Goal: Task Accomplishment & Management: Use online tool/utility

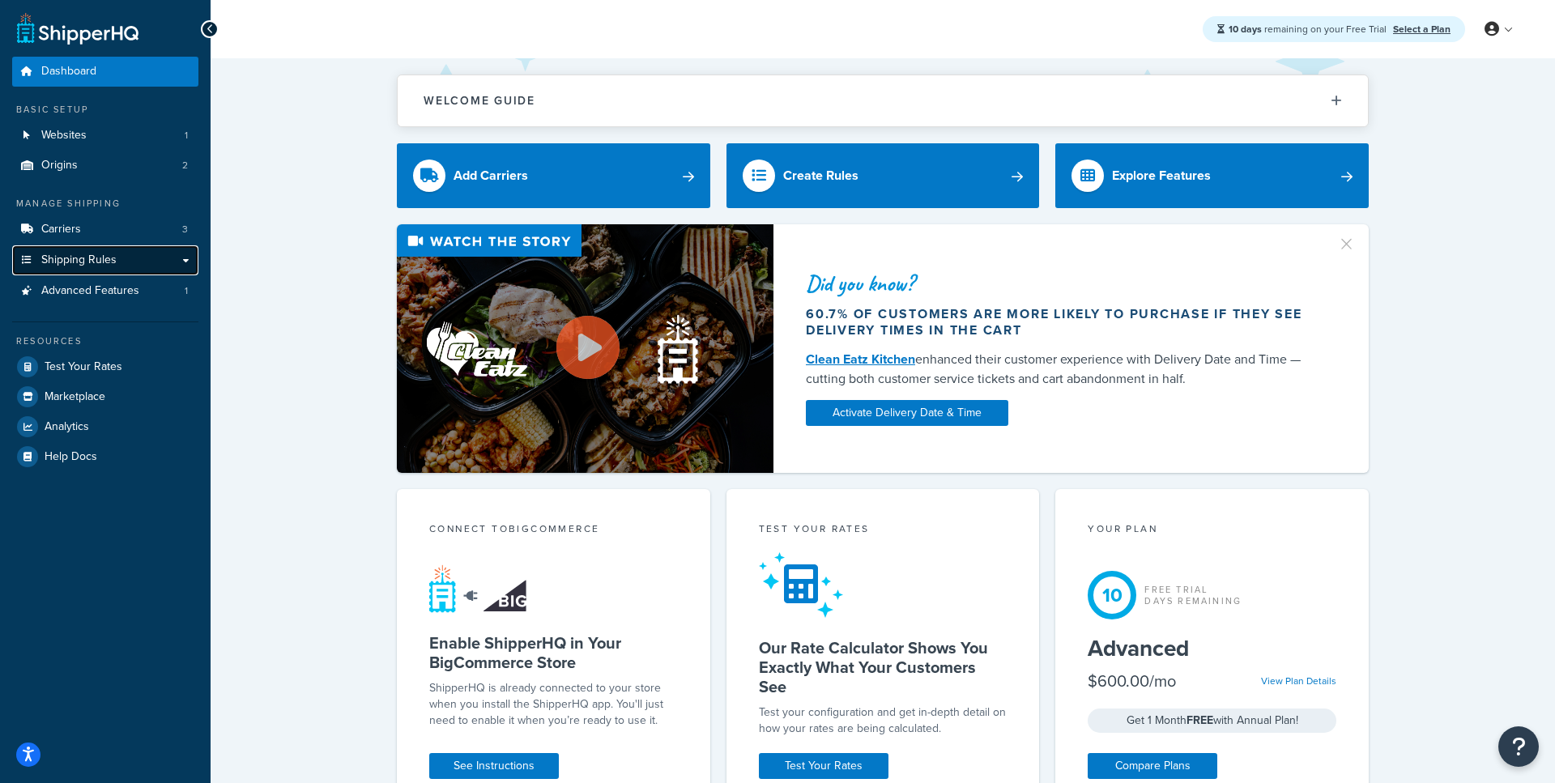
click at [137, 270] on link "Shipping Rules" at bounding box center [105, 260] width 186 height 30
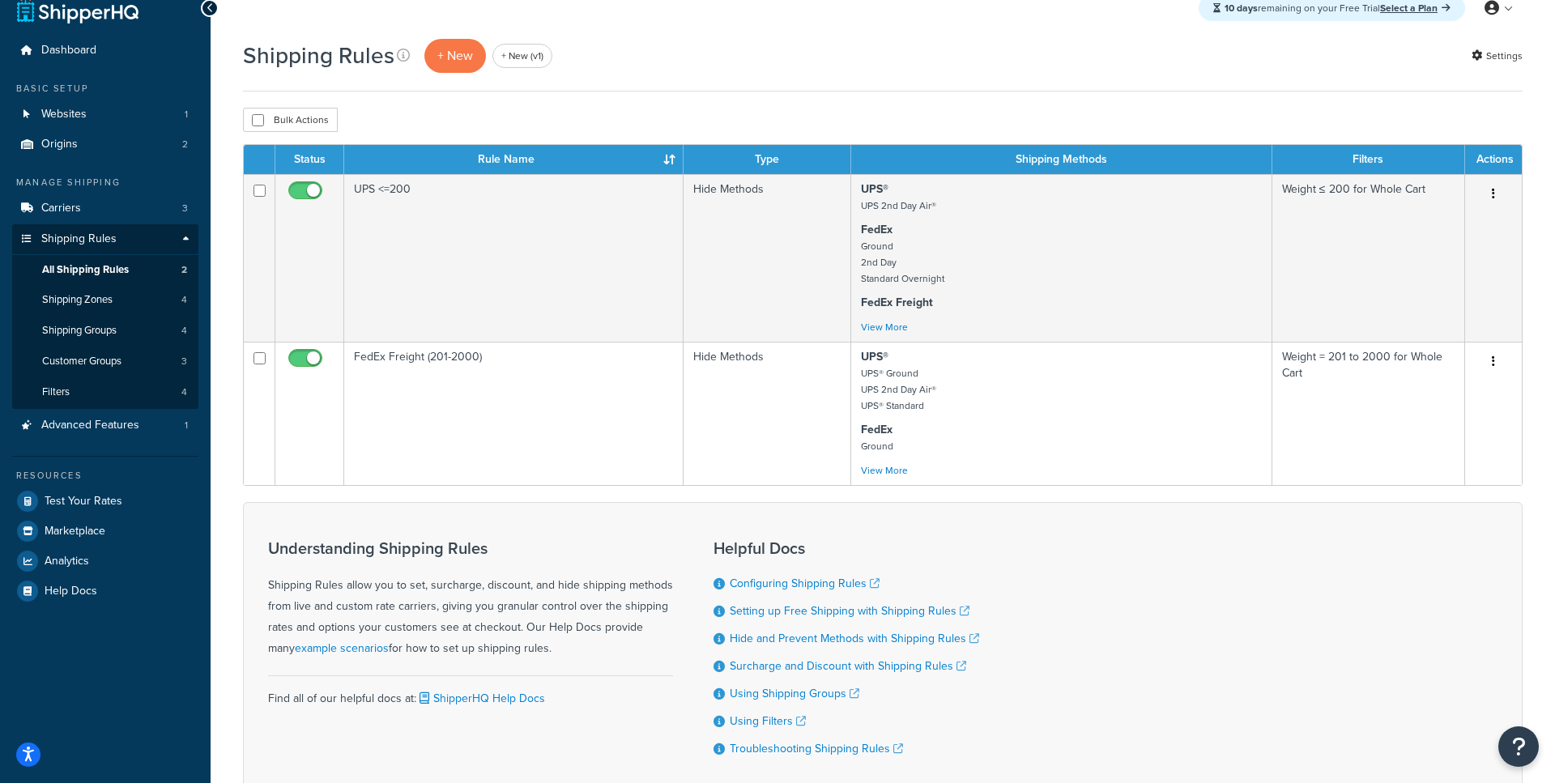
scroll to position [32, 0]
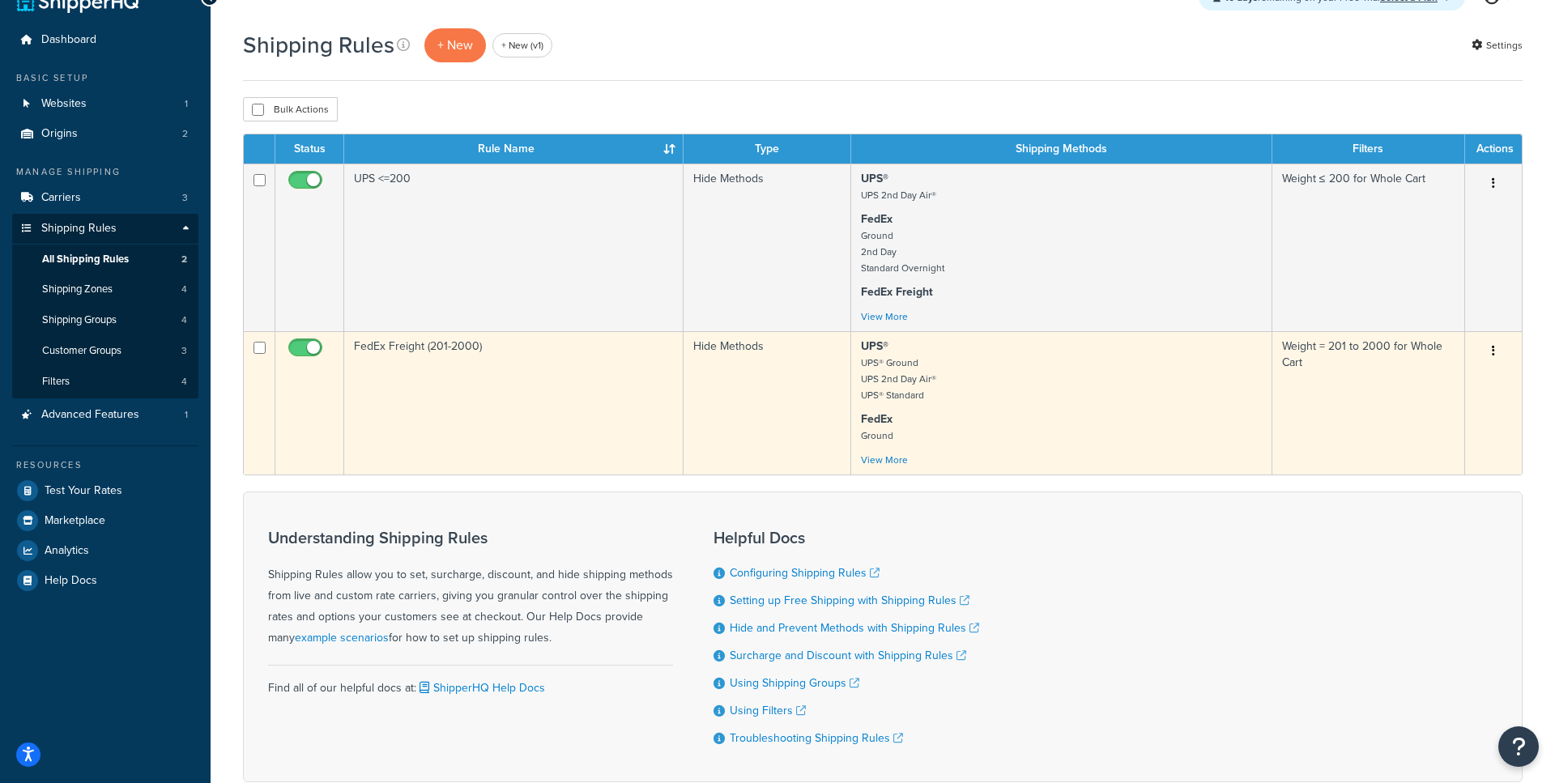
click at [560, 388] on td "FedEx Freight (201-2000)" at bounding box center [513, 402] width 339 height 143
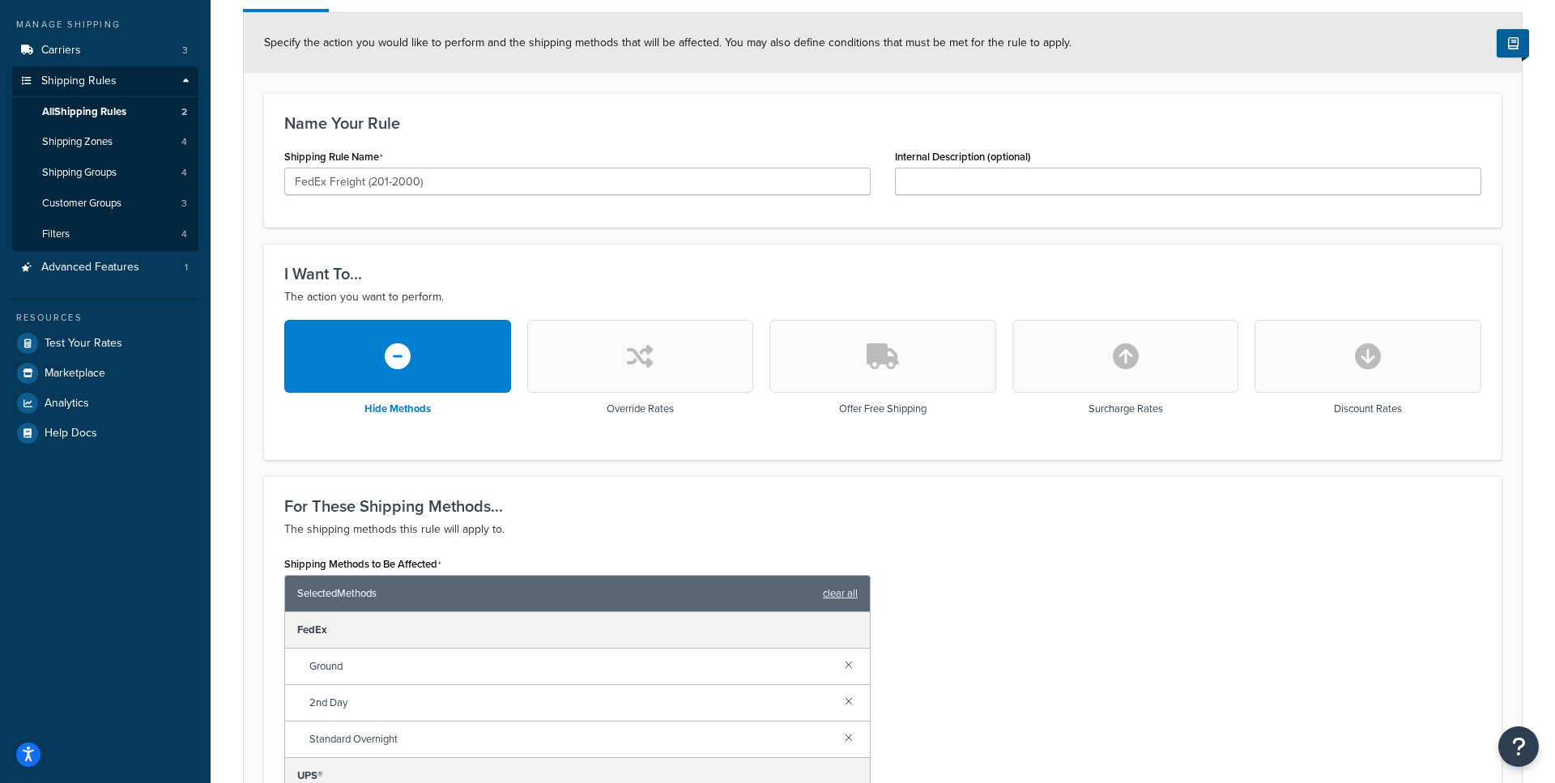
scroll to position [168, 0]
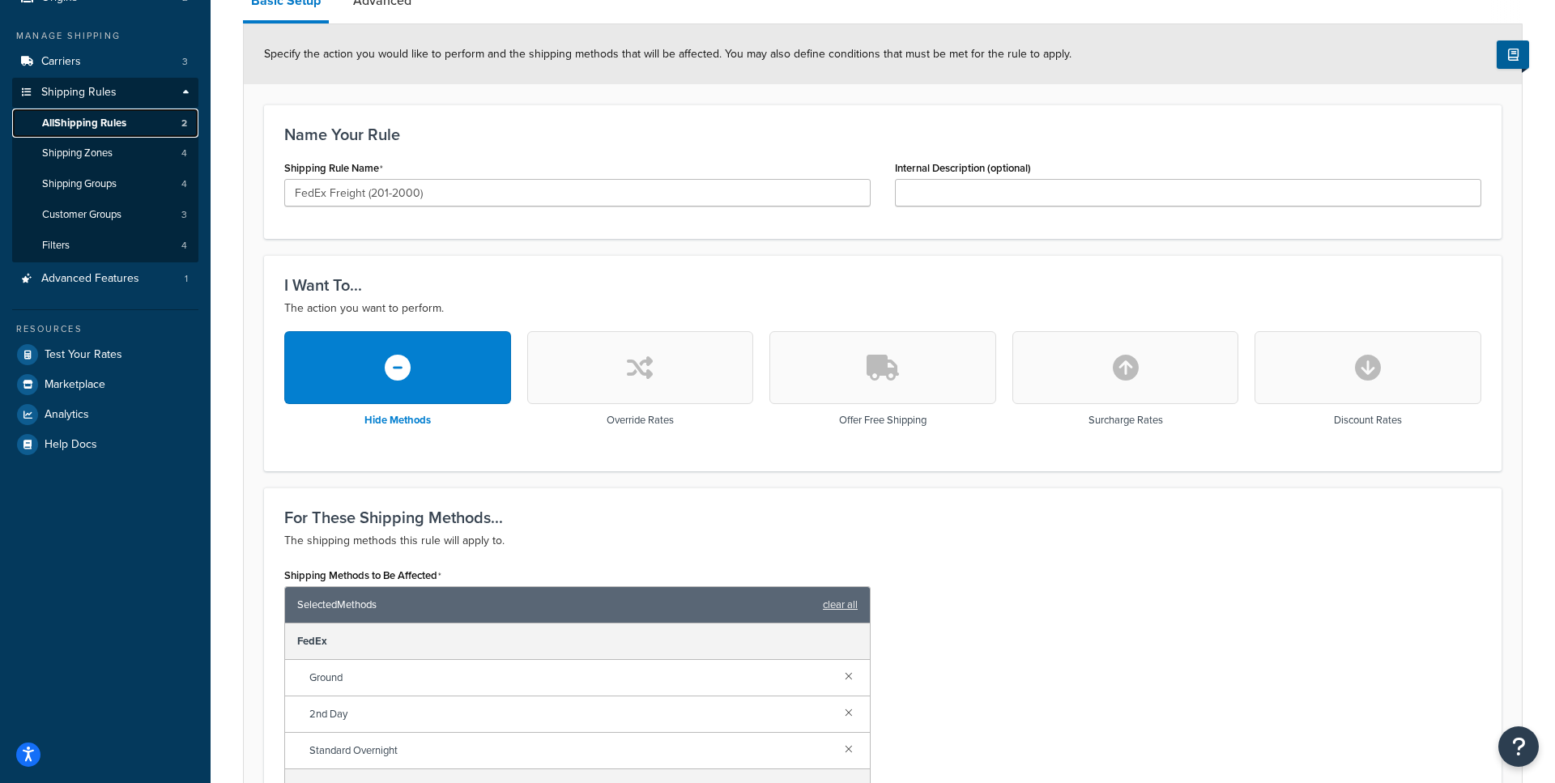
click at [134, 122] on link "All Shipping Rules 2" at bounding box center [105, 124] width 186 height 30
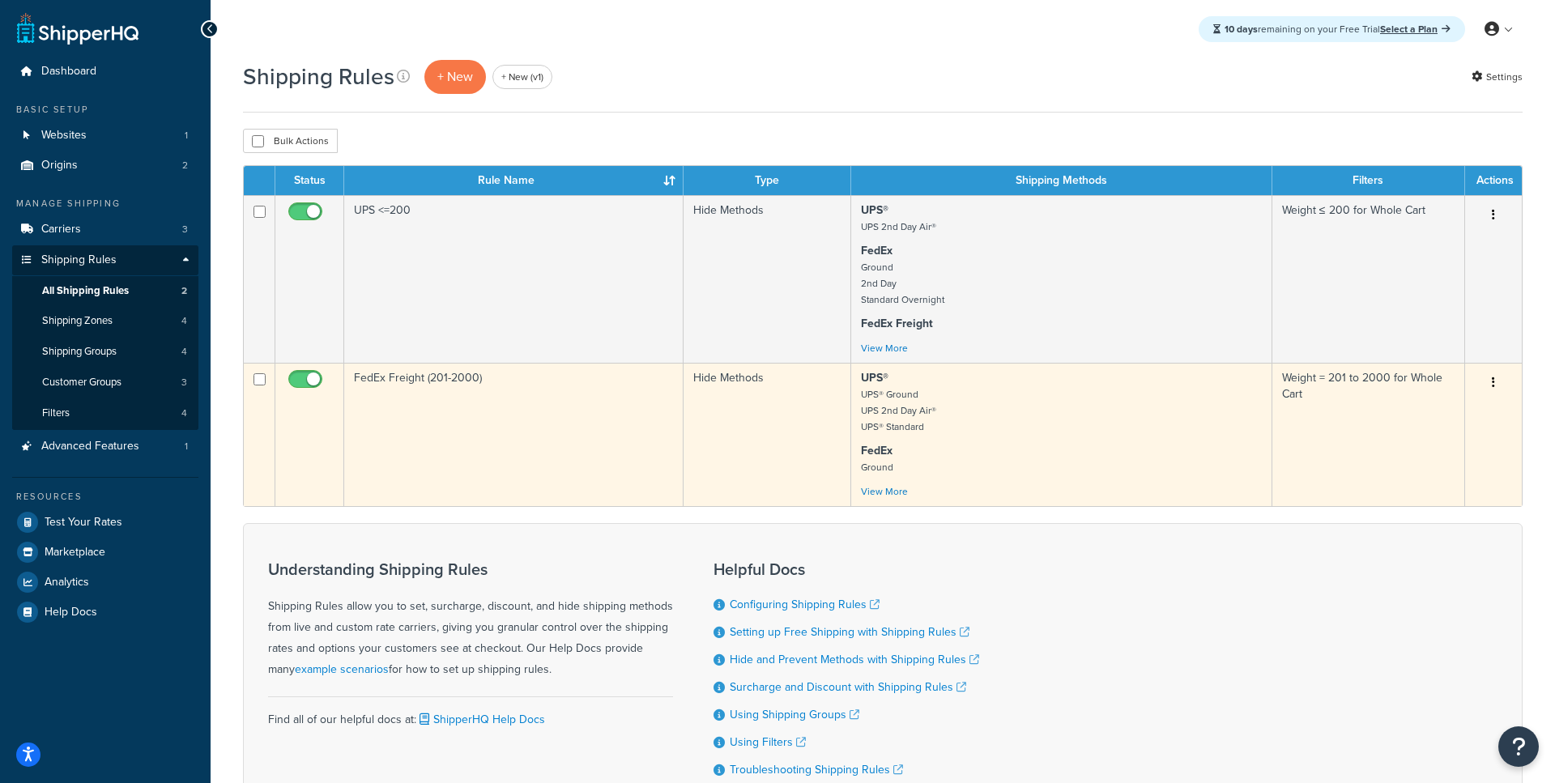
click at [454, 453] on td "FedEx Freight (201-2000)" at bounding box center [513, 434] width 339 height 143
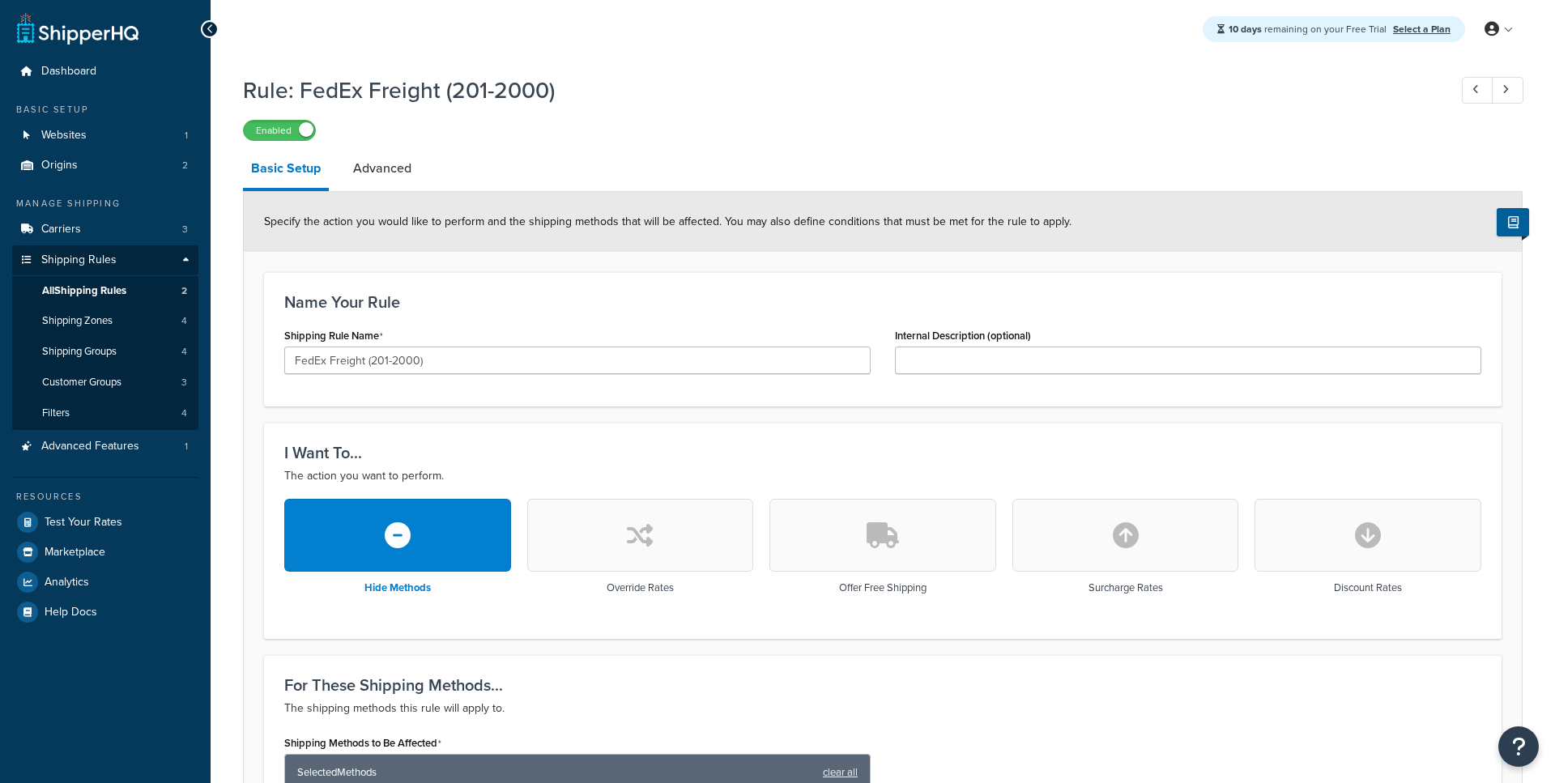
scroll to position [19, 0]
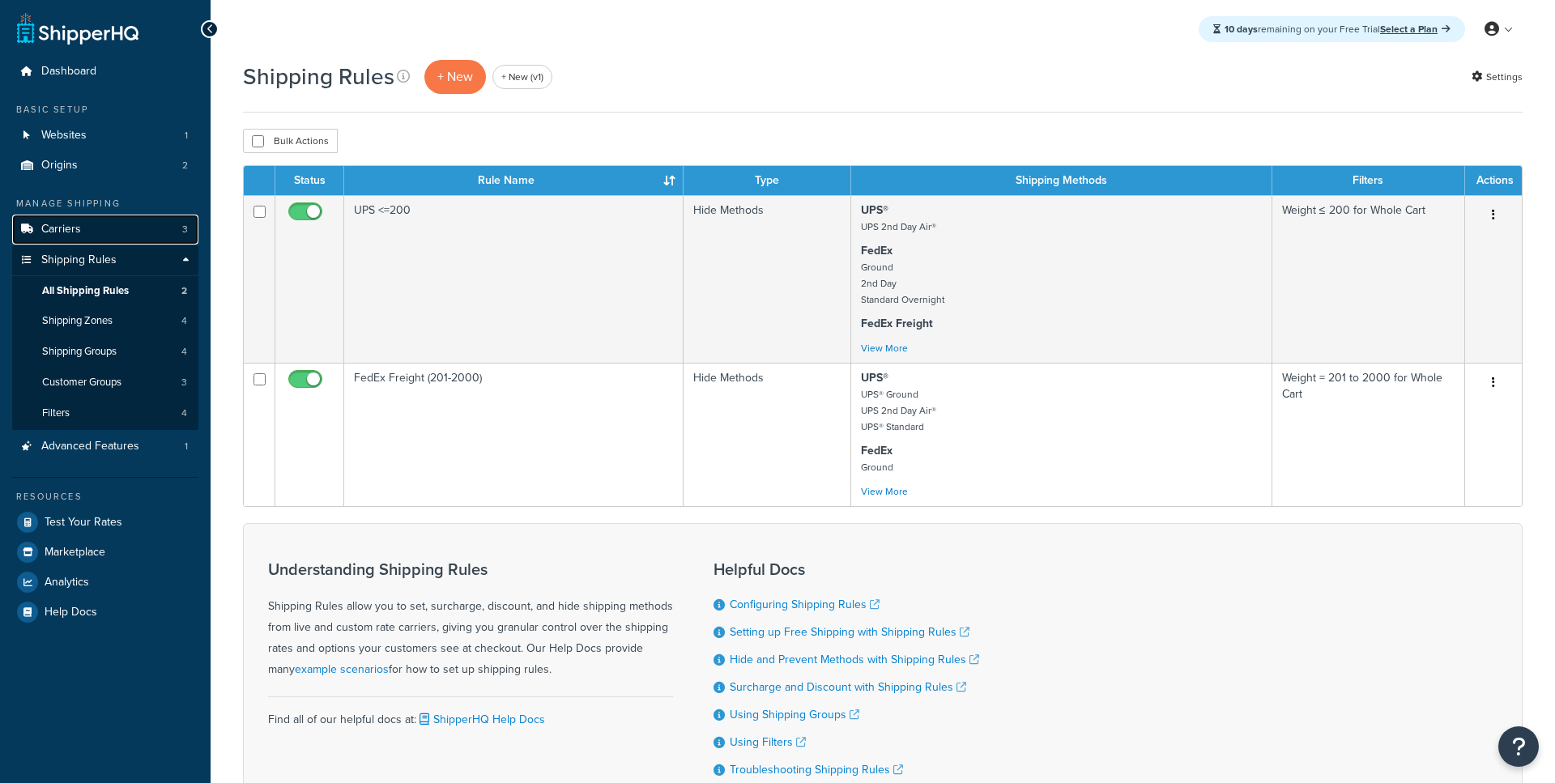
click at [123, 242] on link "Carriers 3" at bounding box center [105, 230] width 186 height 30
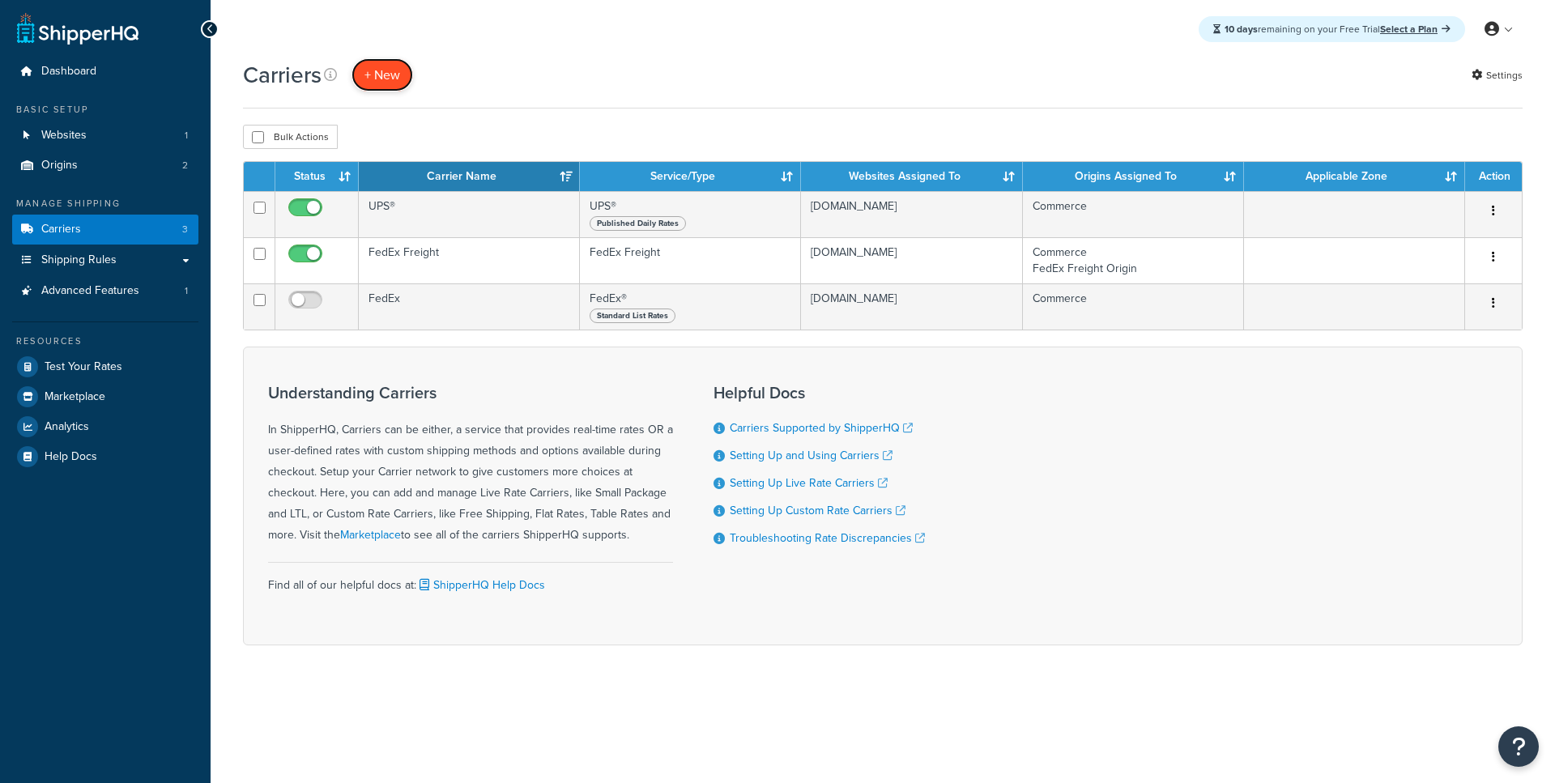
click at [390, 83] on button "+ New" at bounding box center [382, 74] width 62 height 33
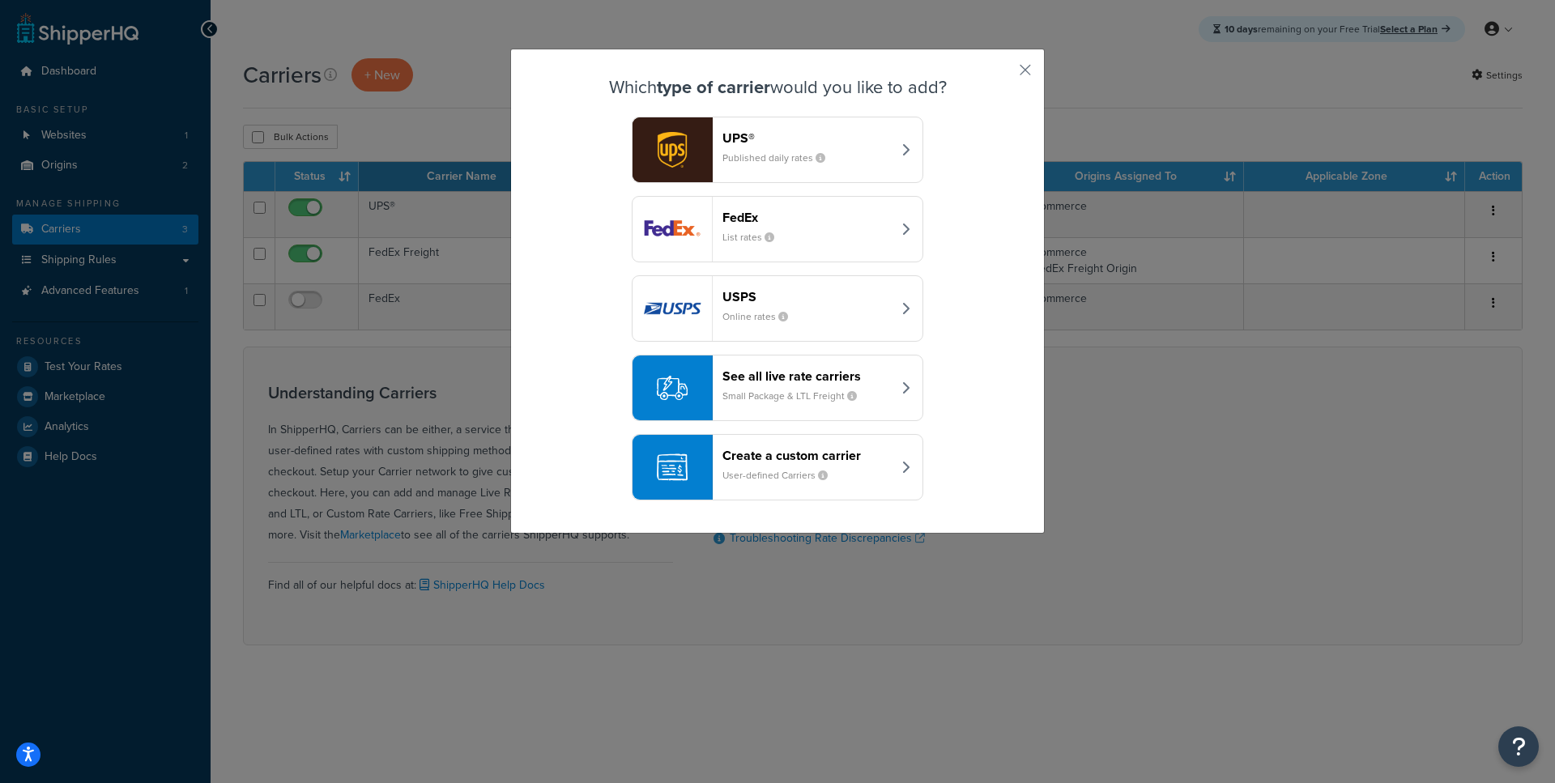
click at [772, 458] on header "Create a custom carrier" at bounding box center [806, 455] width 169 height 15
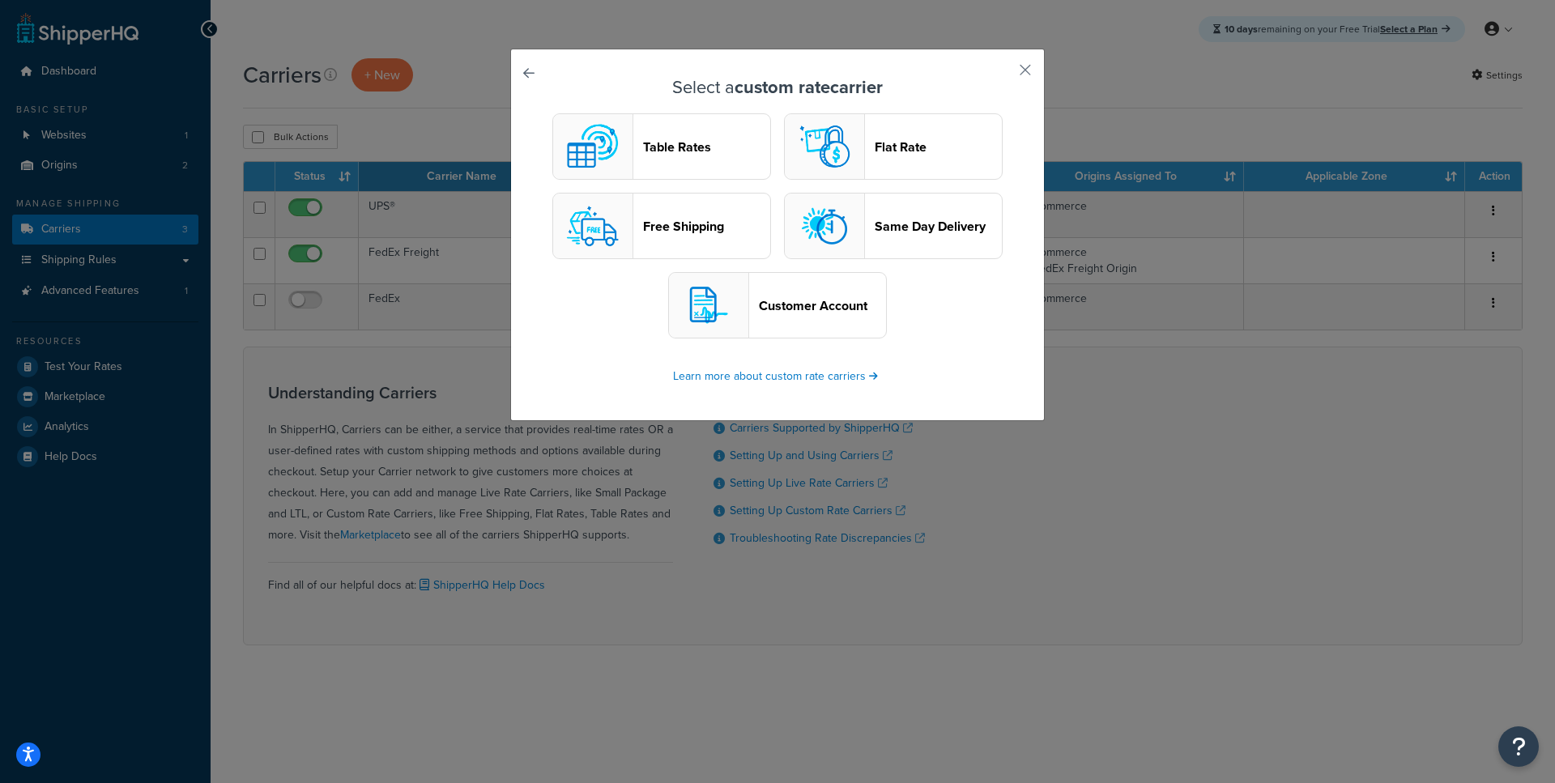
click at [756, 294] on button "Customer Account" at bounding box center [777, 305] width 219 height 66
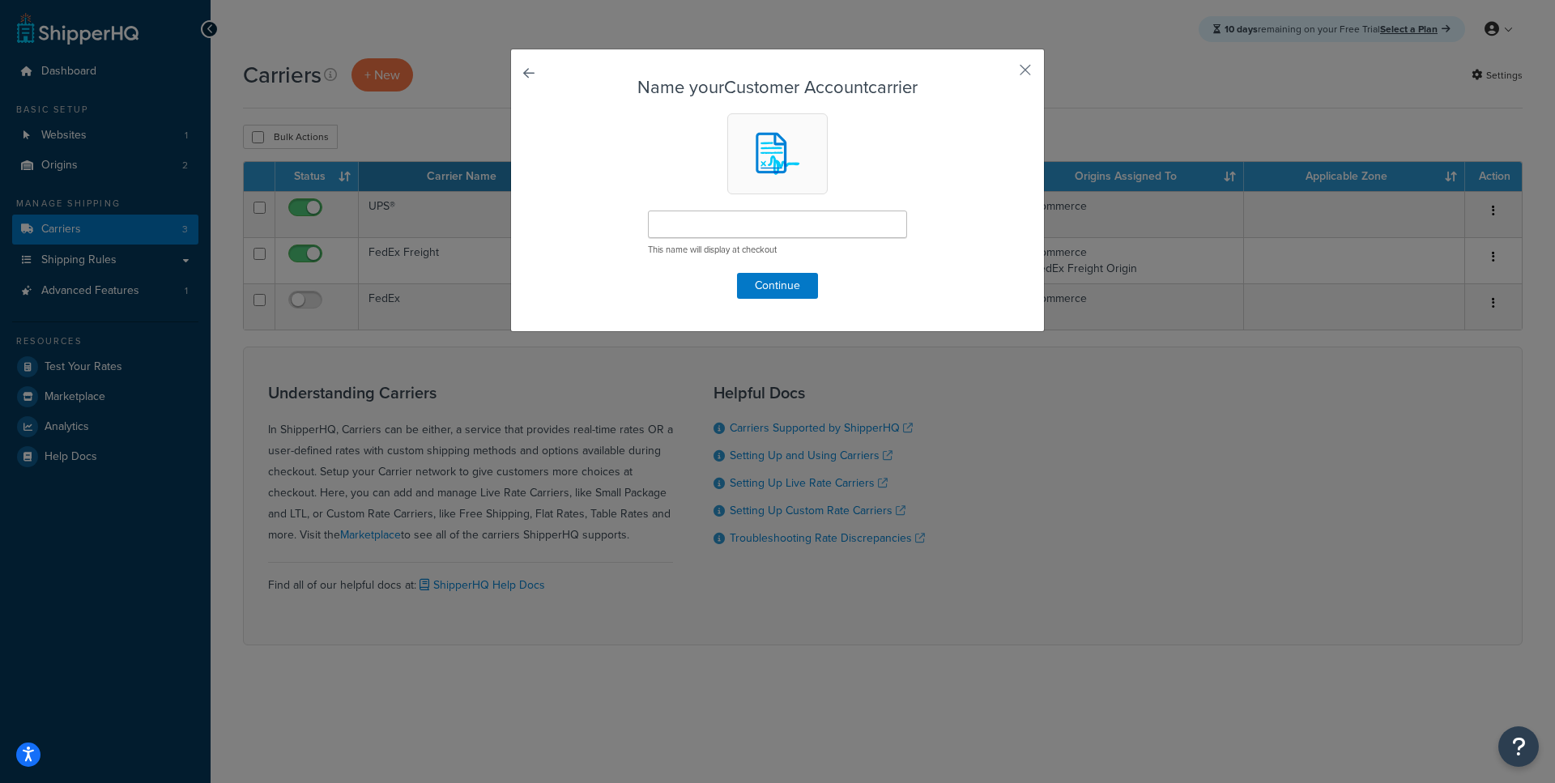
click at [551, 78] on link at bounding box center [551, 78] width 0 height 0
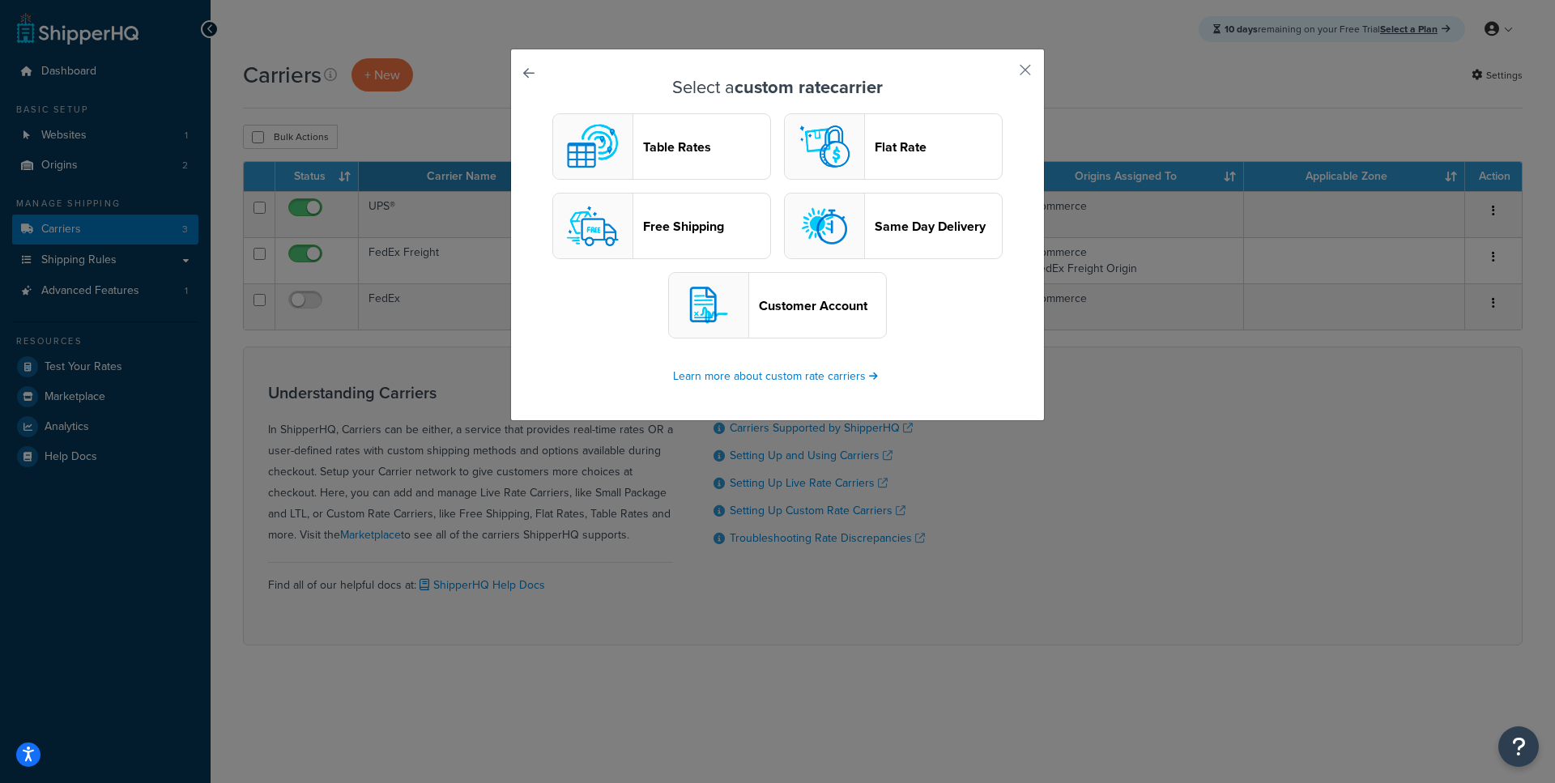
click at [961, 142] on header "Flat Rate" at bounding box center [938, 146] width 127 height 15
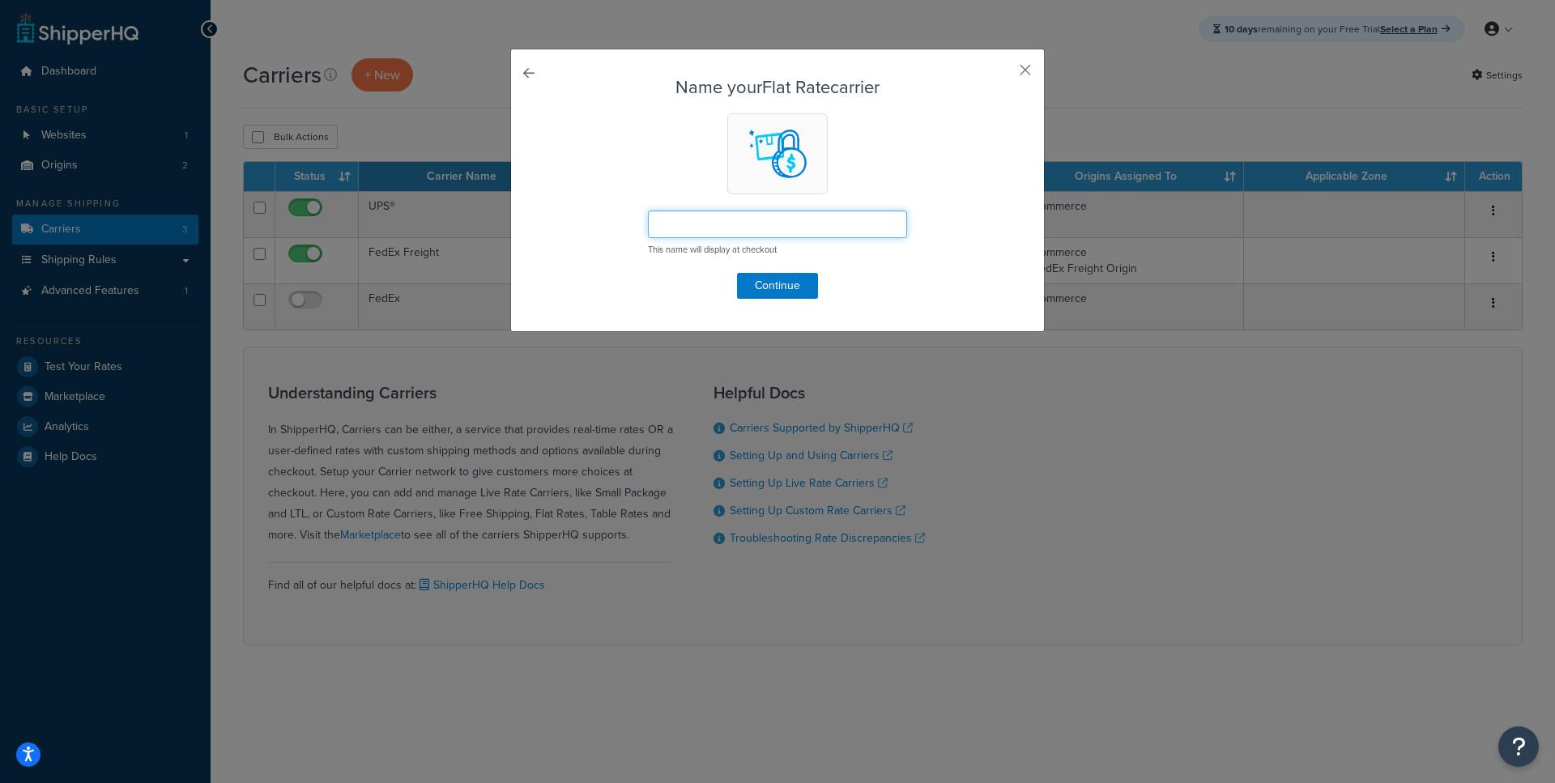
click at [741, 232] on input "text" at bounding box center [777, 225] width 259 height 28
type input "PL"
click at [1003, 74] on button "button" at bounding box center [1001, 76] width 4 height 4
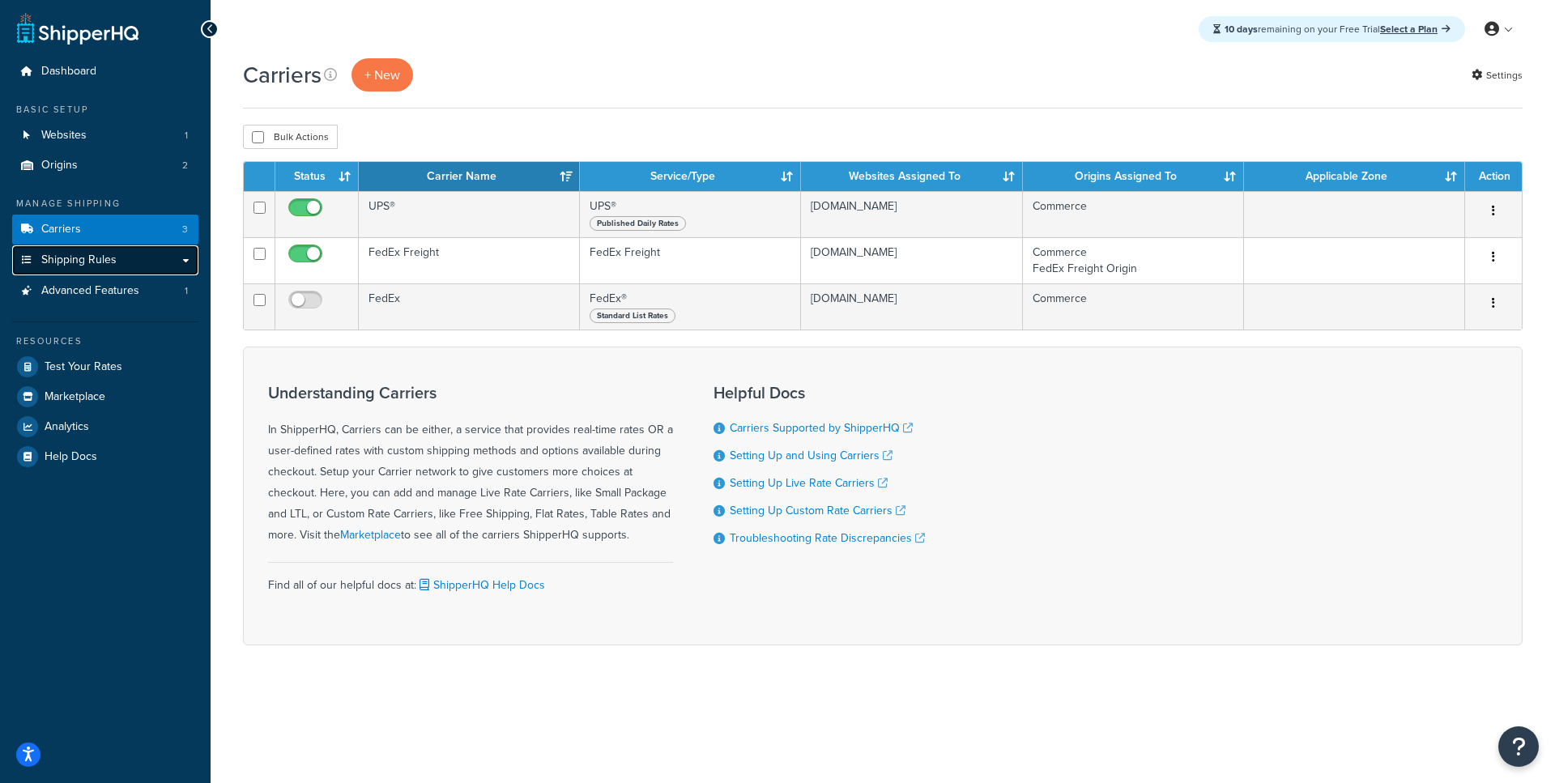
click at [117, 266] on link "Shipping Rules" at bounding box center [105, 260] width 186 height 30
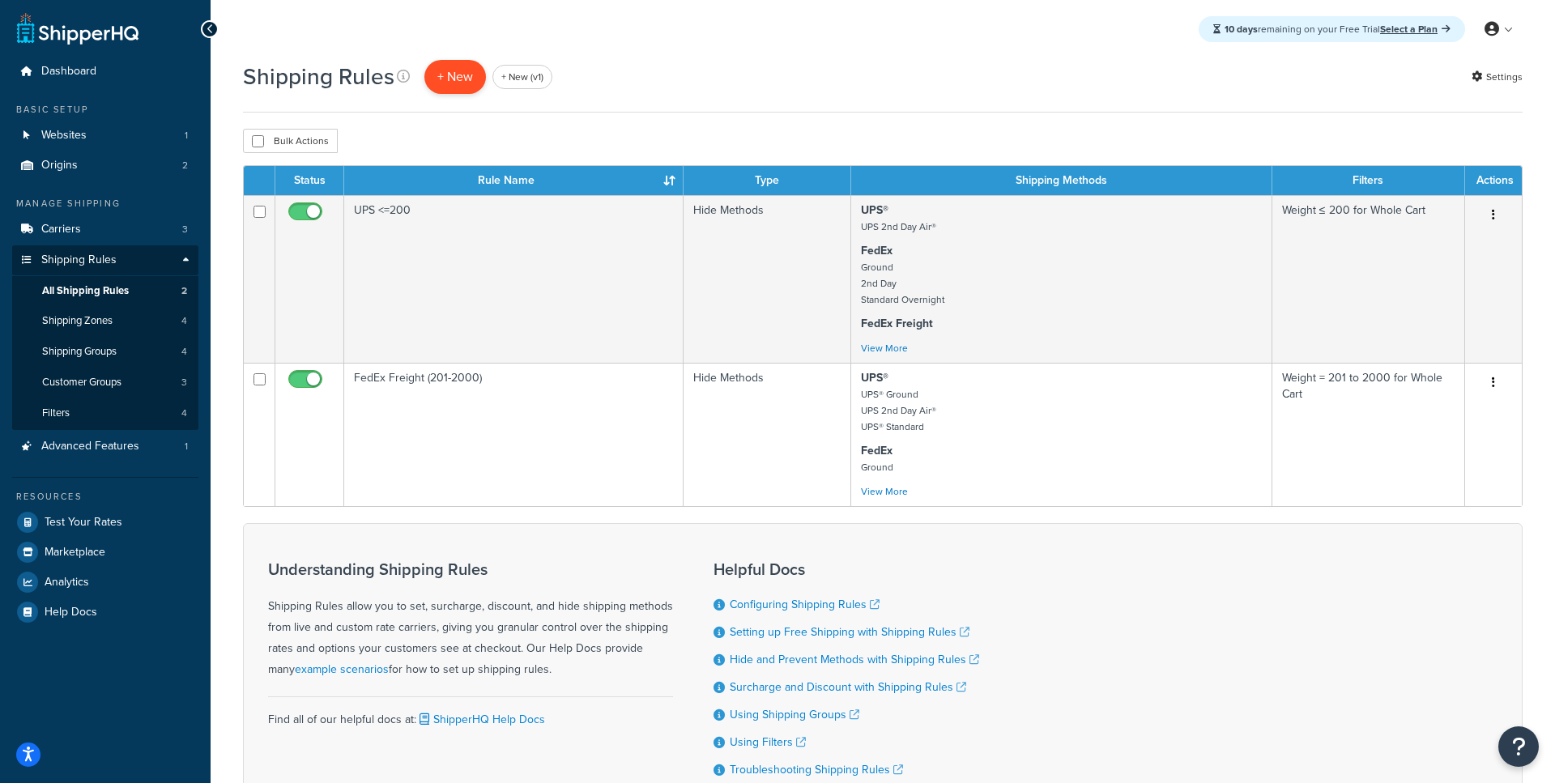
click at [459, 84] on p "+ New" at bounding box center [455, 76] width 62 height 33
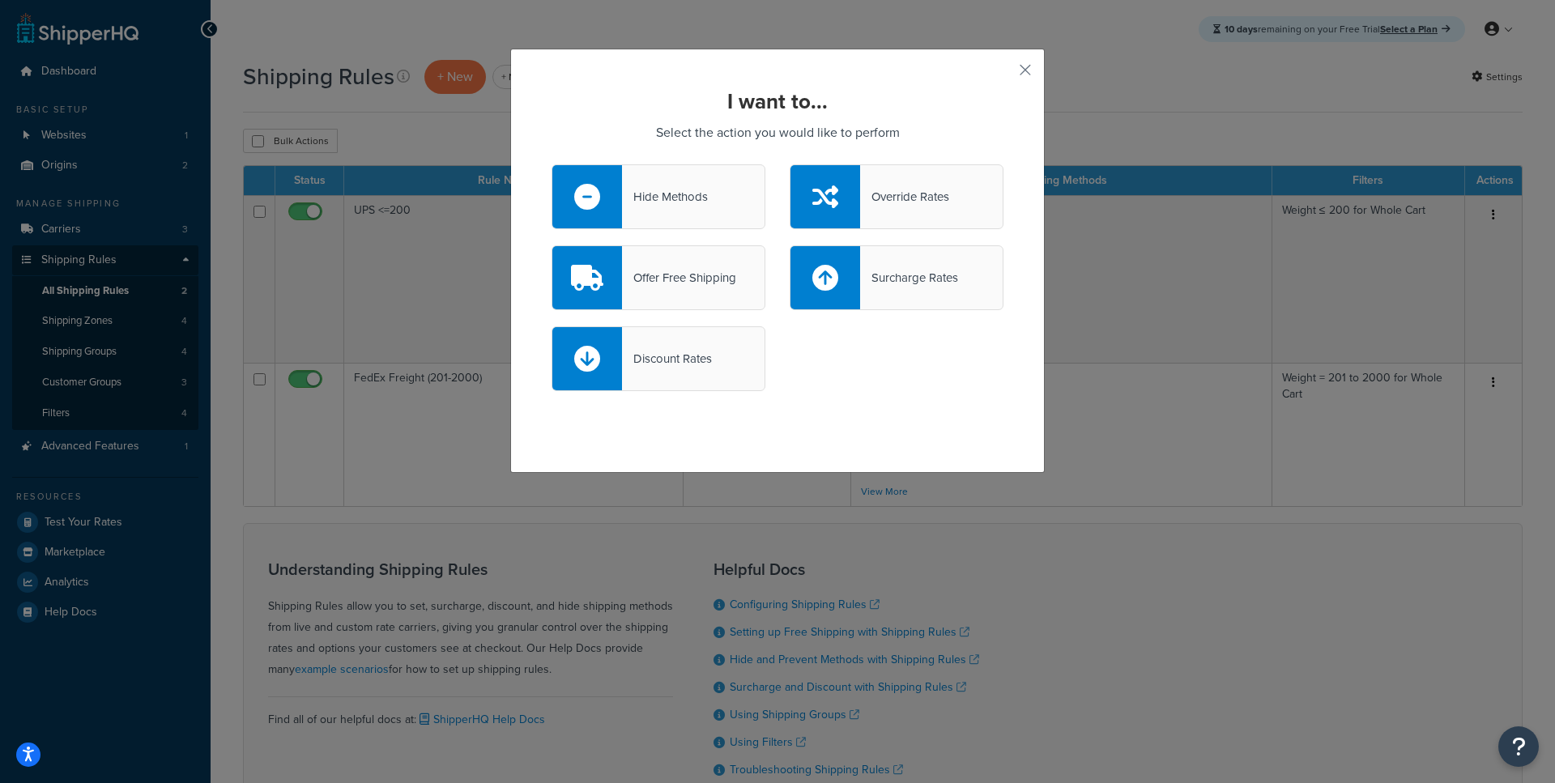
click at [1037, 66] on div "I want to... Select the action you would like to perform Hide Methods Override …" at bounding box center [777, 261] width 534 height 424
click at [1003, 74] on button "button" at bounding box center [1001, 76] width 4 height 4
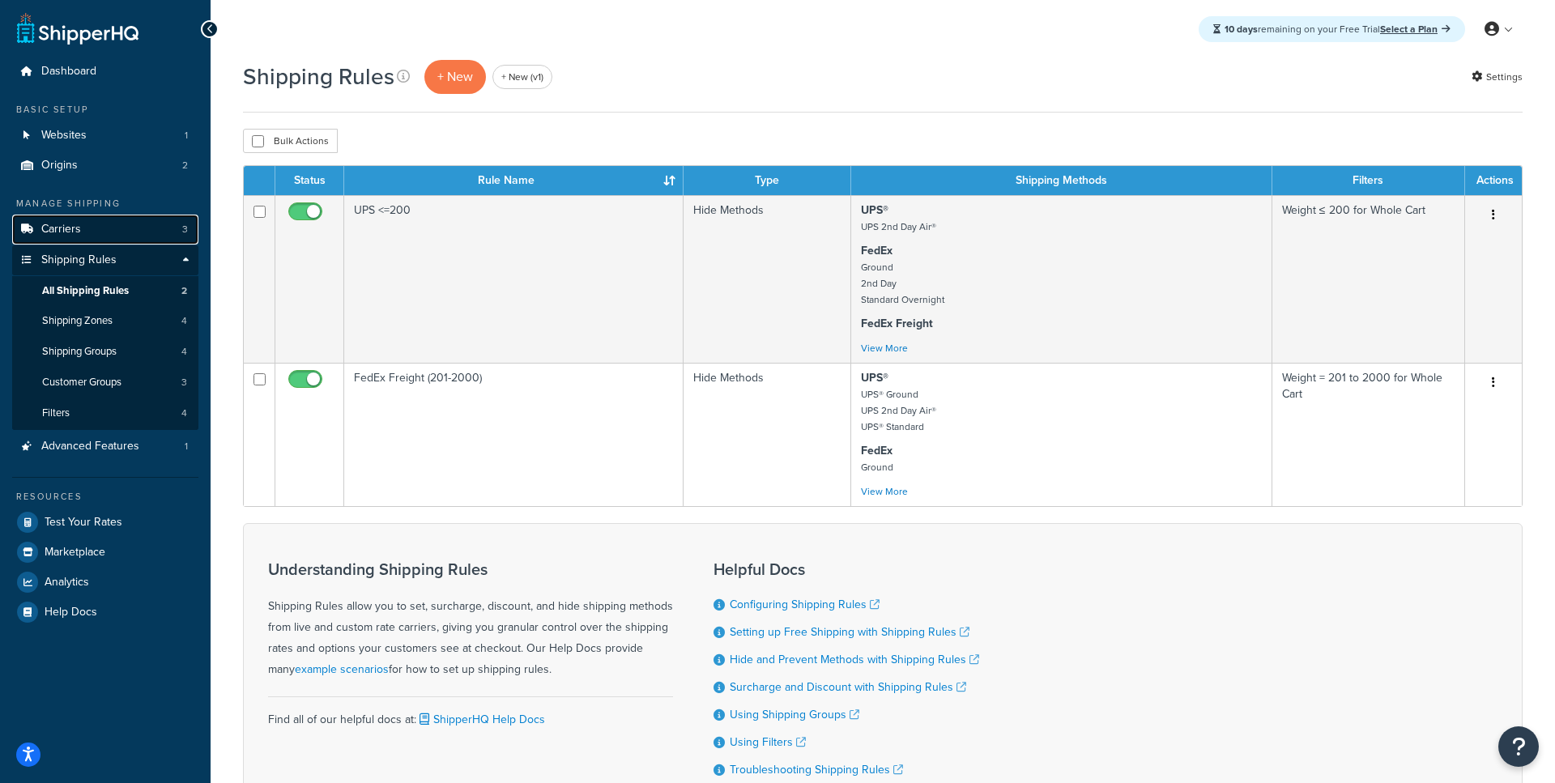
click at [120, 233] on link "Carriers 3" at bounding box center [105, 230] width 186 height 30
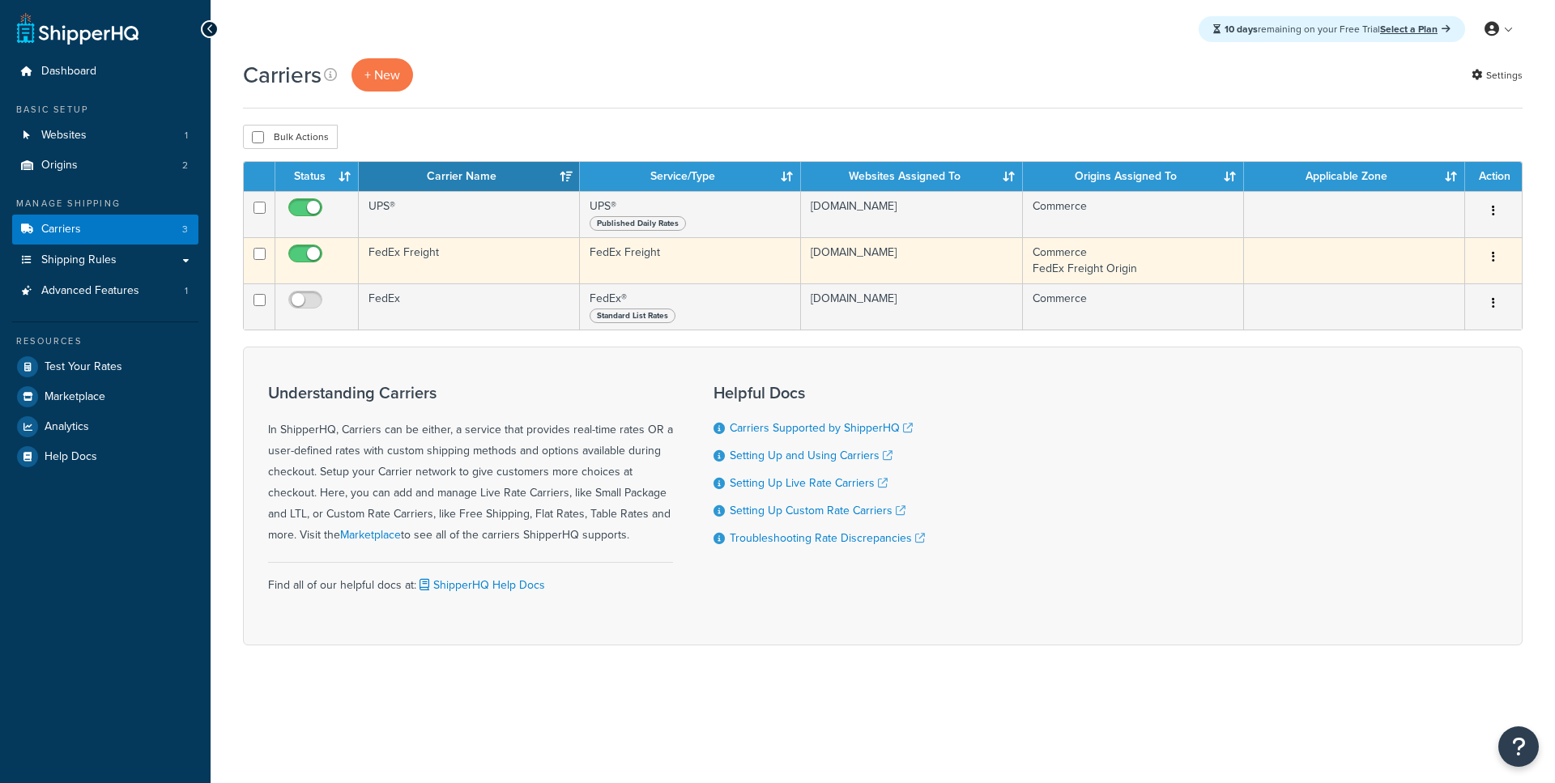
click at [428, 257] on td "FedEx Freight" at bounding box center [469, 260] width 221 height 46
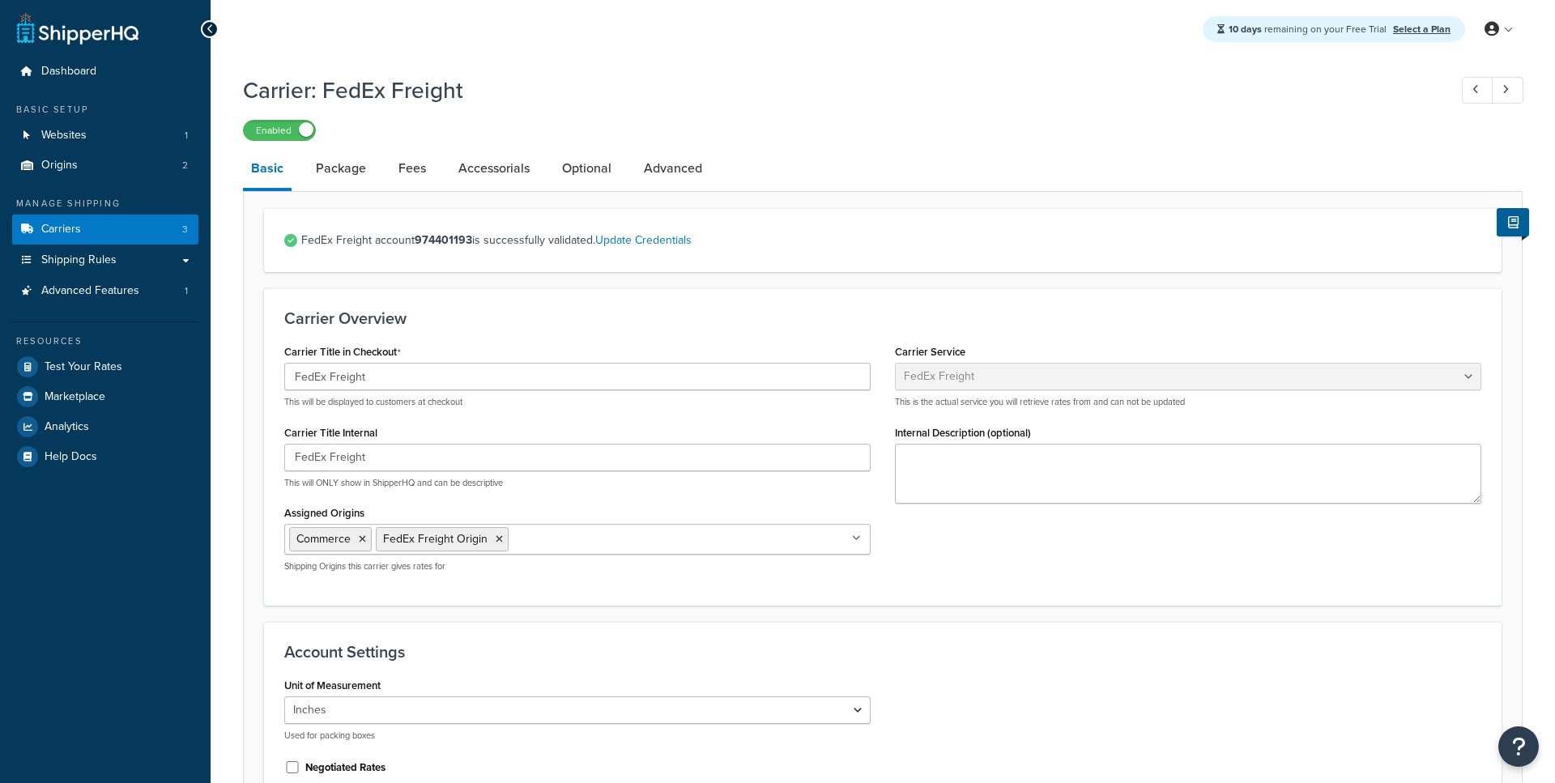
select select "fedExFreight"
click at [349, 193] on div "FedEx Freight account 974401193 is successfully validated. Update Credentials C…" at bounding box center [882, 769] width 1279 height 1156
click at [357, 184] on link "Package" at bounding box center [341, 168] width 66 height 39
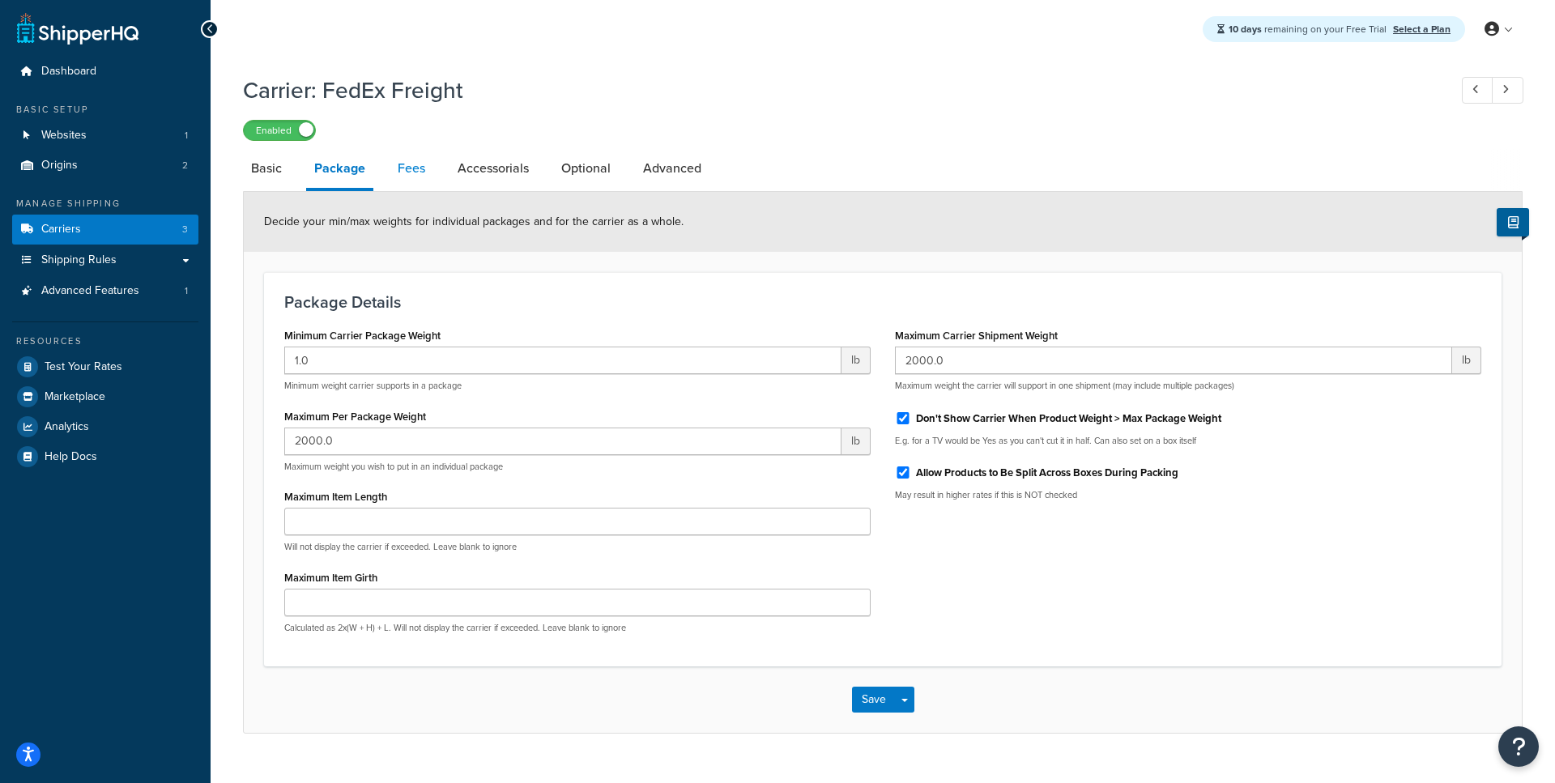
click at [413, 167] on link "Fees" at bounding box center [411, 168] width 44 height 39
select select "AFTER"
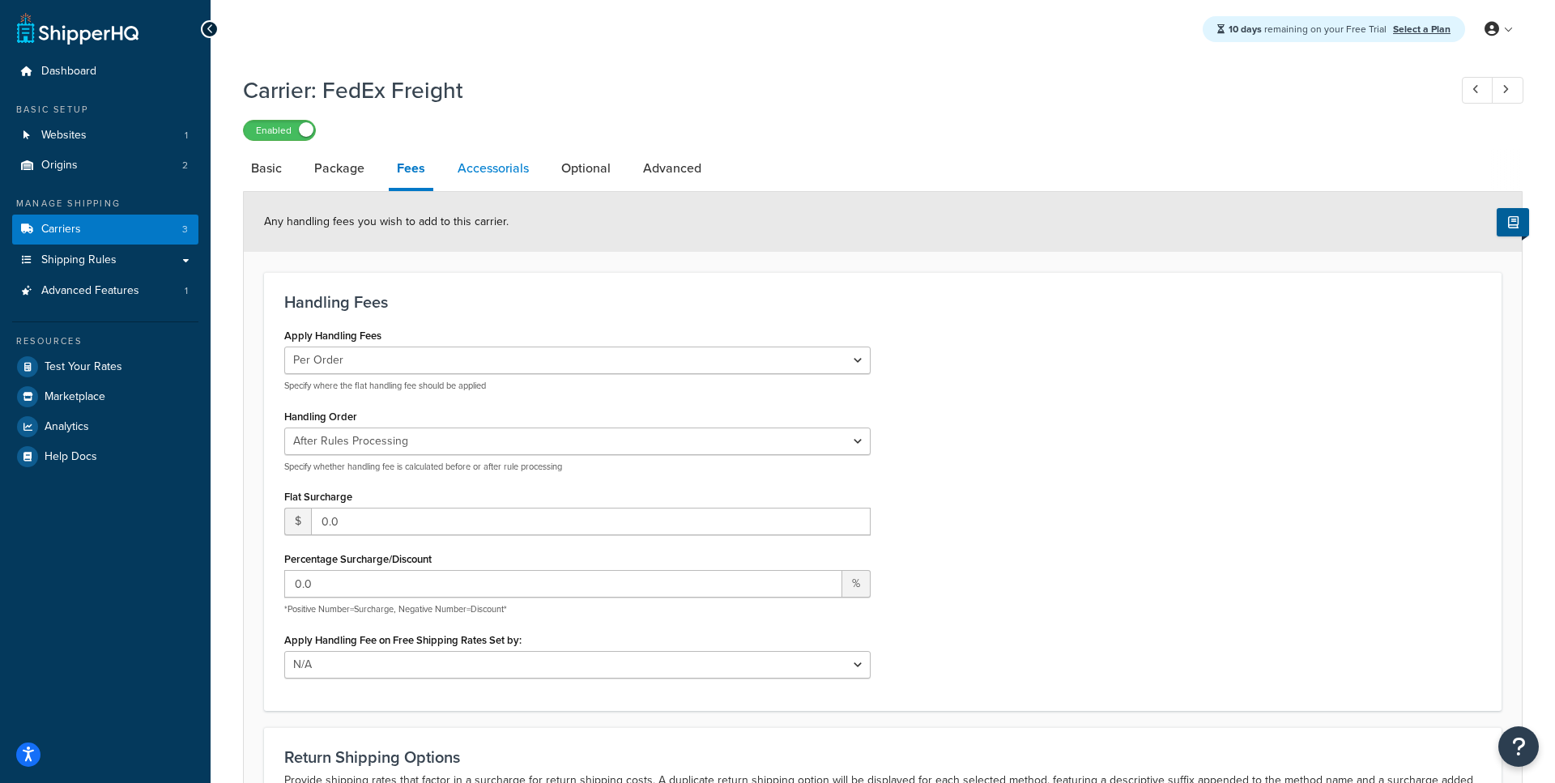
click at [483, 178] on link "Accessorials" at bounding box center [492, 168] width 87 height 39
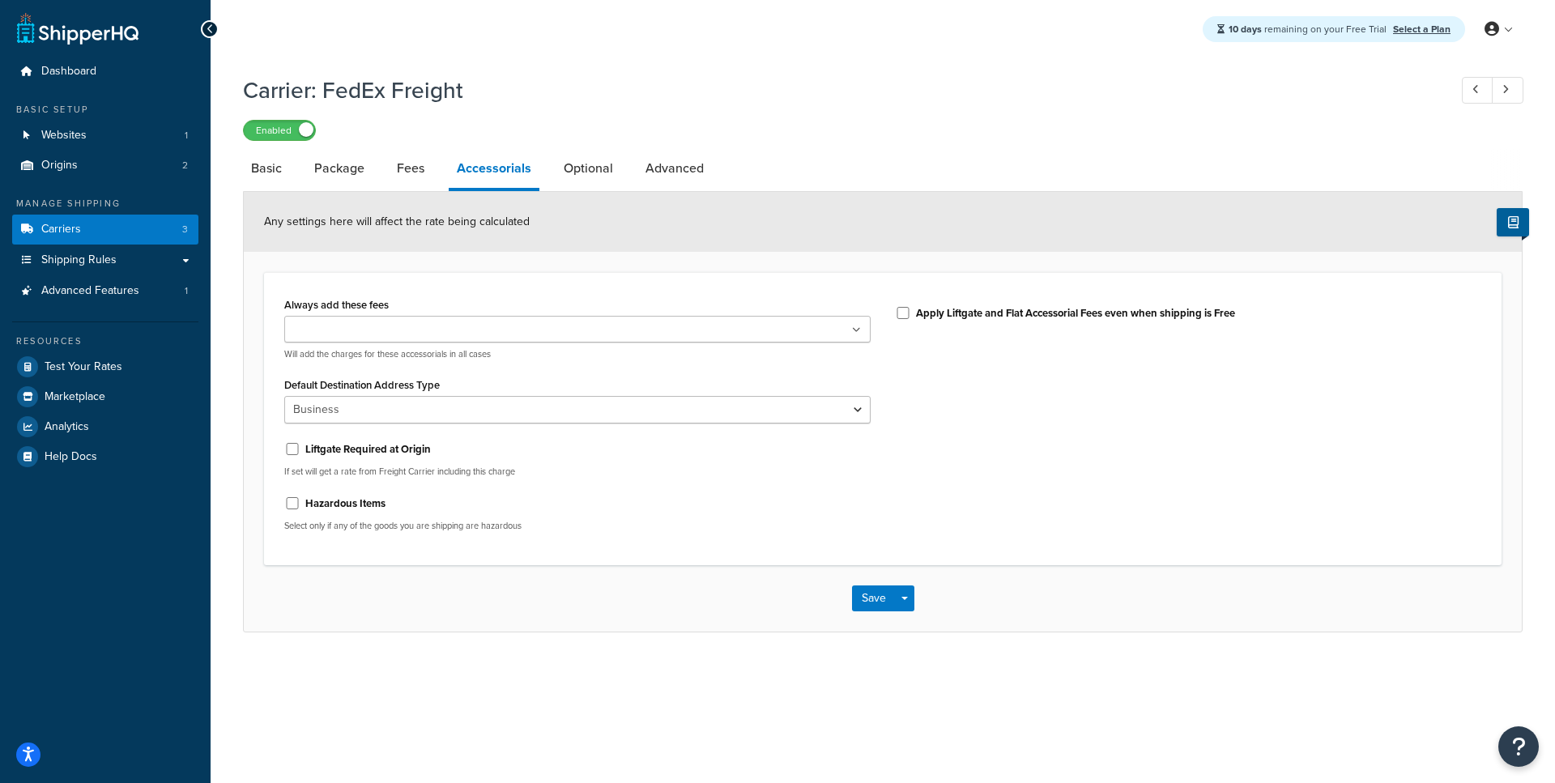
click at [553, 180] on li "Accessorials" at bounding box center [502, 170] width 107 height 42
click at [581, 178] on link "Optional" at bounding box center [588, 168] width 66 height 39
select select "55"
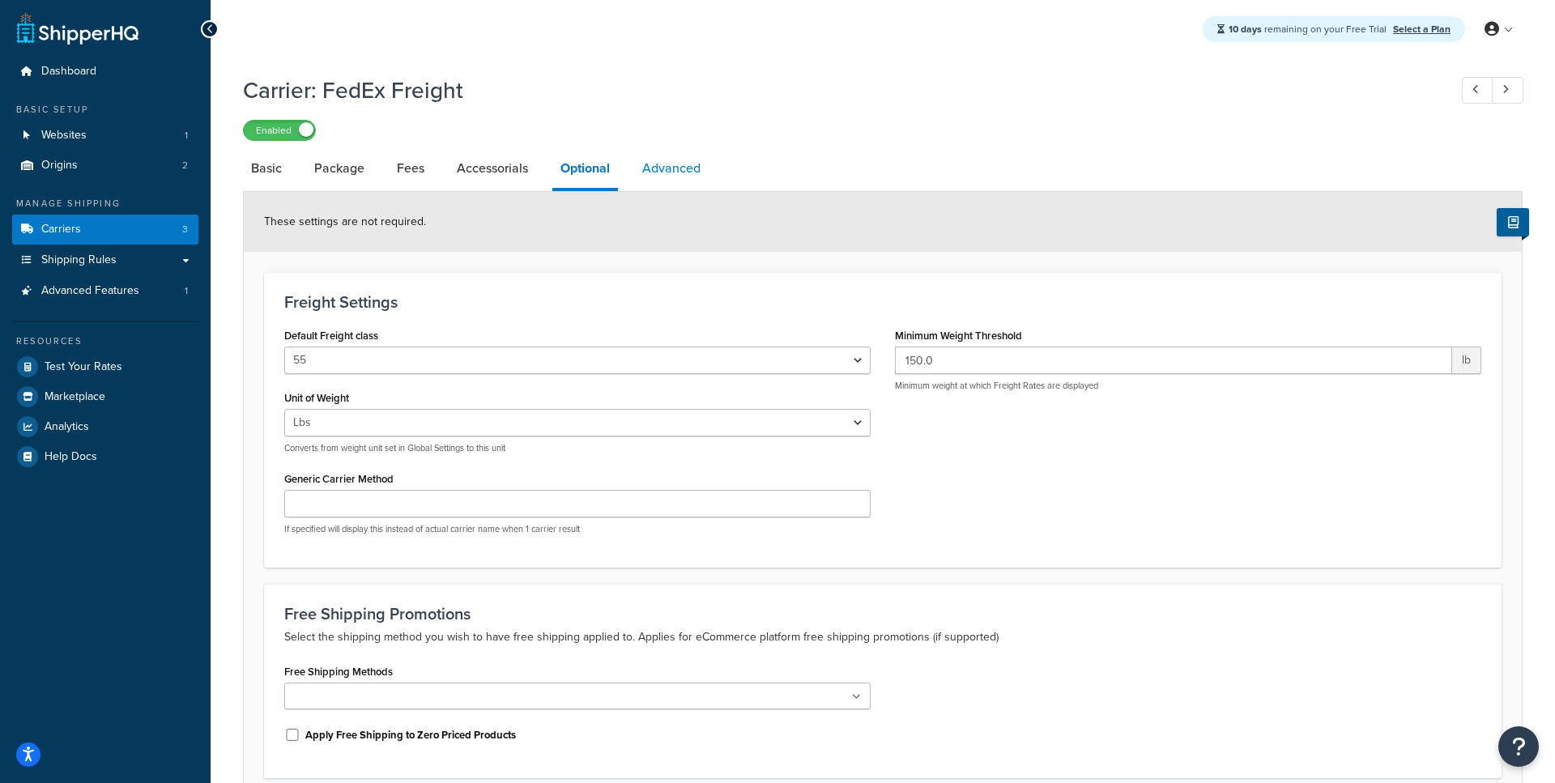
click at [659, 177] on link "Advanced" at bounding box center [671, 168] width 74 height 39
select select "false"
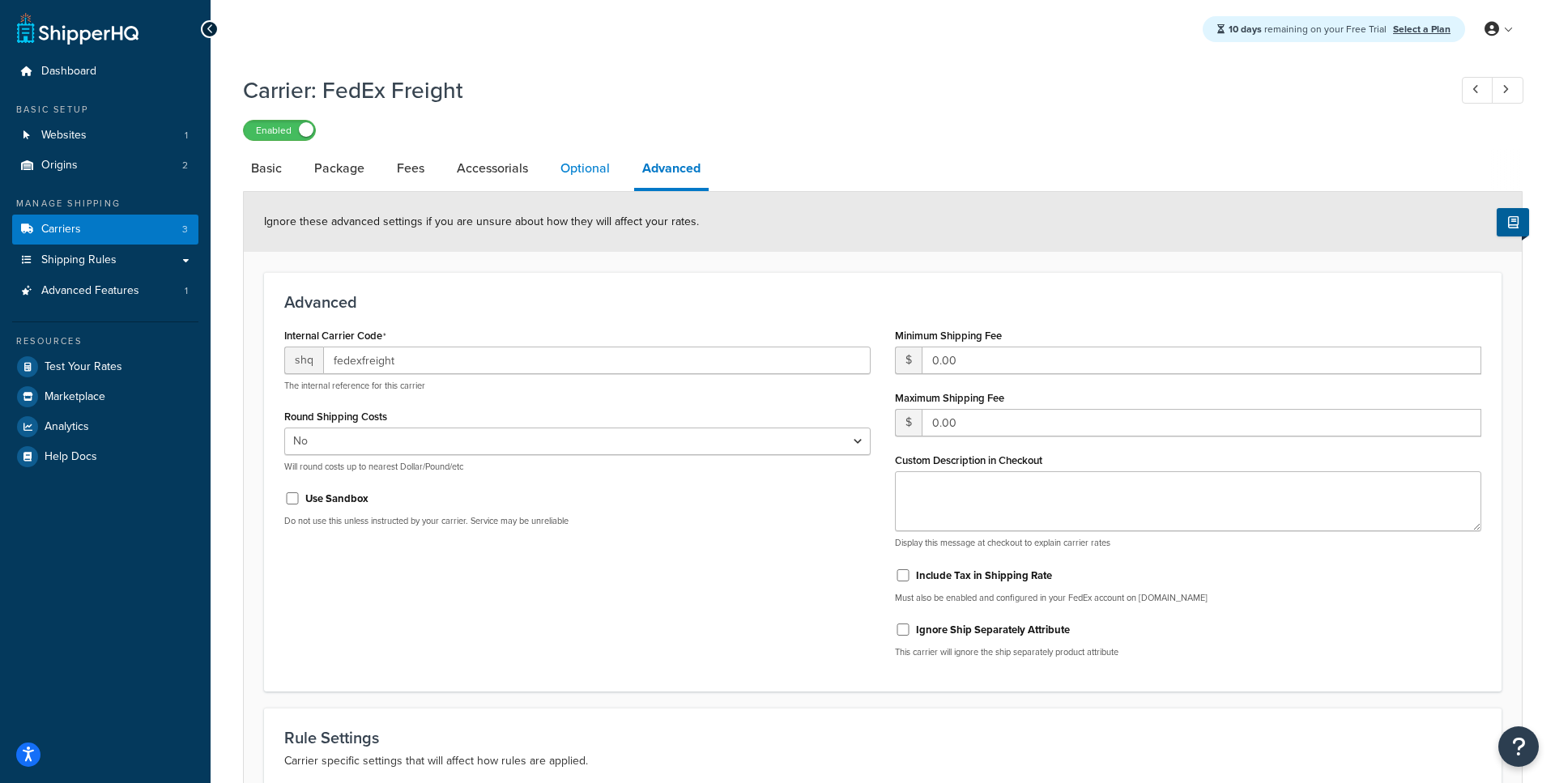
click at [585, 177] on link "Optional" at bounding box center [585, 168] width 66 height 39
select select "55"
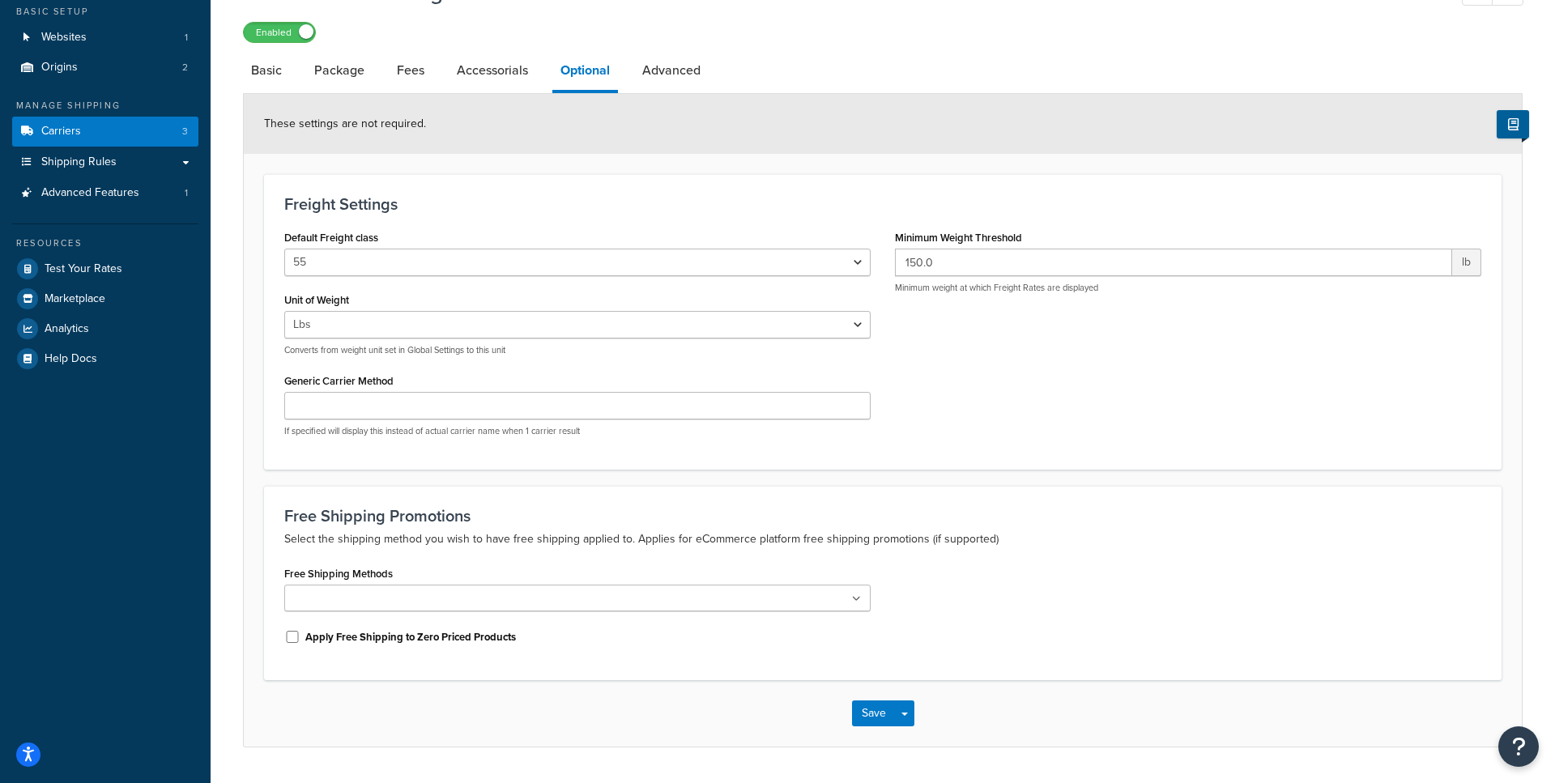
scroll to position [117, 0]
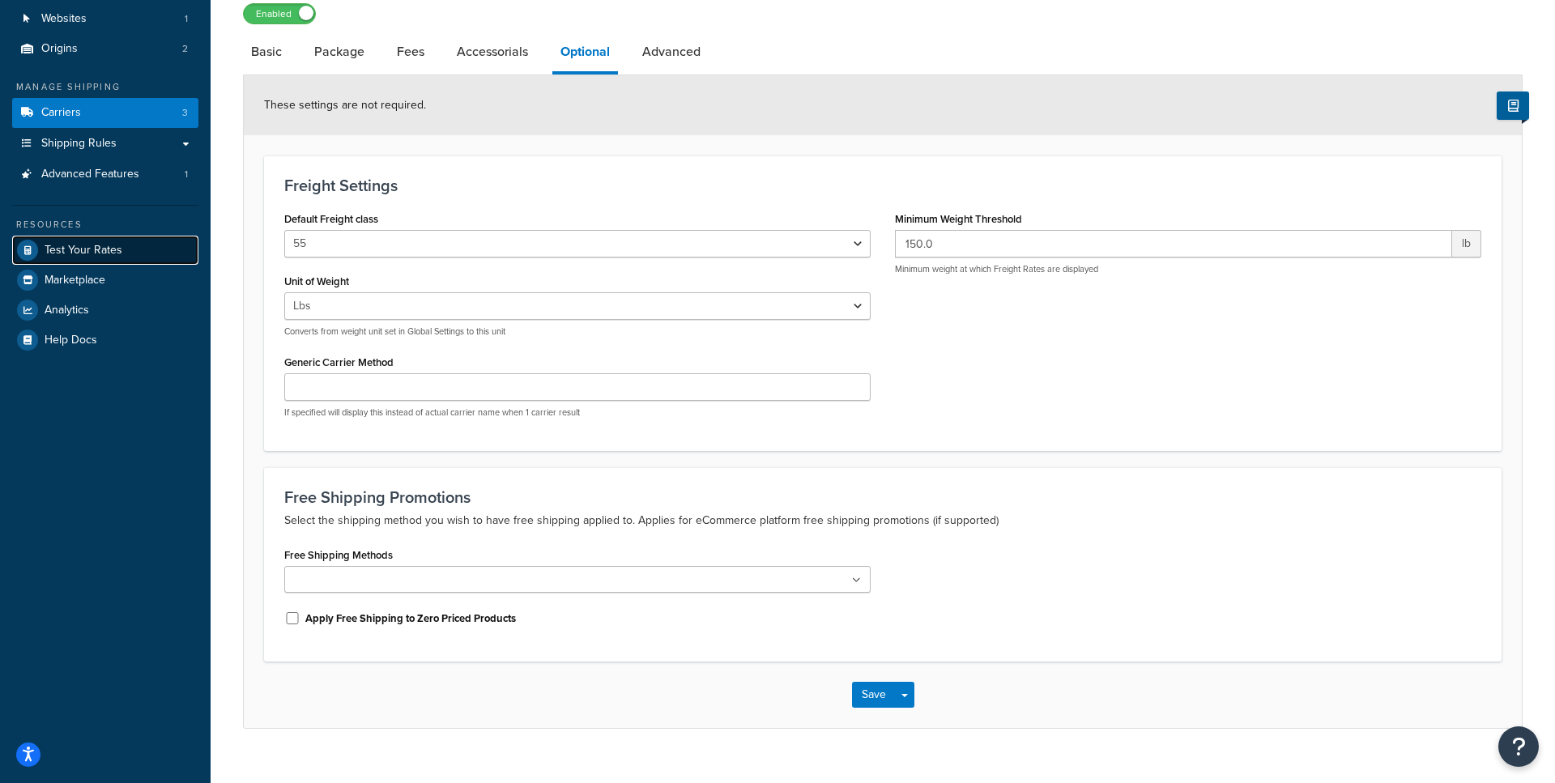
click at [115, 260] on link "Test Your Rates" at bounding box center [105, 250] width 186 height 29
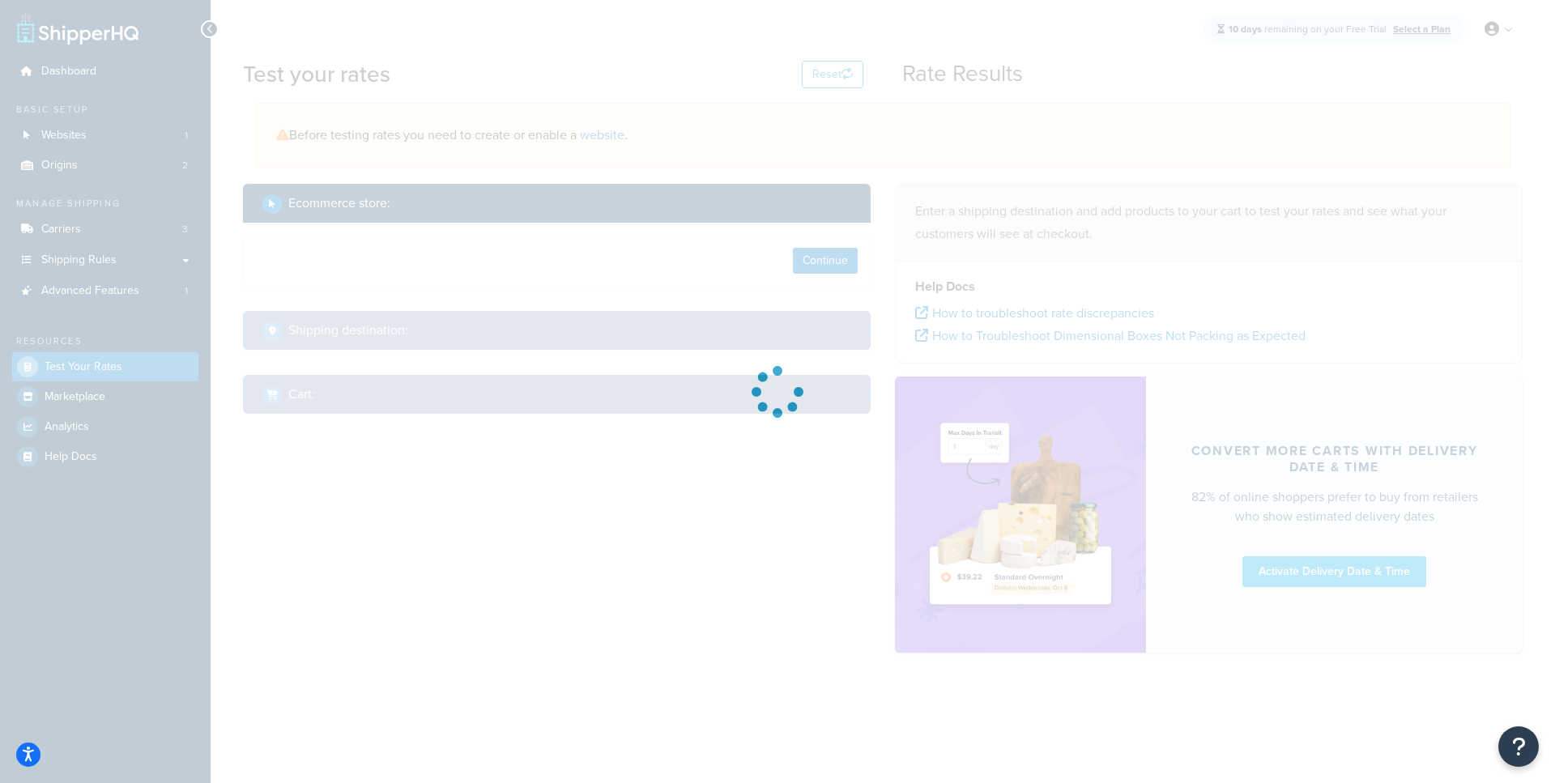
select select "[GEOGRAPHIC_DATA]"
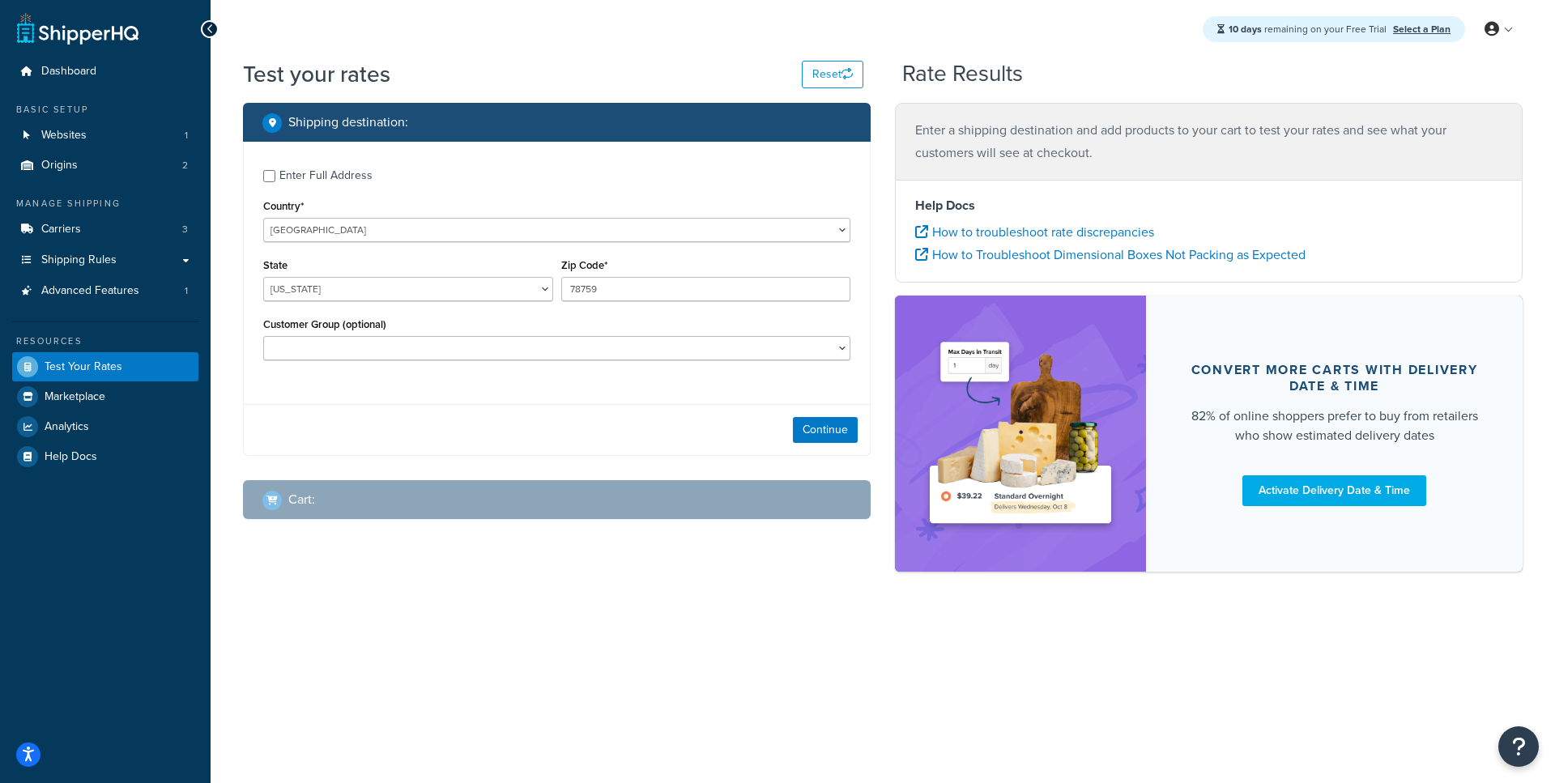
click at [337, 176] on div "Enter Full Address" at bounding box center [325, 175] width 93 height 23
click at [275, 176] on input "Enter Full Address" at bounding box center [269, 176] width 12 height 12
checkbox input "true"
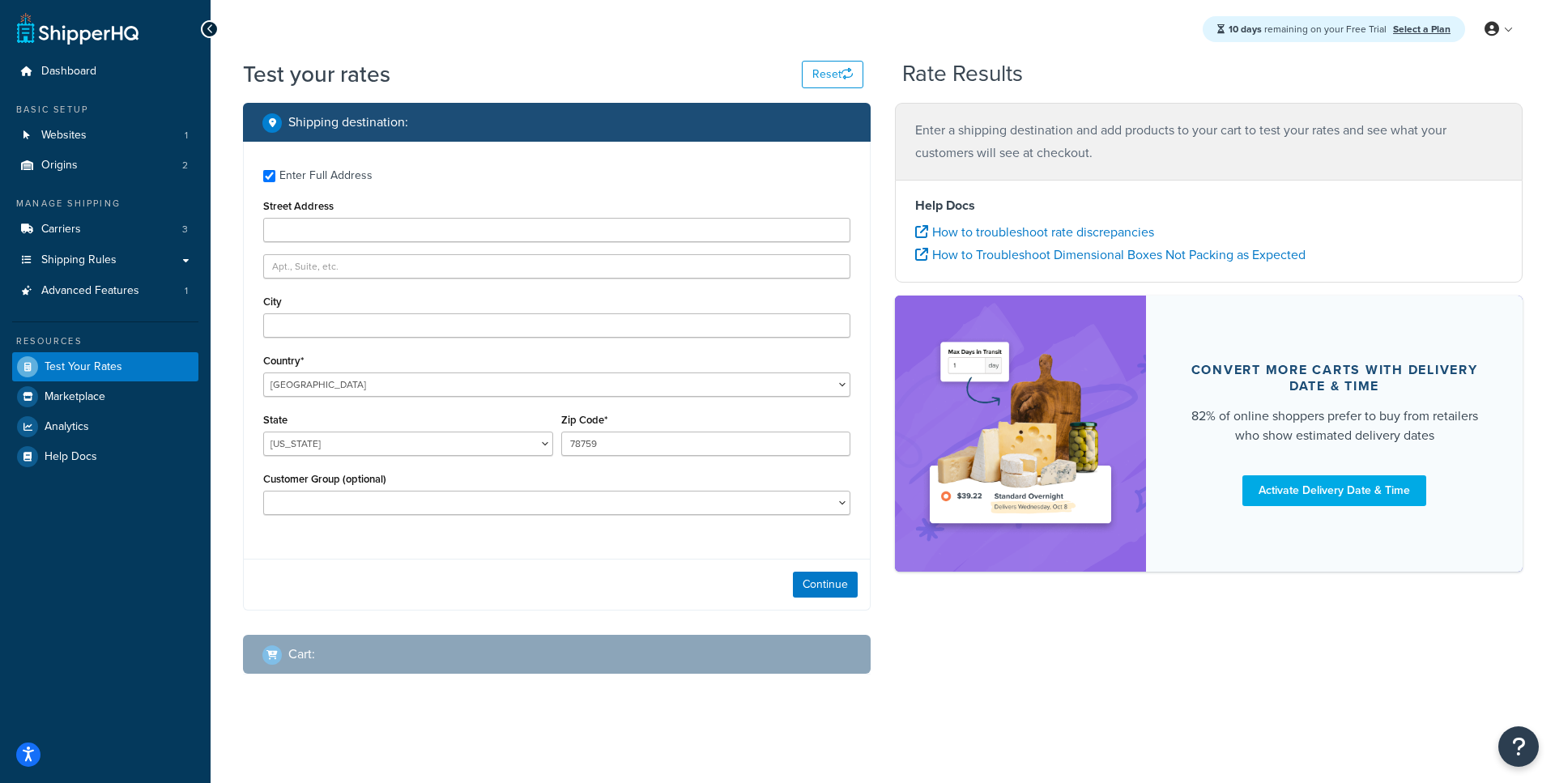
click at [333, 217] on div "Street Address" at bounding box center [556, 218] width 587 height 47
click at [324, 228] on input "Street Address" at bounding box center [556, 230] width 587 height 24
type input "2300 Laramie Trail"
type input "Austin"
type input "78745"
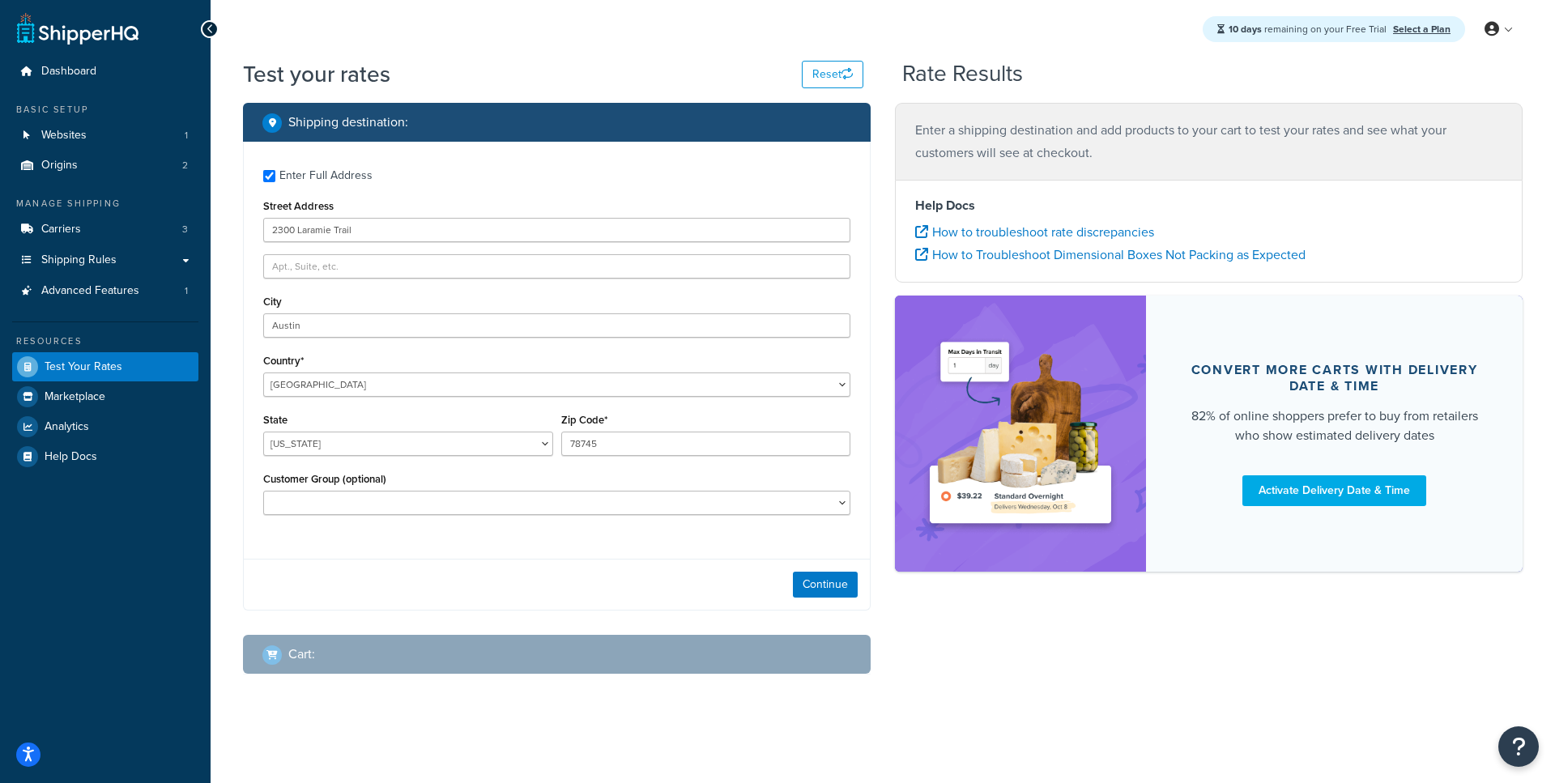
click at [806, 573] on div "Continue" at bounding box center [557, 584] width 626 height 51
click at [801, 581] on button "Continue" at bounding box center [825, 585] width 65 height 26
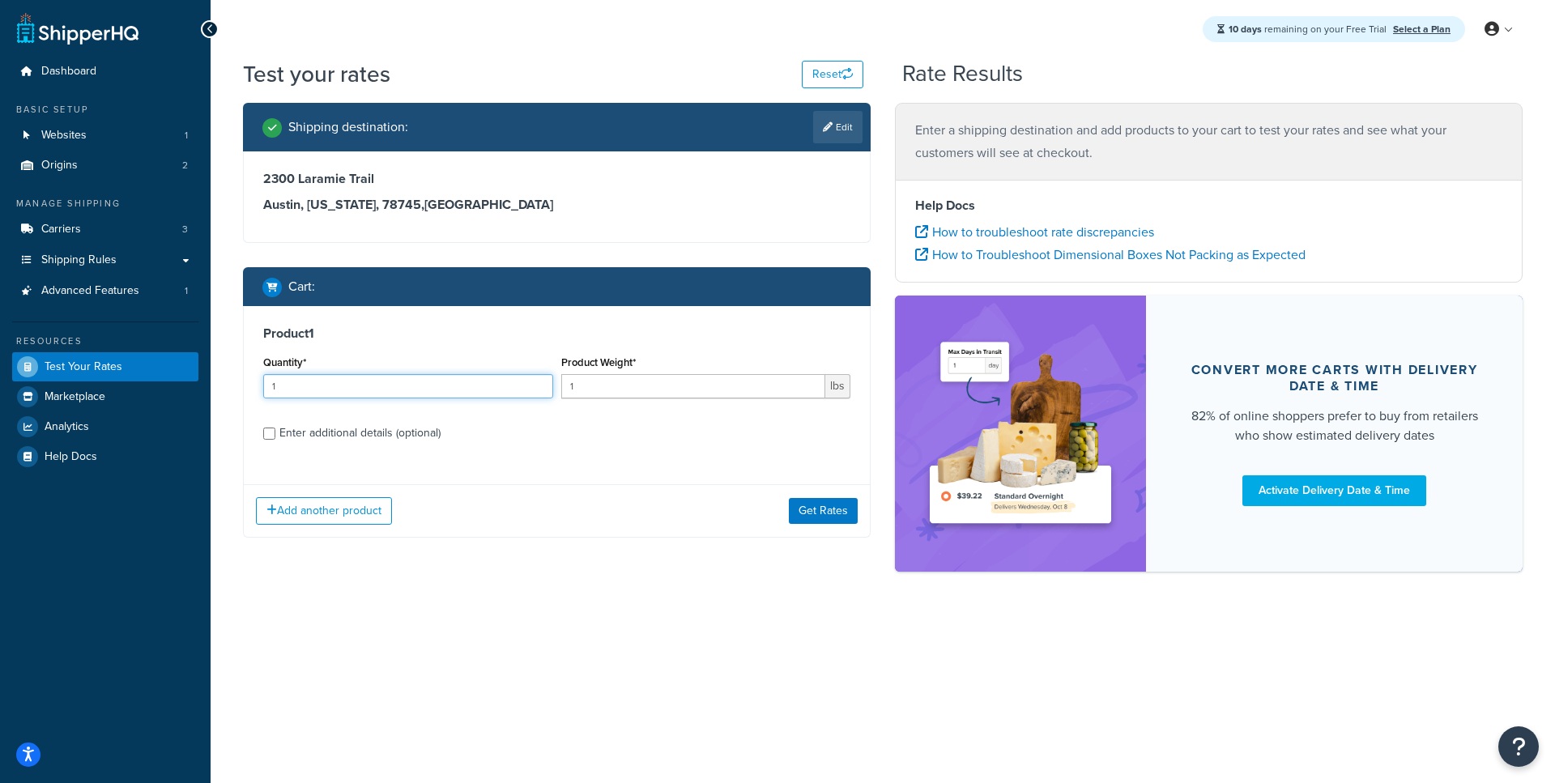
click at [386, 393] on input "1" at bounding box center [408, 386] width 290 height 24
type input "20"
click at [602, 394] on input "1" at bounding box center [693, 386] width 265 height 24
type input "200"
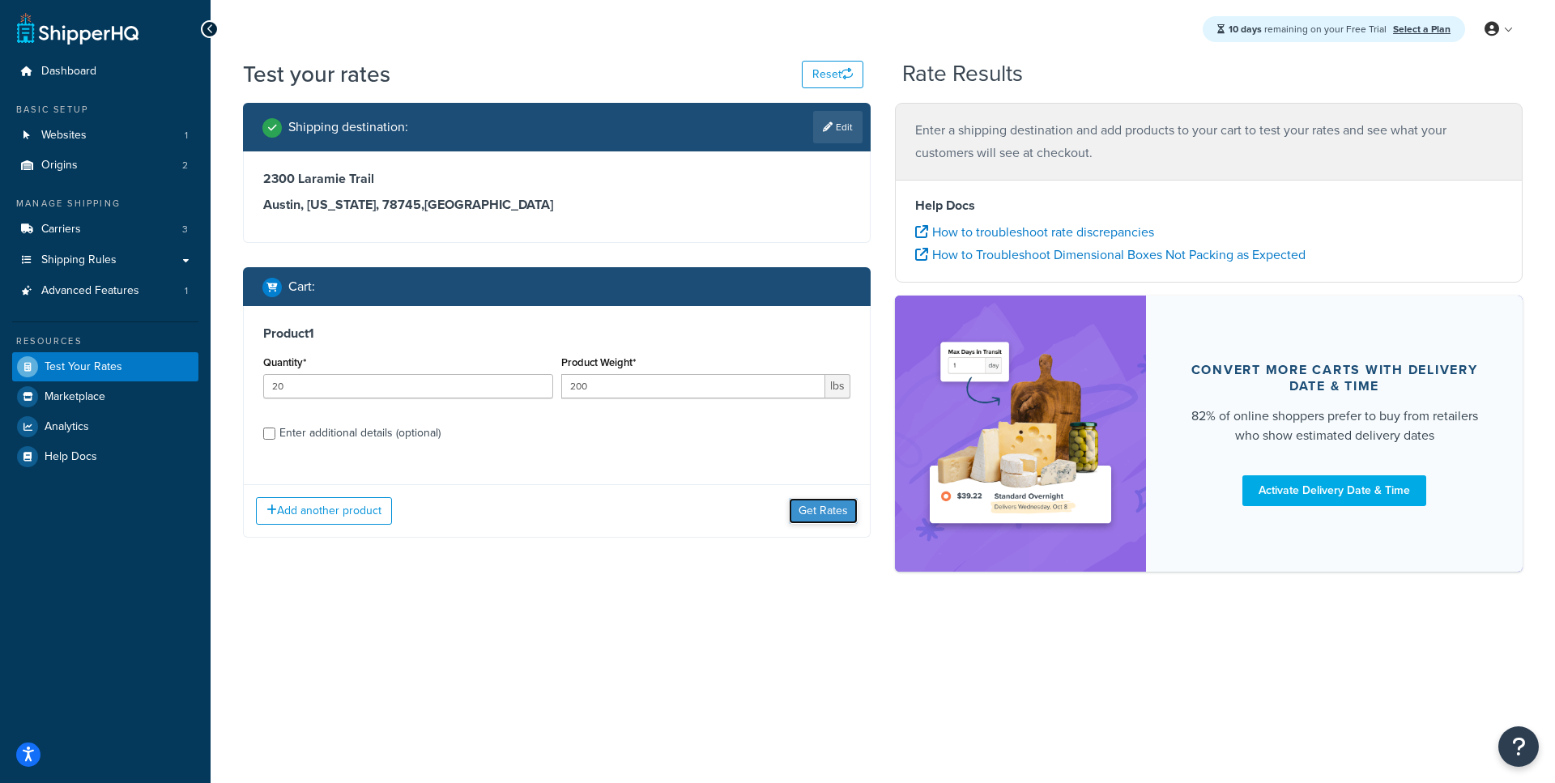
click at [827, 514] on button "Get Rates" at bounding box center [823, 511] width 69 height 26
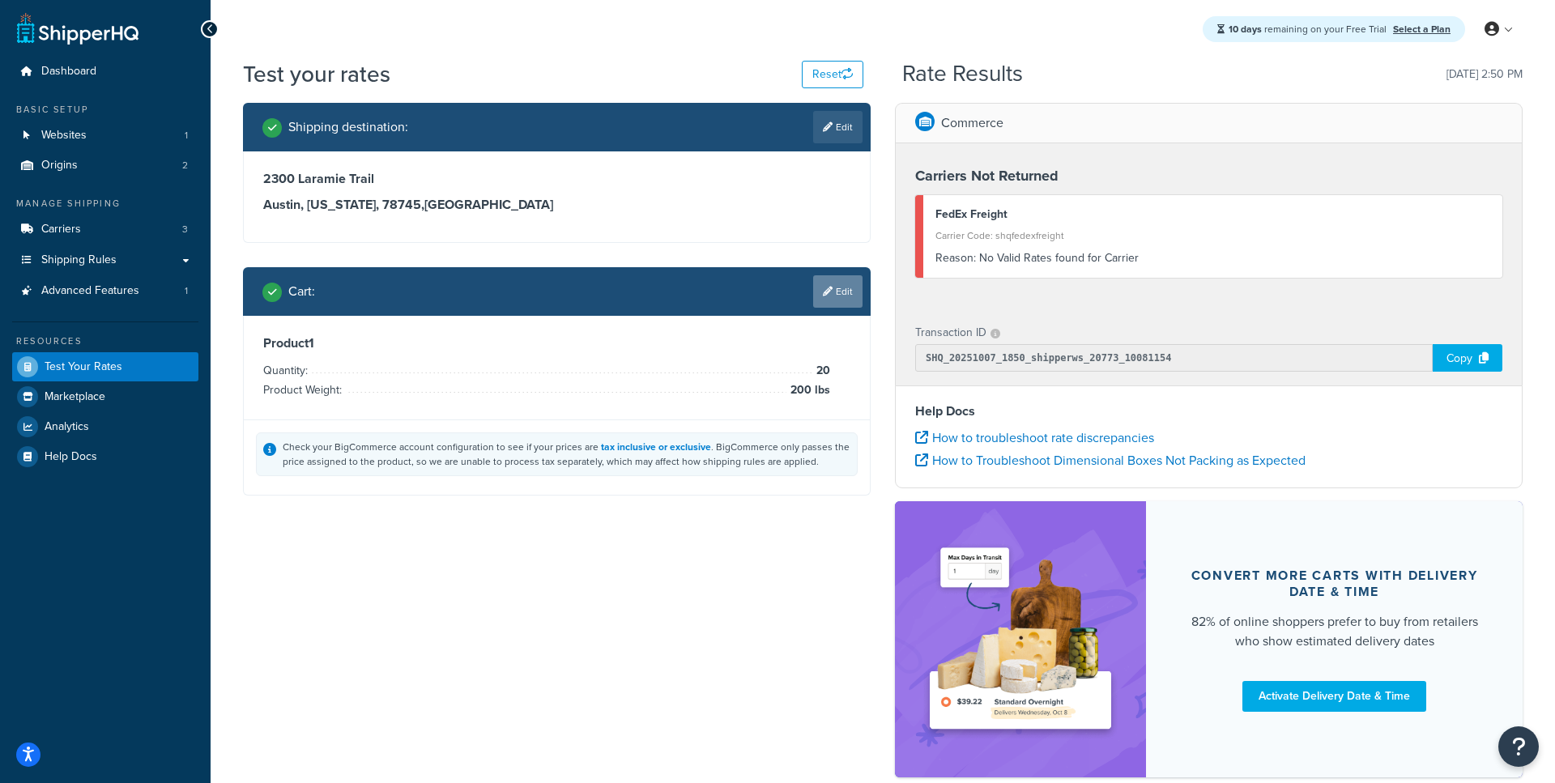
click at [832, 296] on link "Edit" at bounding box center [837, 291] width 49 height 32
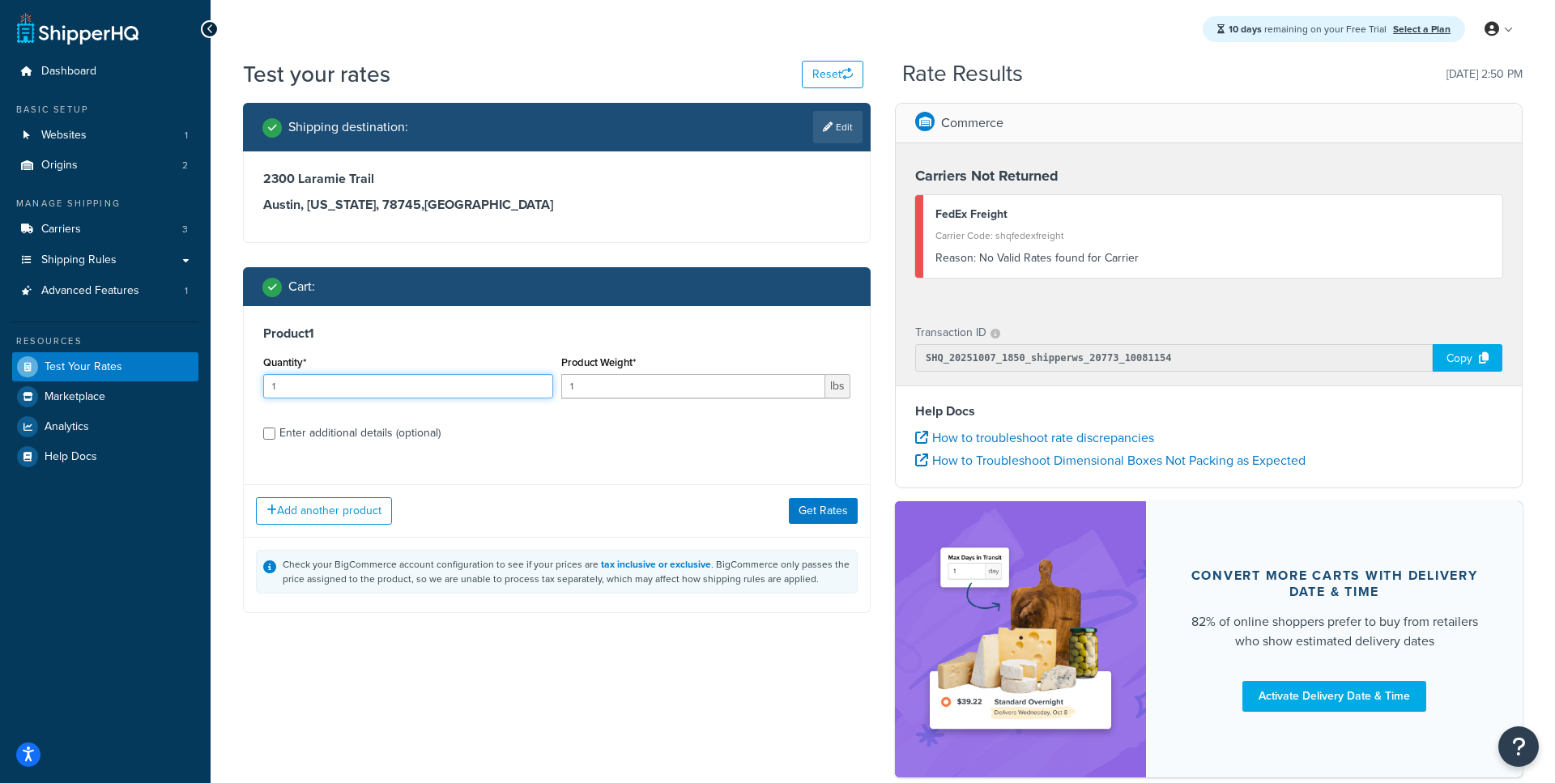
click at [351, 386] on input "1" at bounding box center [408, 386] width 290 height 24
type input "11"
click at [590, 393] on input "1" at bounding box center [693, 386] width 265 height 24
type input "200"
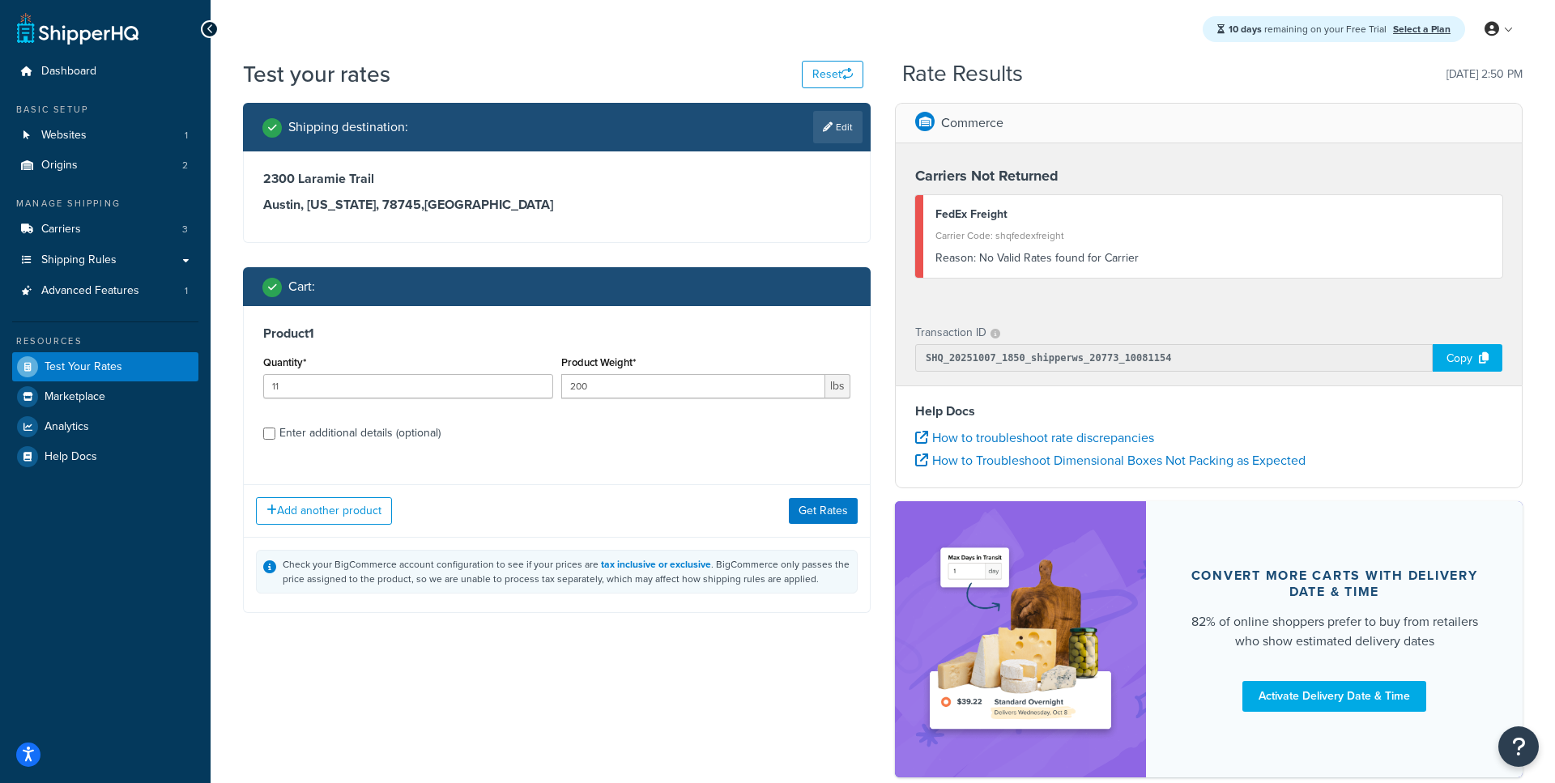
click at [817, 488] on div "Add another product Get Rates" at bounding box center [557, 510] width 626 height 53
click at [811, 511] on button "Get Rates" at bounding box center [823, 511] width 69 height 26
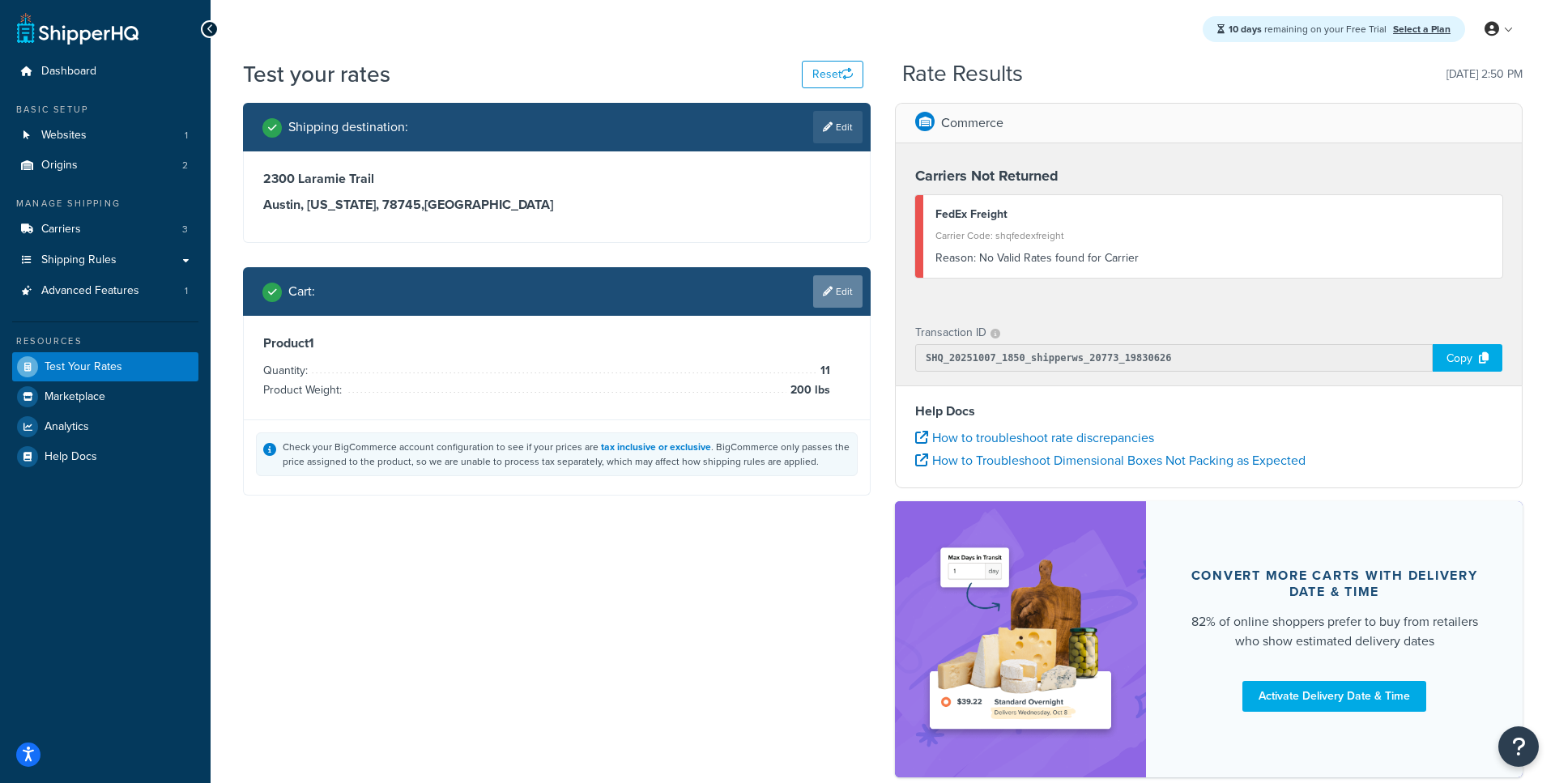
click at [824, 289] on icon at bounding box center [828, 292] width 10 height 10
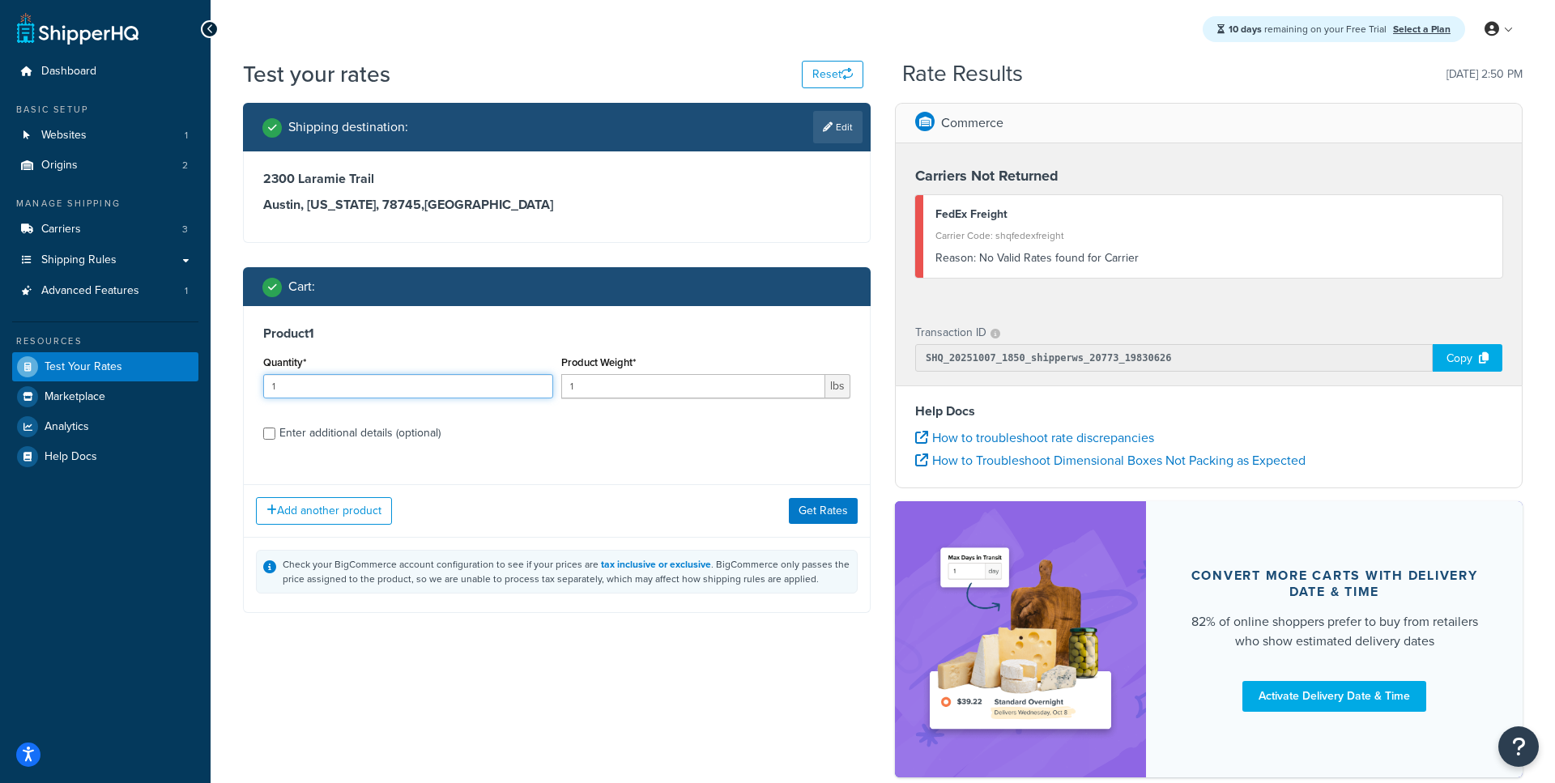
click at [354, 396] on input "1" at bounding box center [408, 386] width 290 height 24
click at [83, 69] on span "Dashboard" at bounding box center [68, 72] width 55 height 14
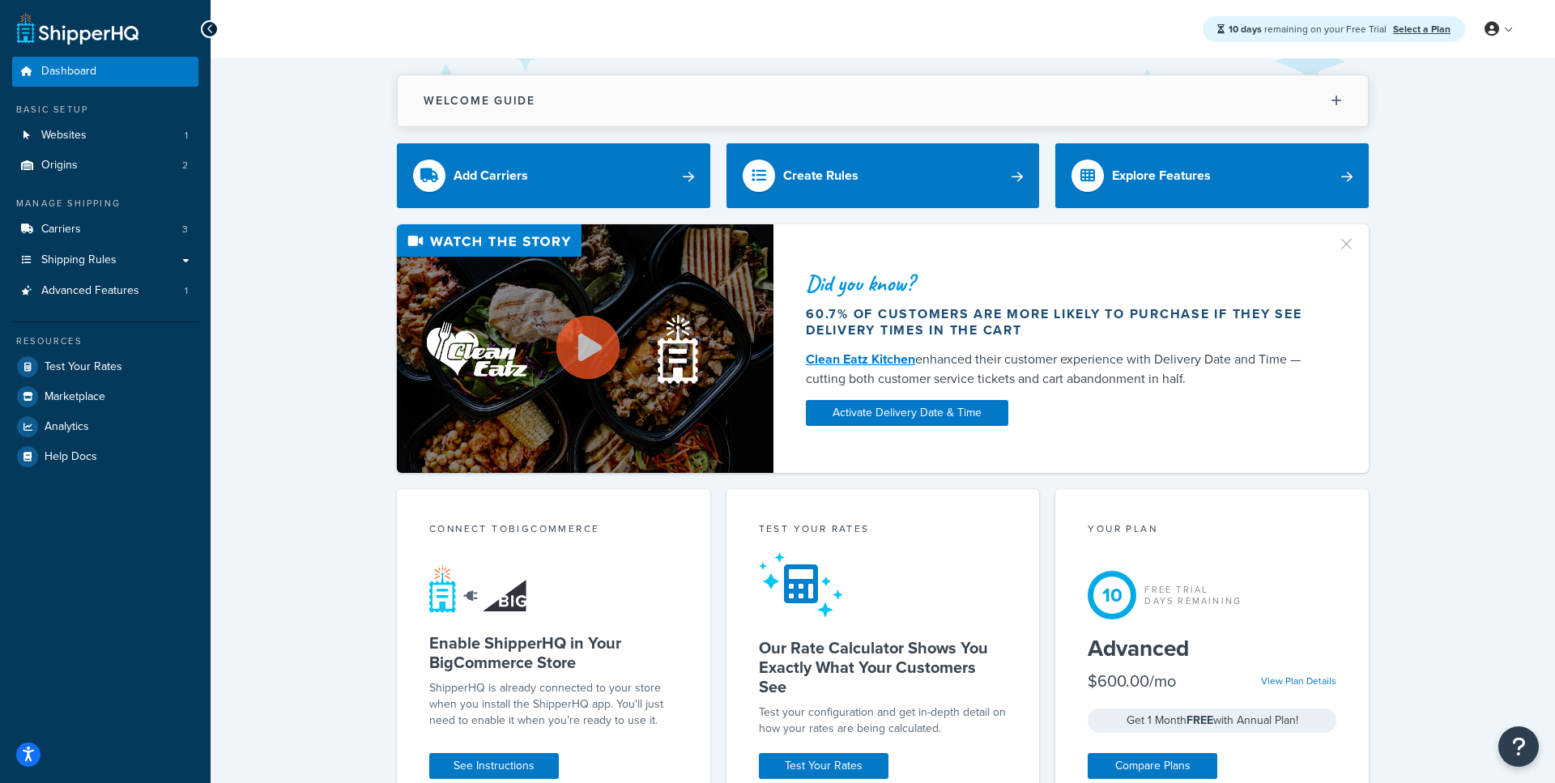
click at [663, 114] on button "Welcome Guide" at bounding box center [883, 100] width 970 height 51
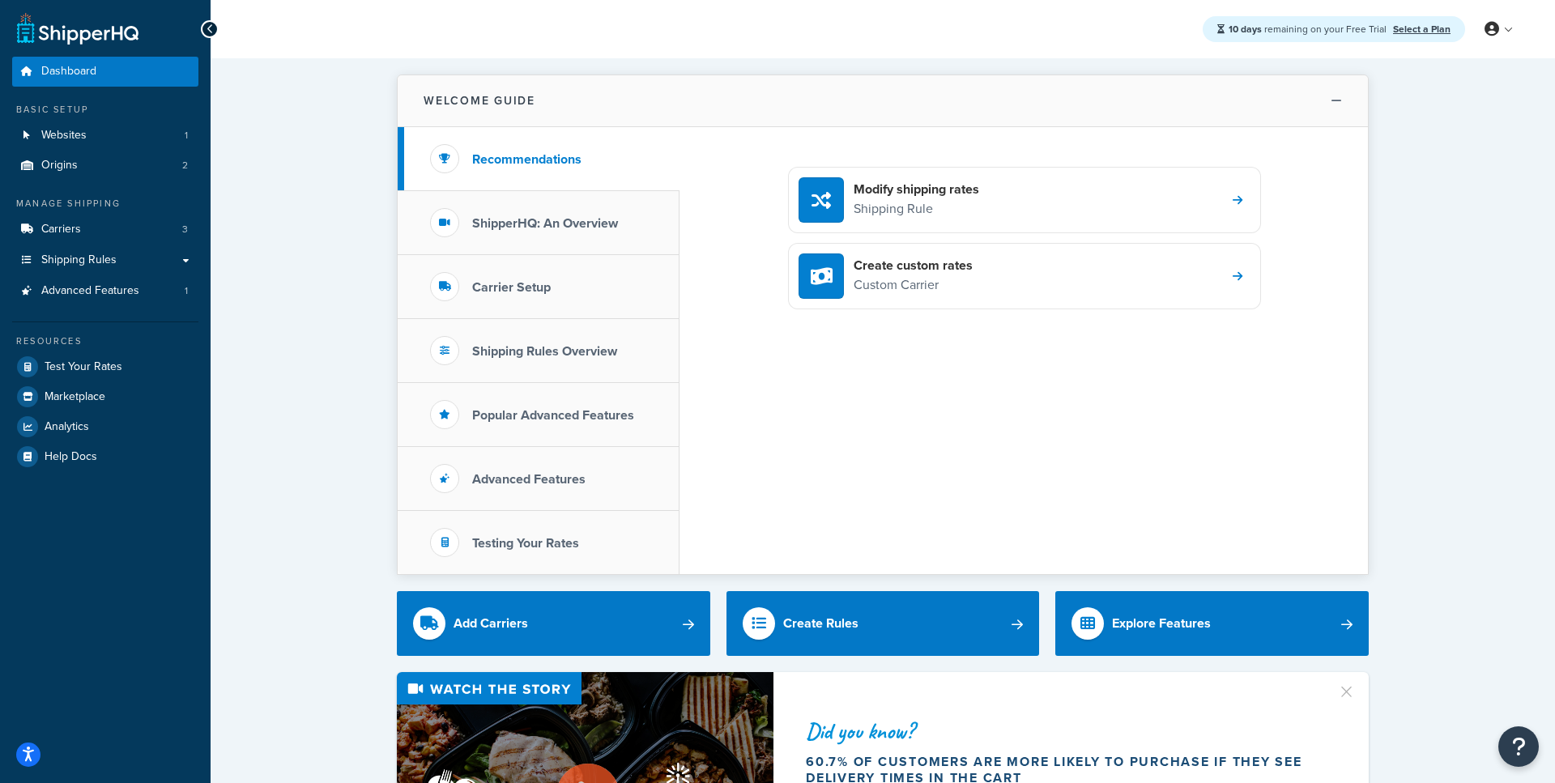
click at [663, 114] on button "Welcome Guide" at bounding box center [883, 101] width 970 height 52
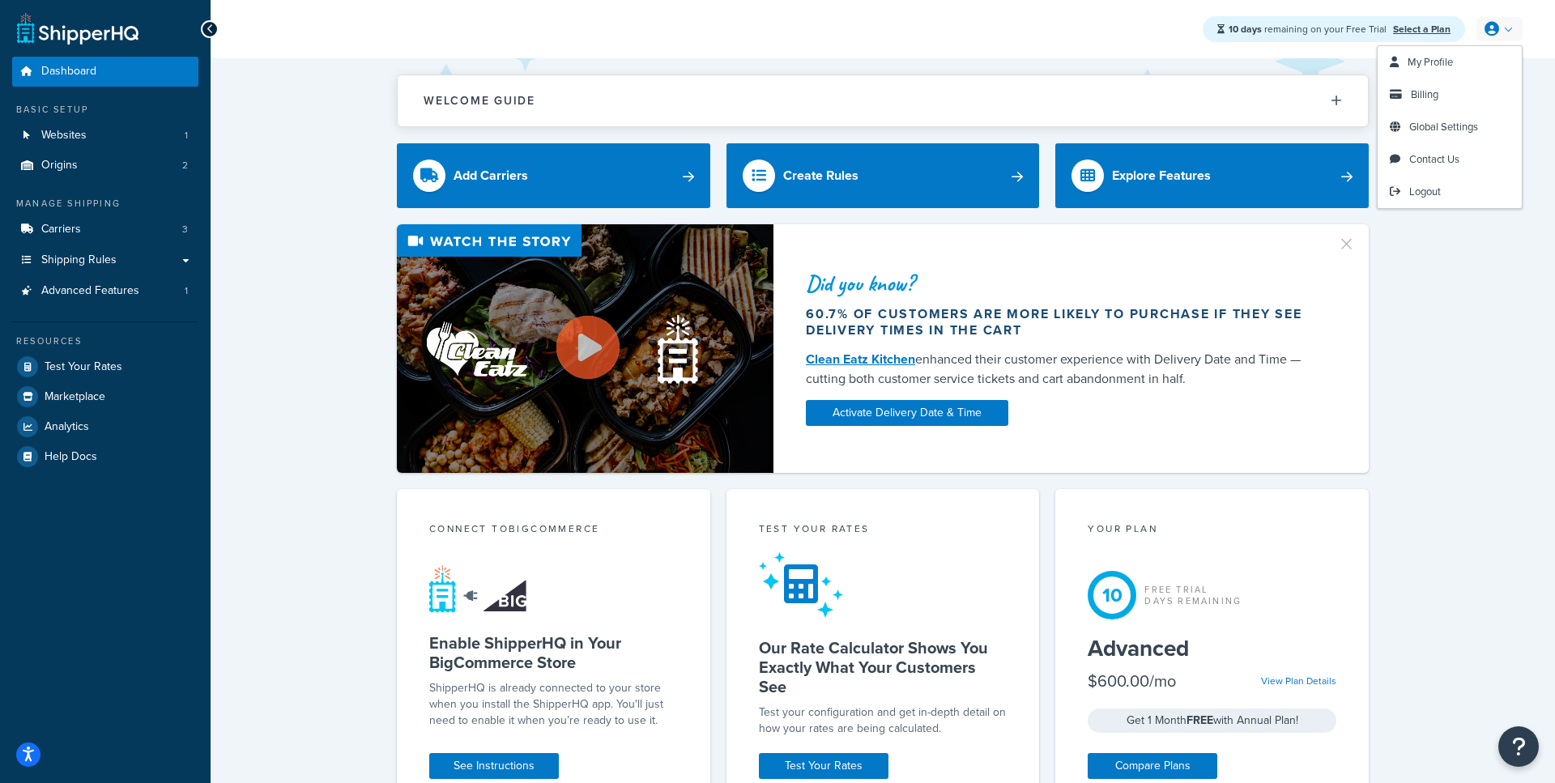
click at [1502, 28] on link at bounding box center [1499, 29] width 46 height 24
click at [1450, 66] on span "My Profile" at bounding box center [1429, 61] width 45 height 15
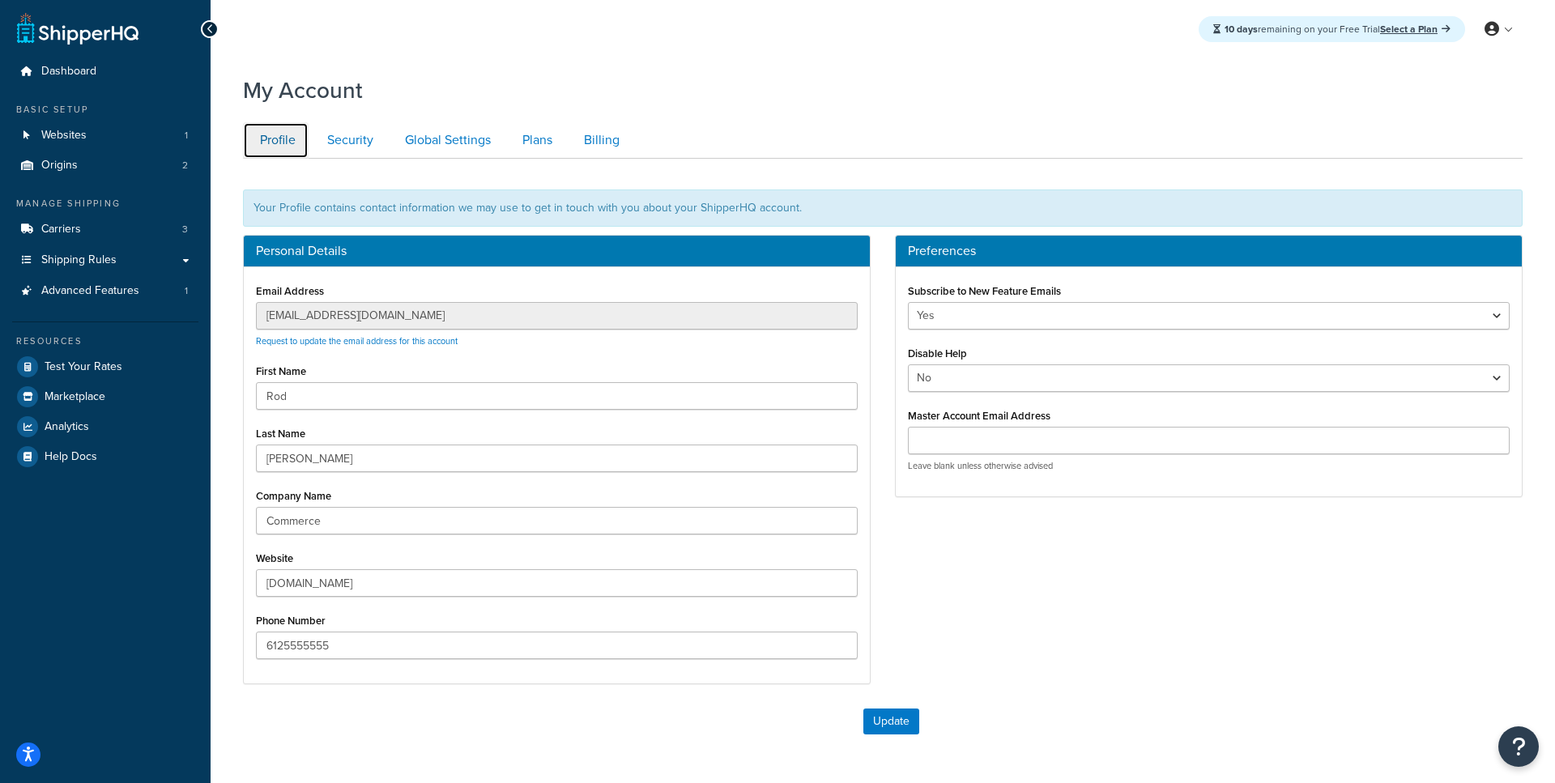
click at [292, 151] on link "Profile" at bounding box center [276, 140] width 66 height 36
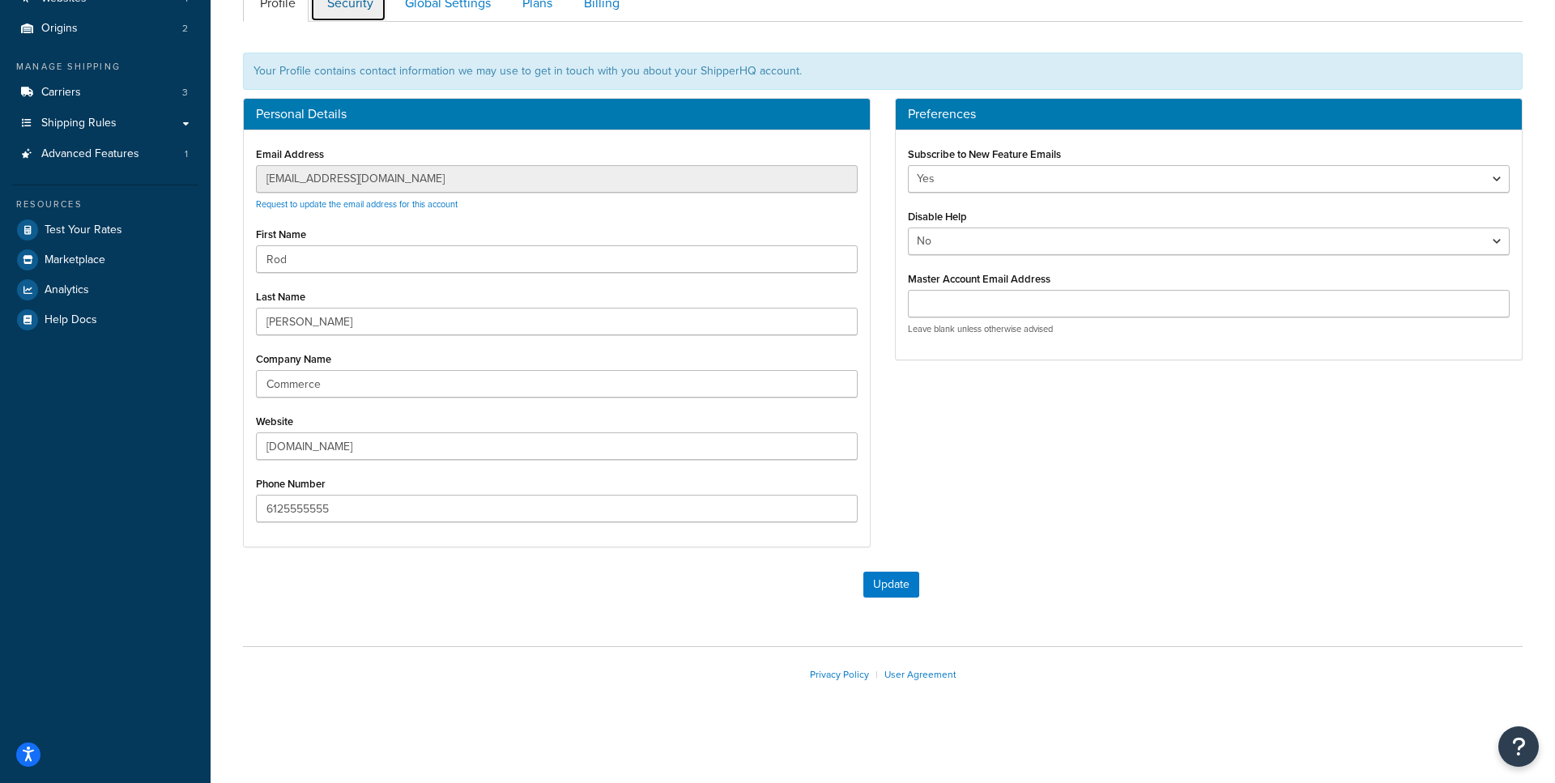
click at [357, 18] on link "Security" at bounding box center [348, 3] width 76 height 36
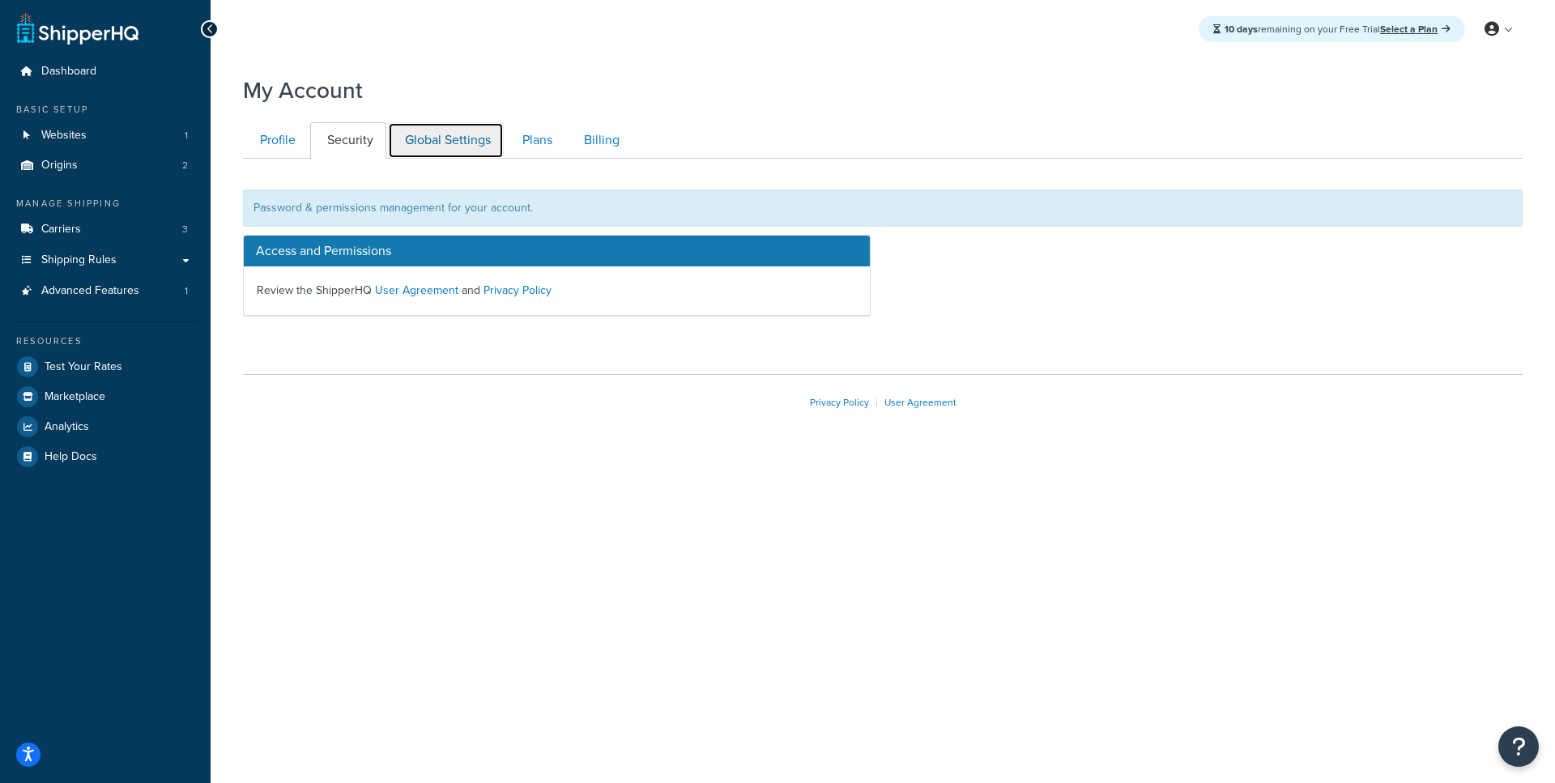
click at [426, 143] on link "Global Settings" at bounding box center [446, 140] width 116 height 36
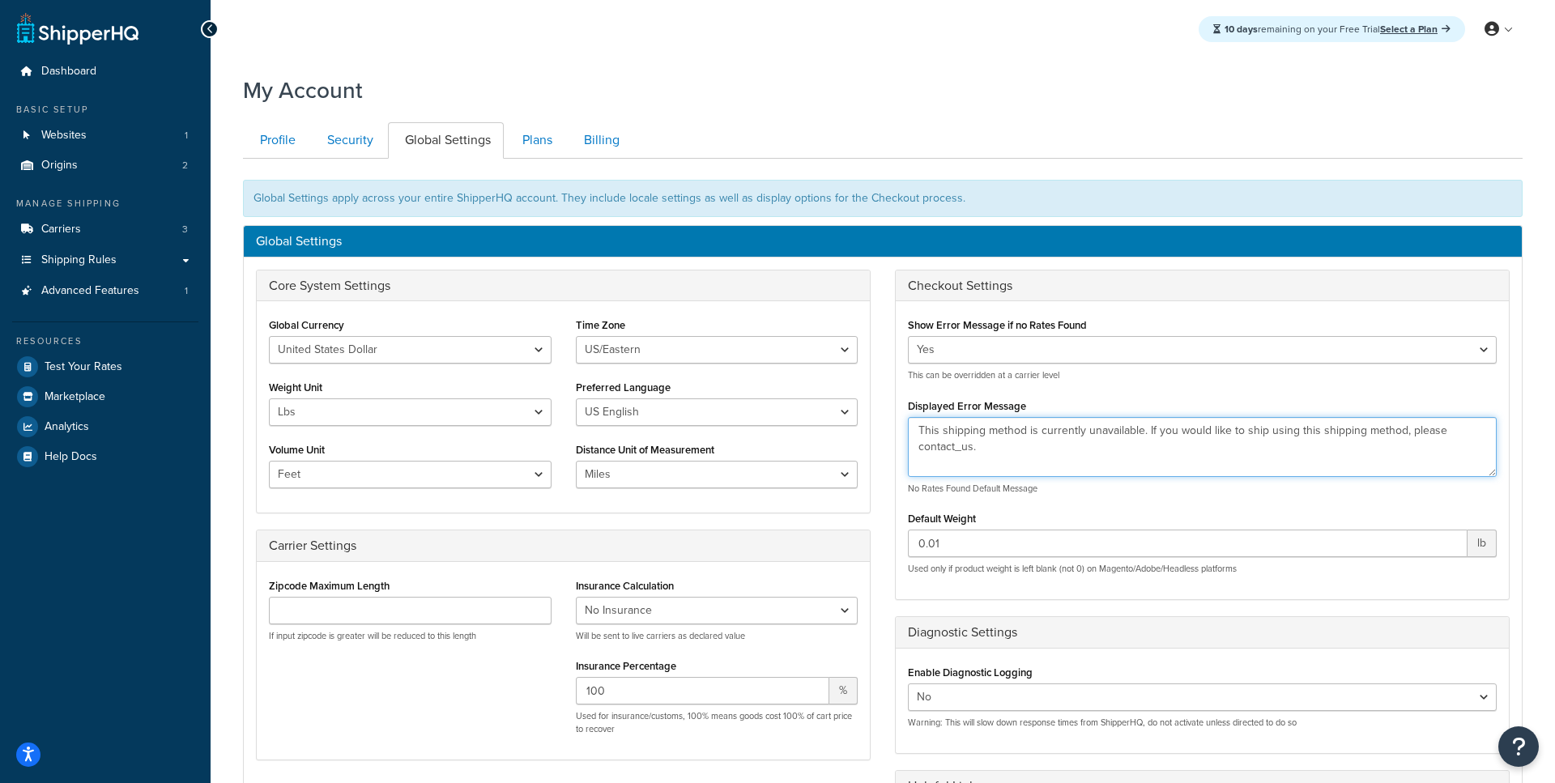
drag, startPoint x: 1064, startPoint y: 452, endPoint x: 909, endPoint y: 428, distance: 156.4
click at [909, 428] on textarea "This shipping method is currently unavailable. If you would like to ship using …" at bounding box center [1202, 447] width 589 height 60
type textarea "P"
type textarea "This shipping method is currently unavailable. If you would like to ship using …"
click at [1012, 451] on textarea "This shipping method is currently unavailable. If you would like to ship using …" at bounding box center [1202, 447] width 589 height 60
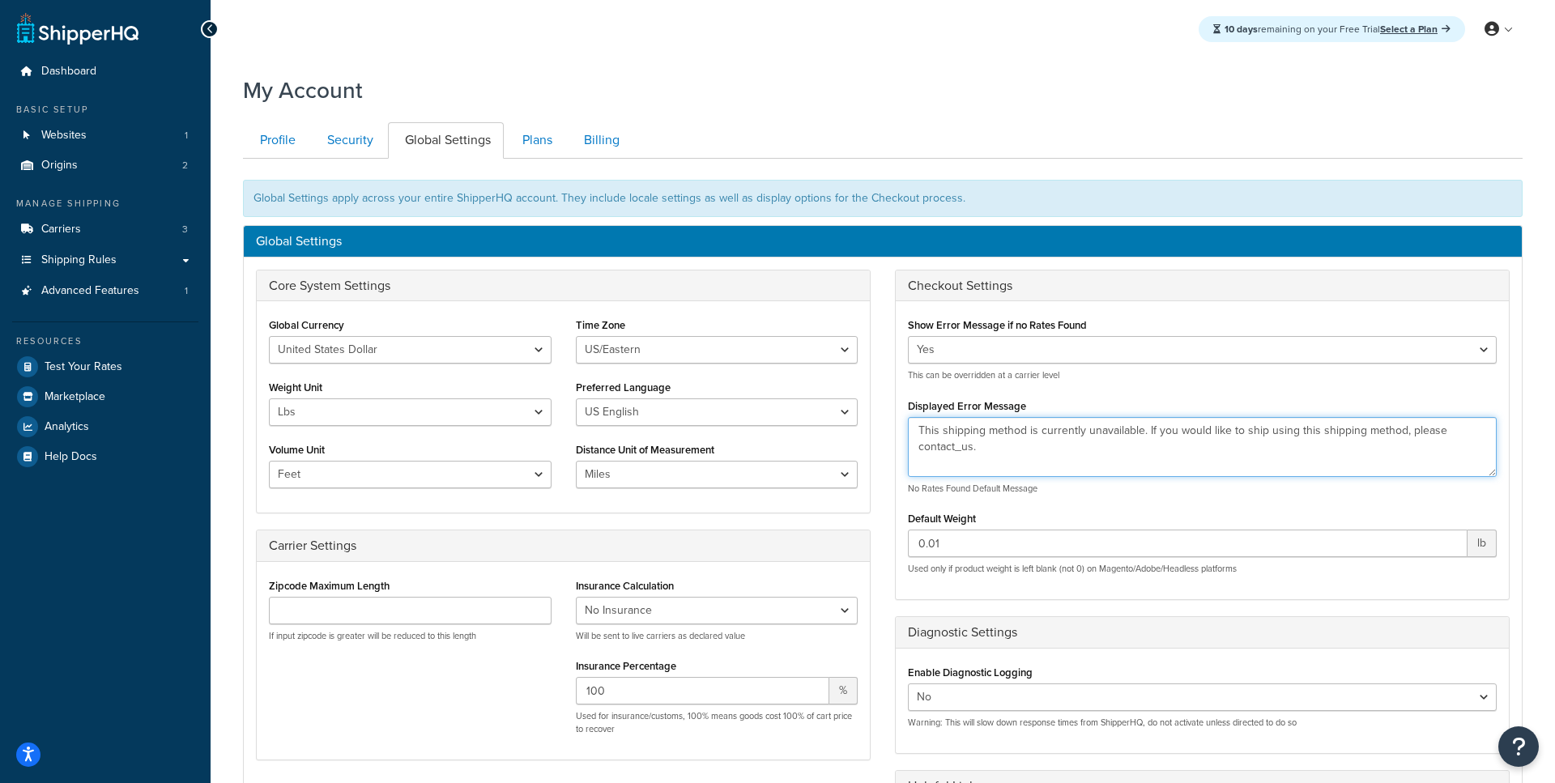
drag, startPoint x: 1019, startPoint y: 449, endPoint x: 817, endPoint y: 426, distance: 202.9
click at [908, 426] on textarea "This shipping method is currently unavailable. If you would like to ship using …" at bounding box center [1202, 447] width 589 height 60
type textarea "T"
click at [1205, 432] on textarea "This shipping method is currently unavailable. If you would like to ship using …" at bounding box center [1202, 447] width 589 height 60
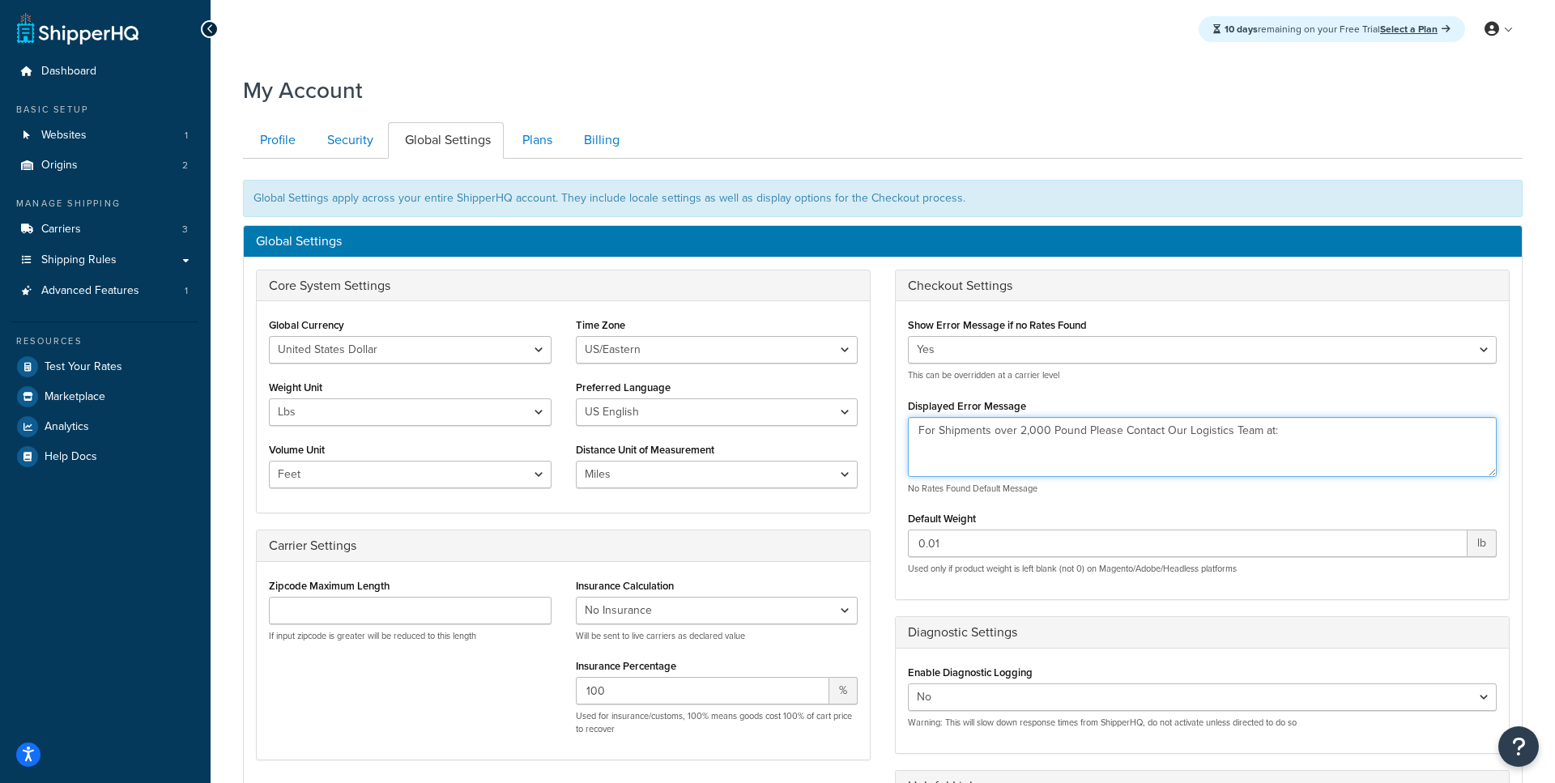
click at [1342, 428] on textarea "This shipping method is currently unavailable. If you would like to ship using …" at bounding box center [1202, 447] width 589 height 60
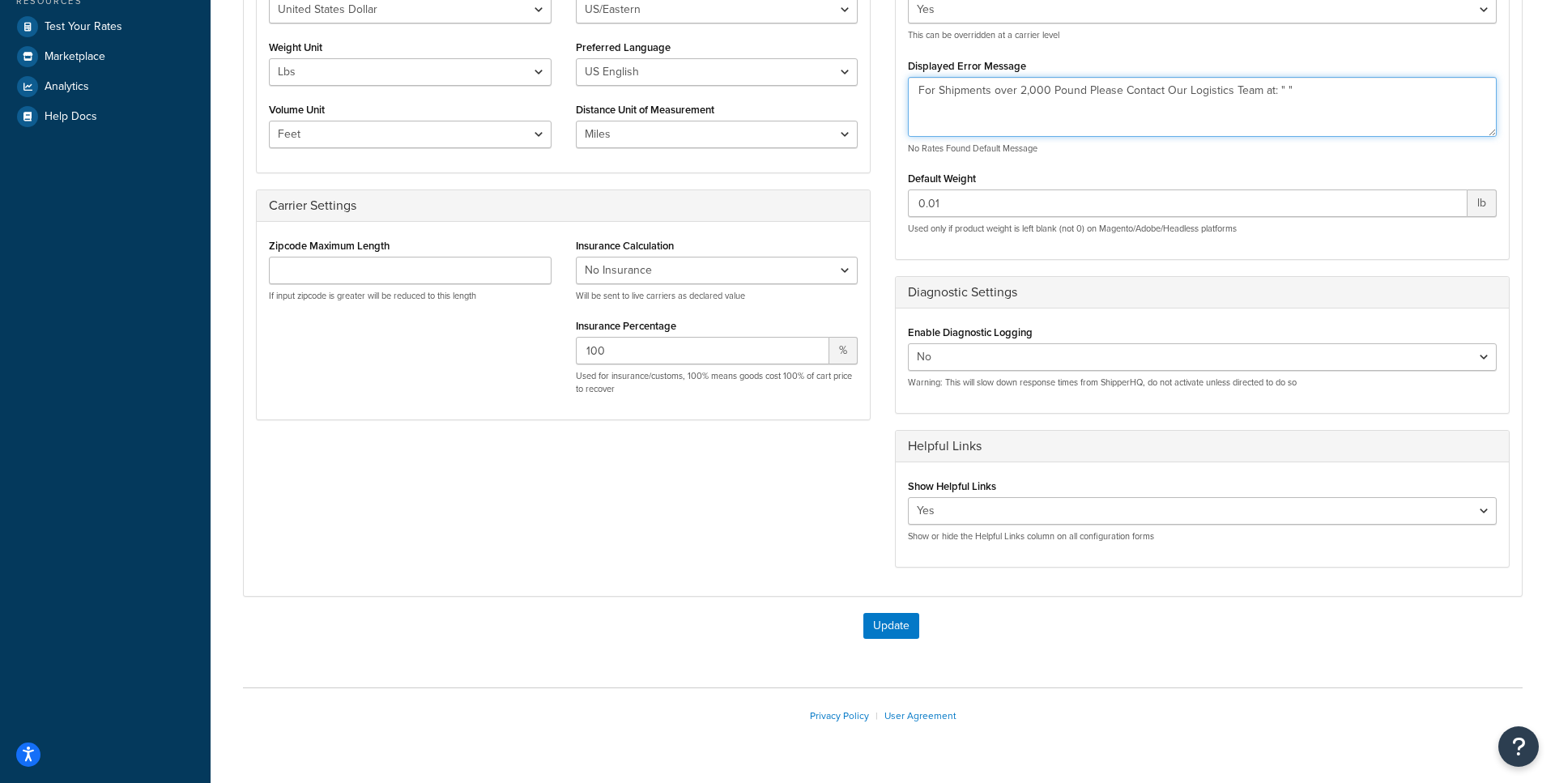
scroll to position [382, 0]
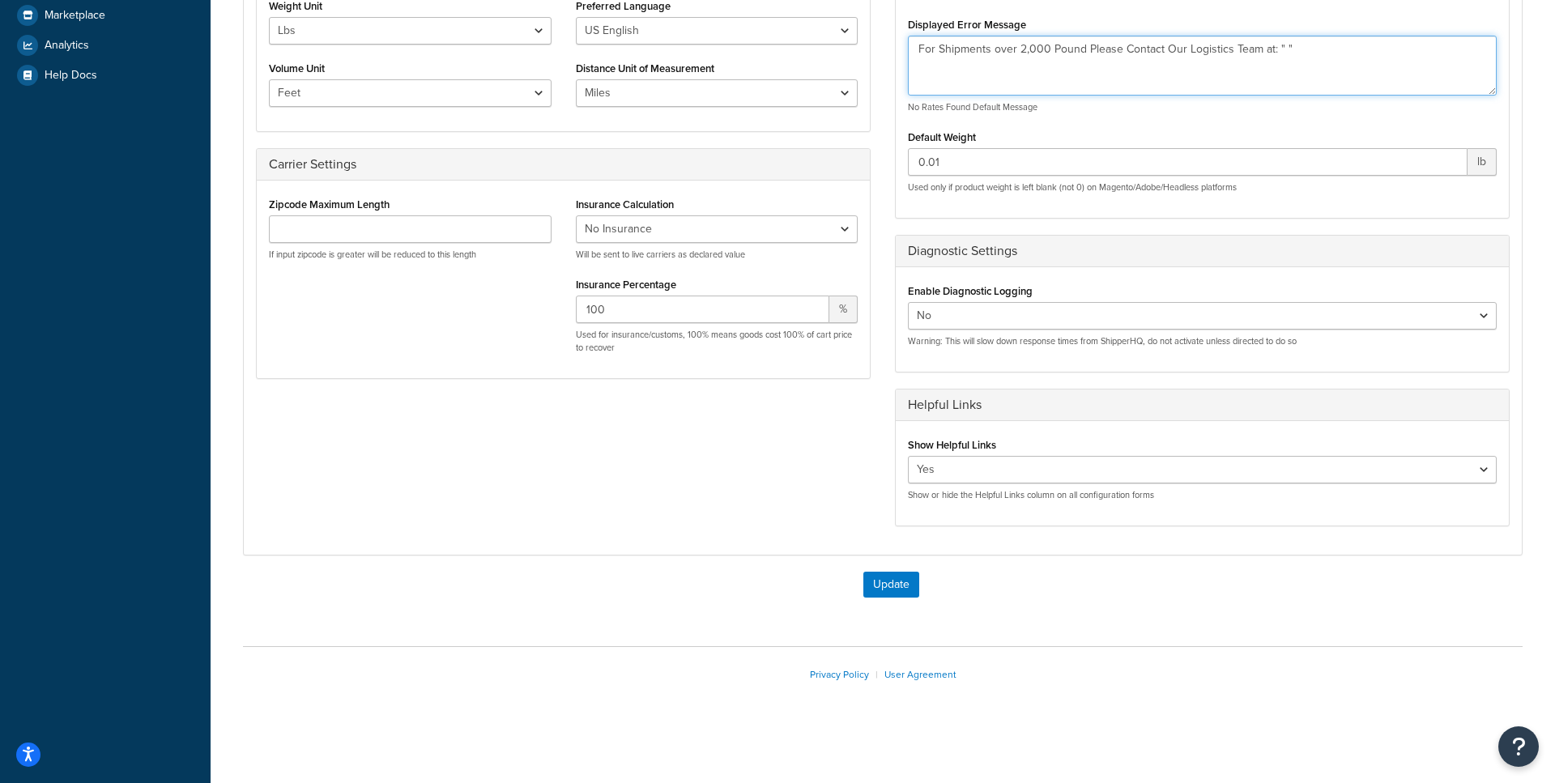
type textarea "For Shipments over 2,000 Pound Please Contact Our Logistics Team at: " ""
click at [883, 569] on form "Global Settings apply across your entire ShipperHQ account. They include locale…" at bounding box center [882, 205] width 1279 height 815
click at [882, 587] on button "Update" at bounding box center [891, 585] width 56 height 26
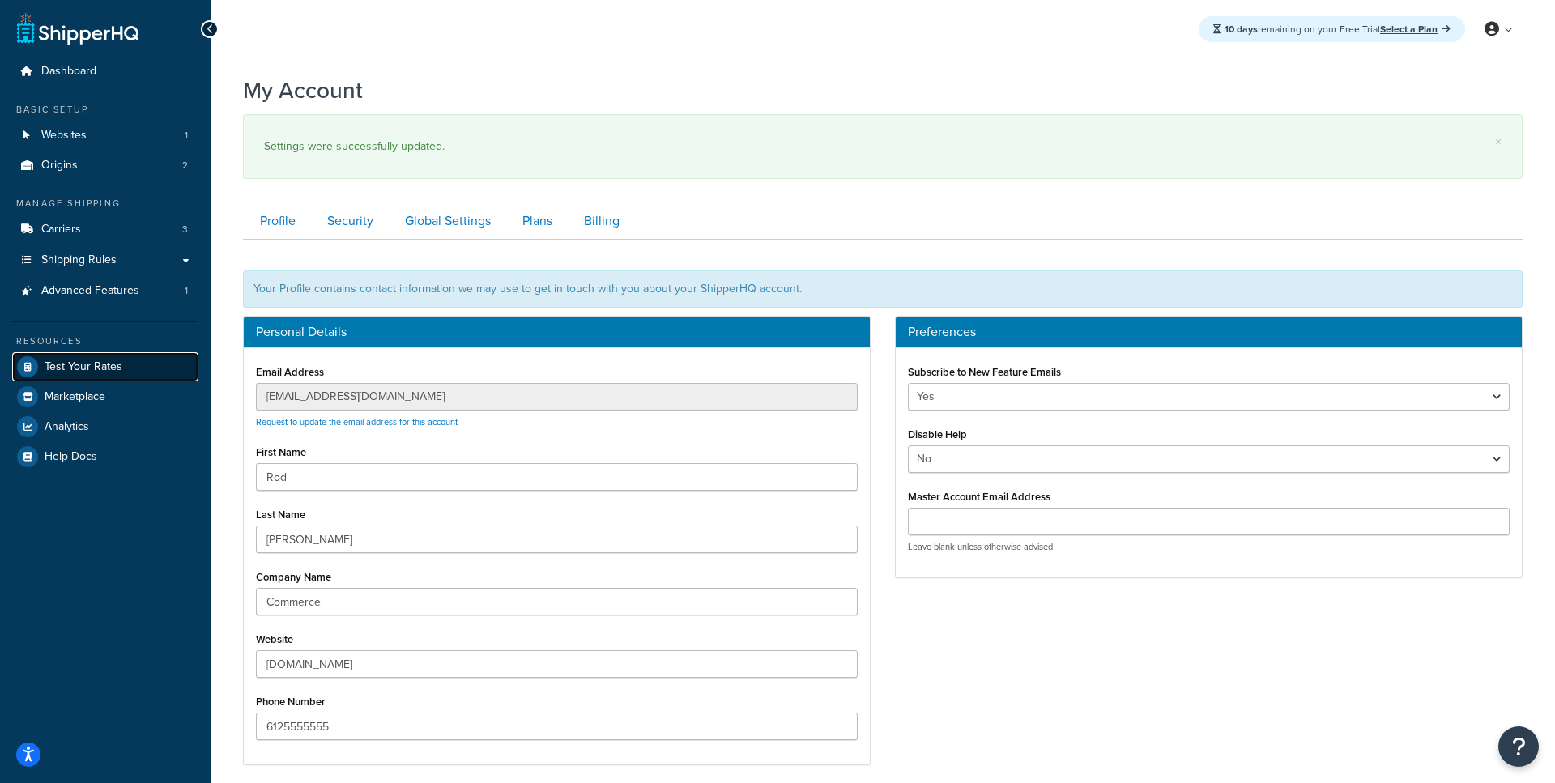
click at [111, 379] on link "Test Your Rates" at bounding box center [105, 366] width 186 height 29
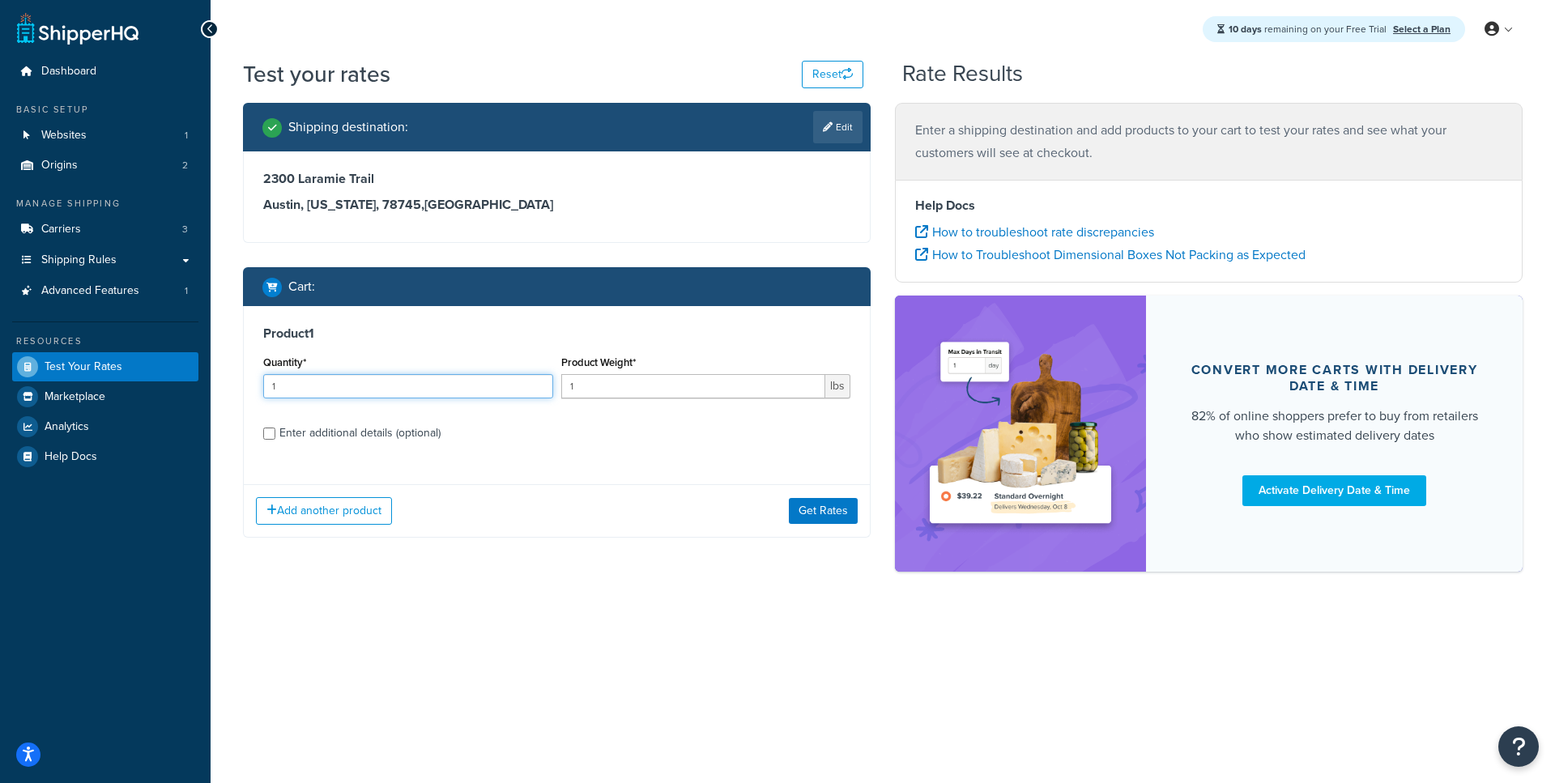
click at [304, 389] on input "1" at bounding box center [408, 386] width 290 height 24
type input "20"
click at [572, 386] on input "1" at bounding box center [693, 386] width 265 height 24
type input "200"
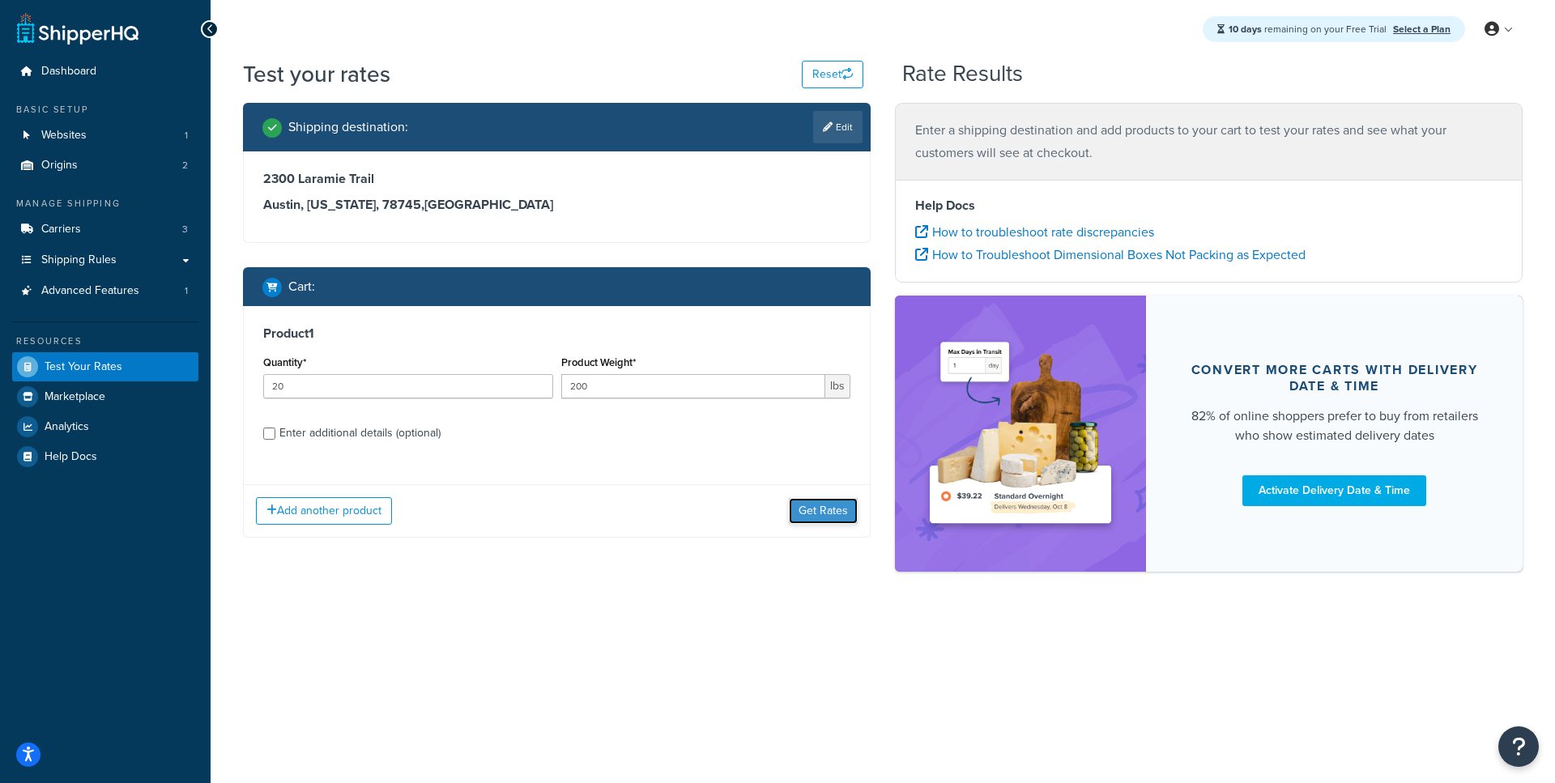
click at [823, 513] on button "Get Rates" at bounding box center [823, 511] width 69 height 26
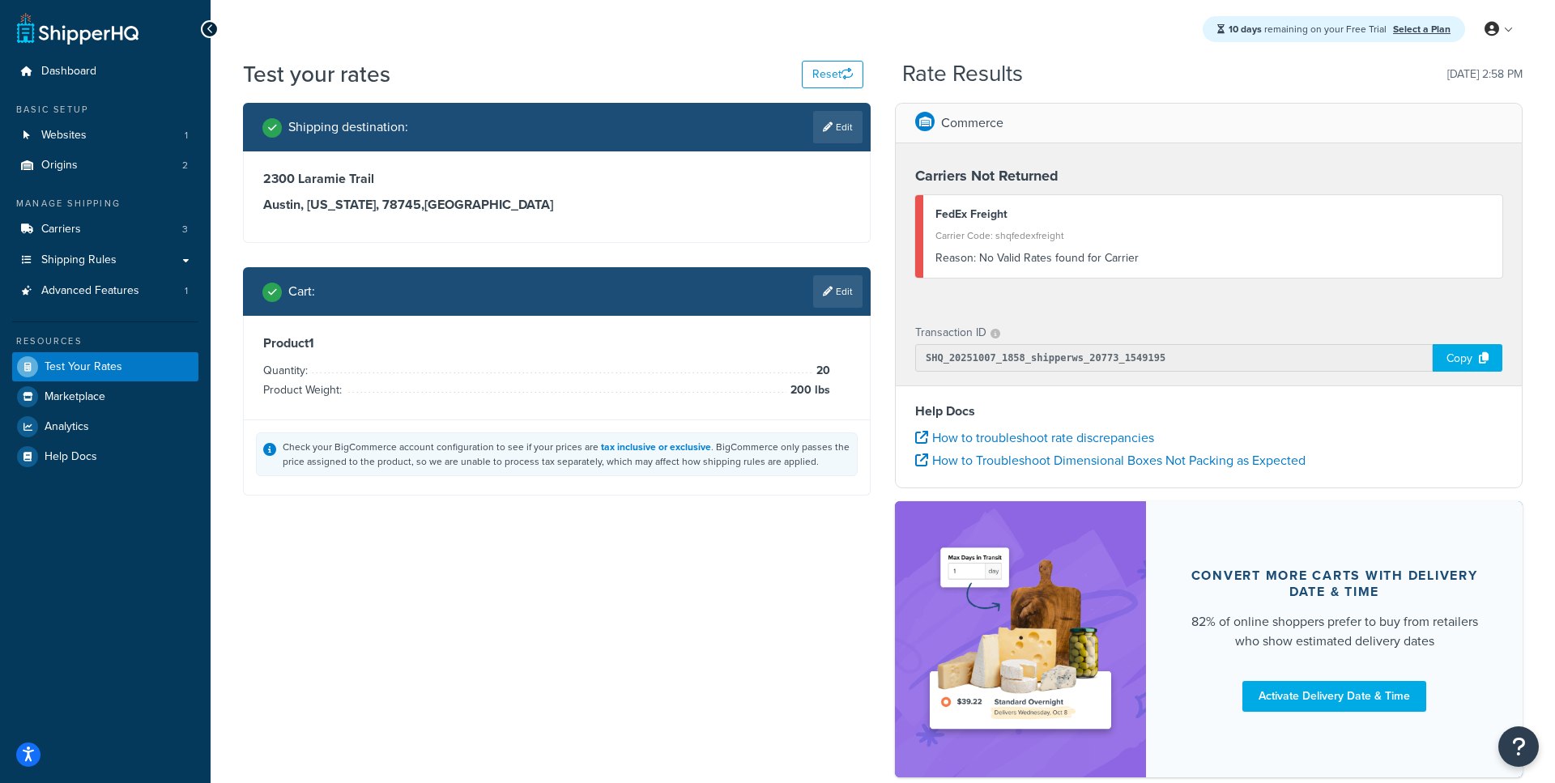
click at [986, 267] on div "Reason: No Valid Rates found for Carrier" at bounding box center [1212, 258] width 555 height 23
click at [1019, 265] on div "Reason: No Valid Rates found for Carrier" at bounding box center [1212, 258] width 555 height 23
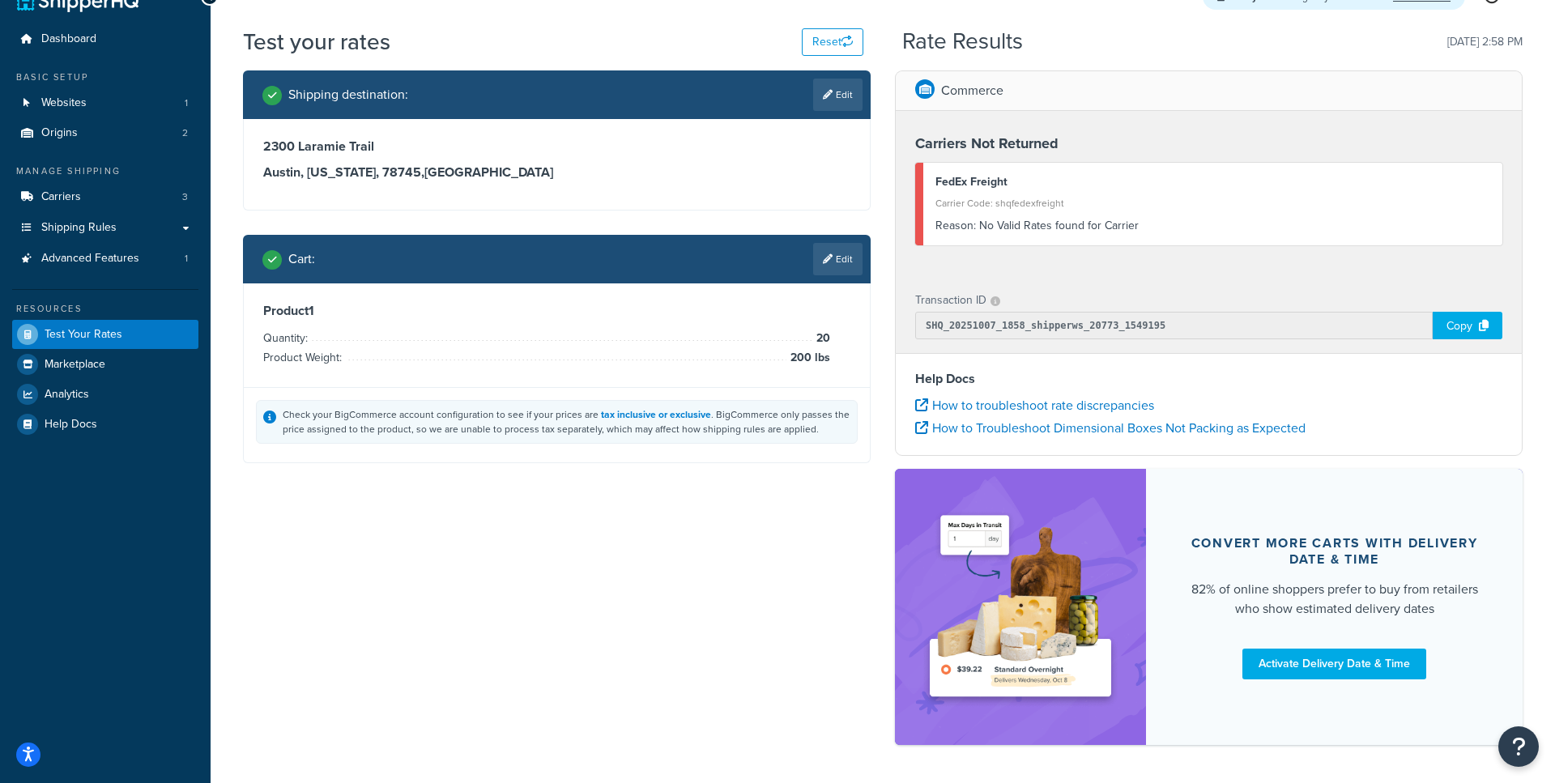
scroll to position [75, 0]
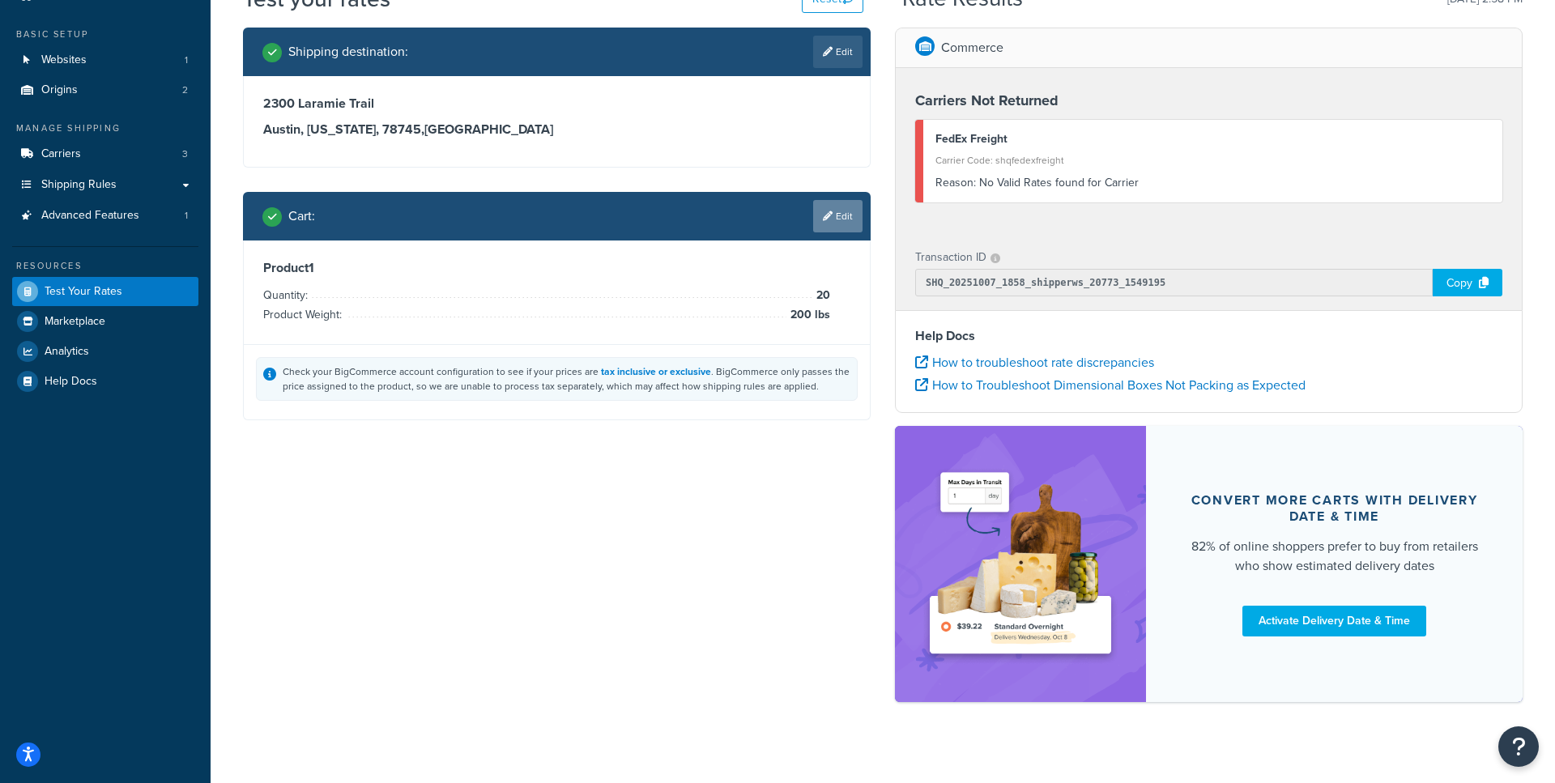
click at [840, 229] on link "Edit" at bounding box center [837, 216] width 49 height 32
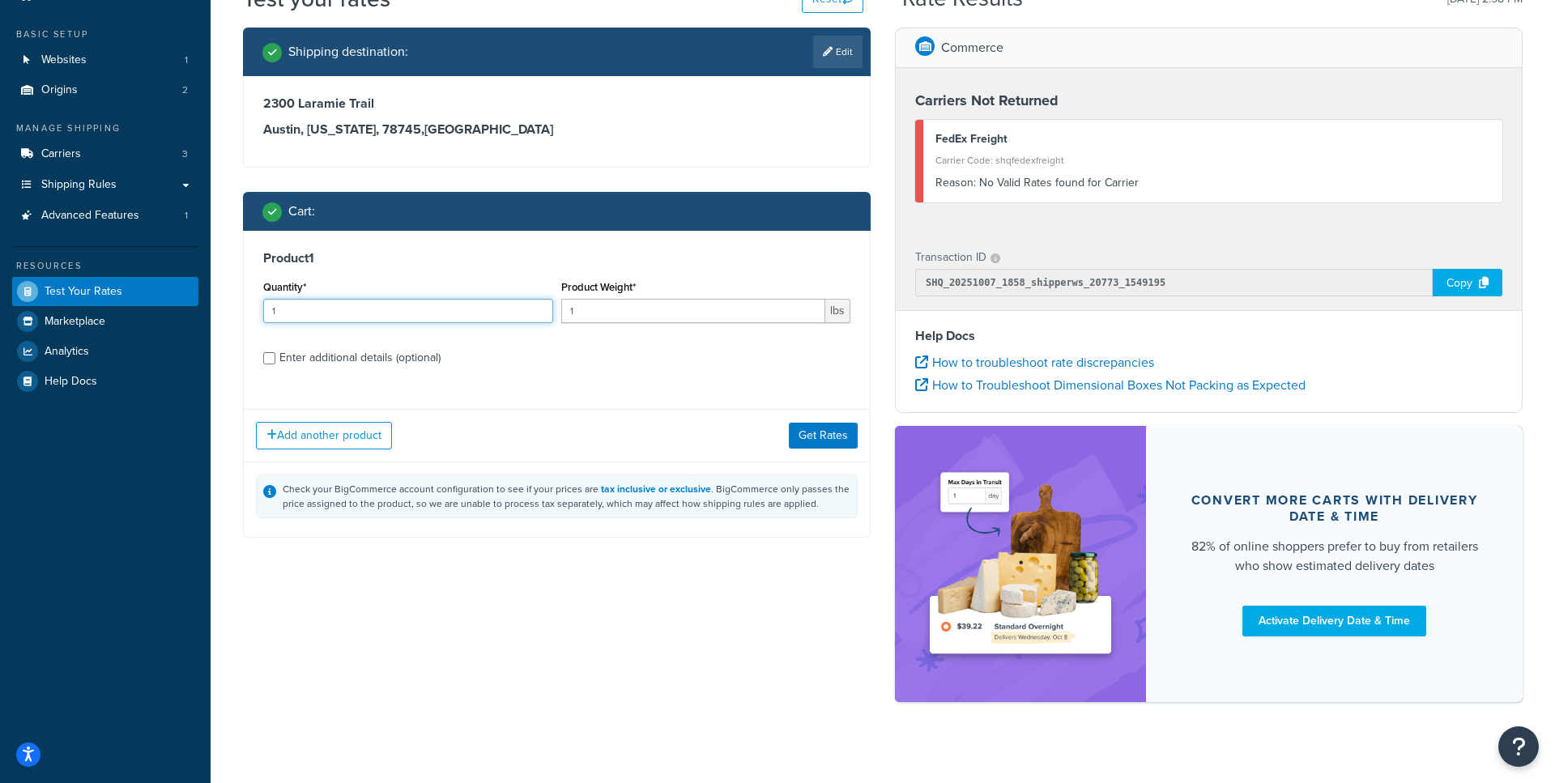
click at [440, 311] on input "1" at bounding box center [408, 311] width 290 height 24
type input "20"
click at [586, 321] on input "1" at bounding box center [693, 311] width 265 height 24
type input "200"
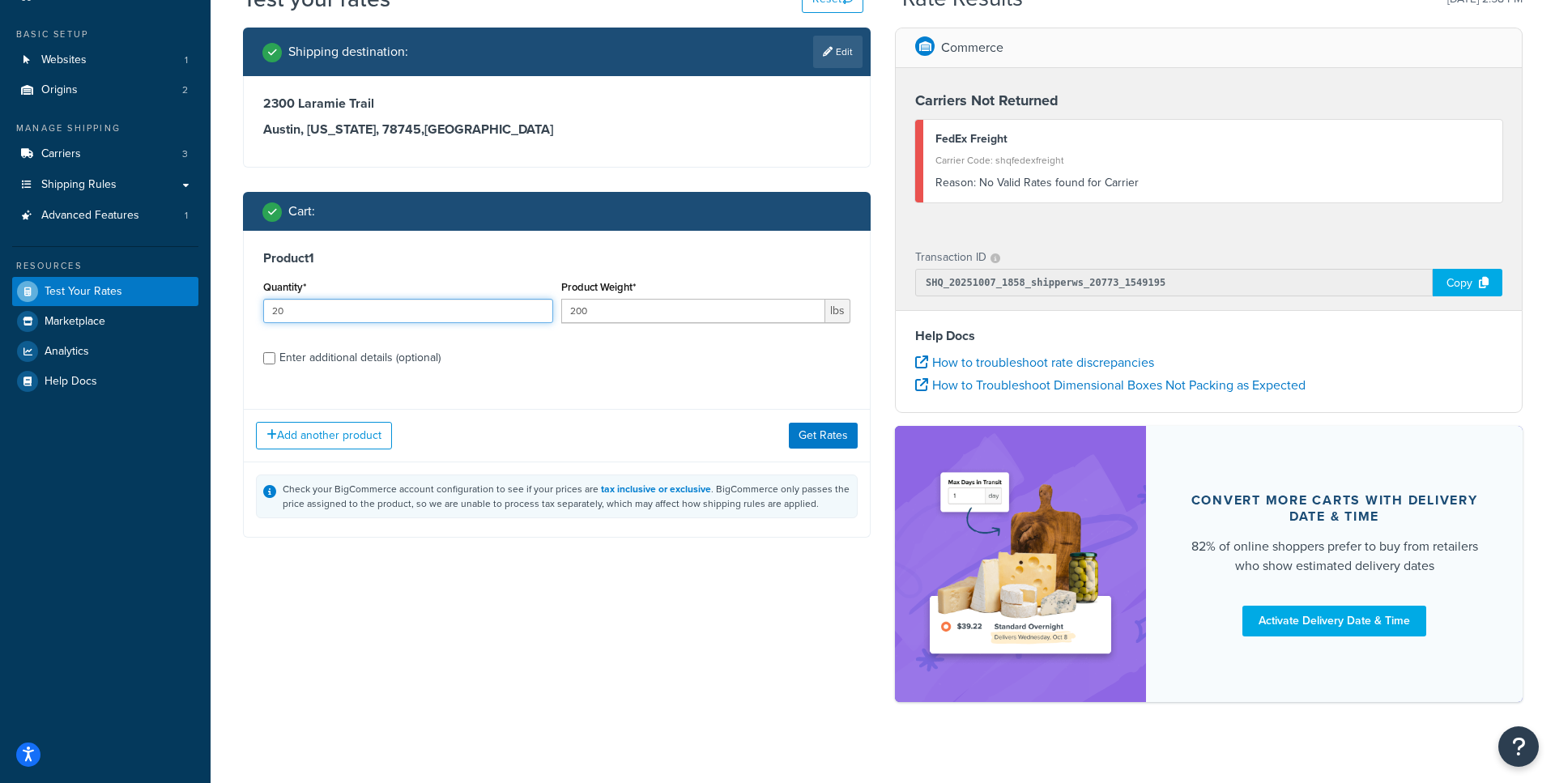
click at [387, 309] on input "20" at bounding box center [408, 311] width 290 height 24
type input "10"
click at [806, 439] on button "Get Rates" at bounding box center [823, 436] width 69 height 26
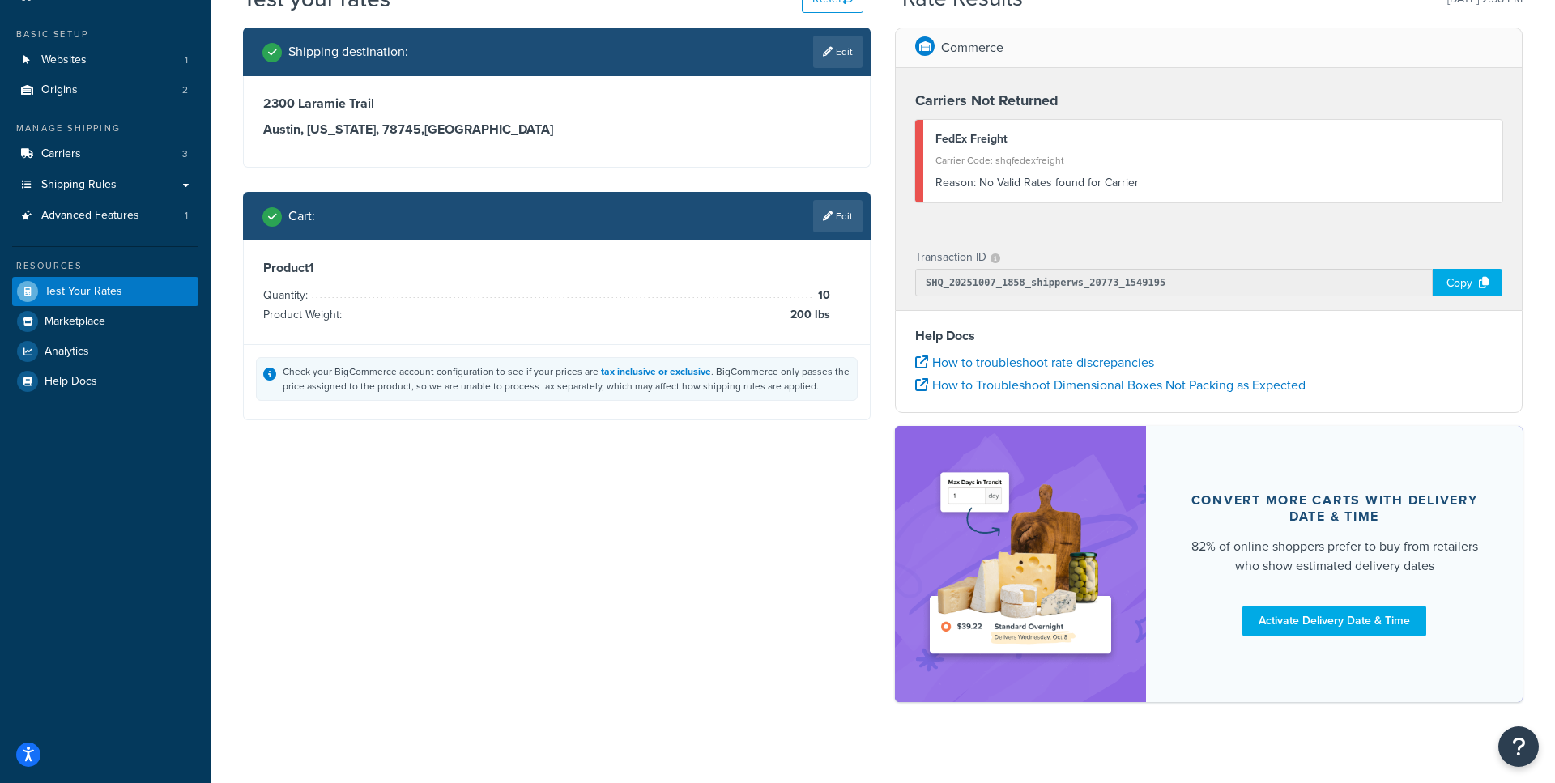
scroll to position [0, 0]
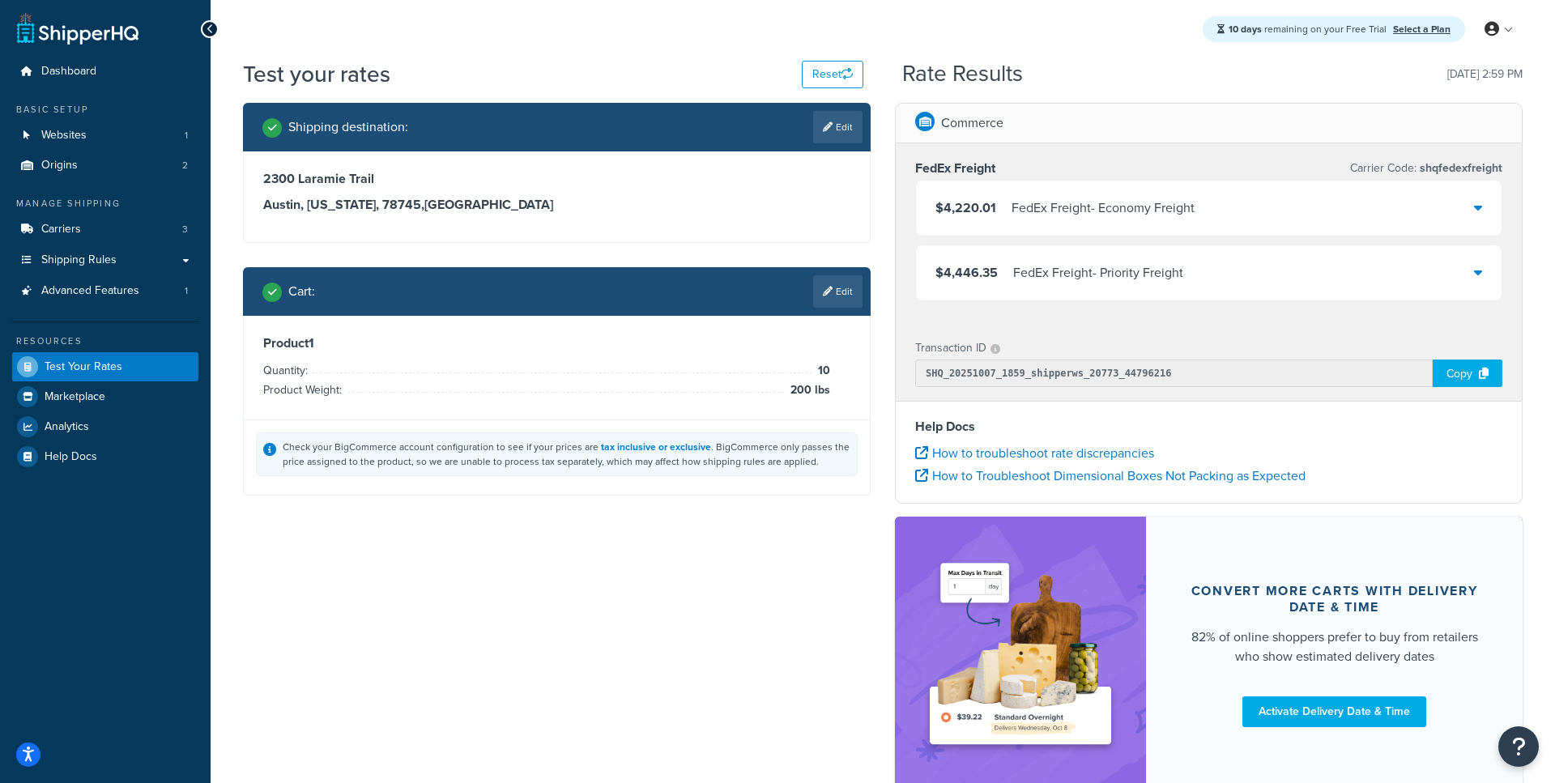
click at [1123, 206] on div "FedEx Freight - Economy Freight" at bounding box center [1102, 208] width 183 height 23
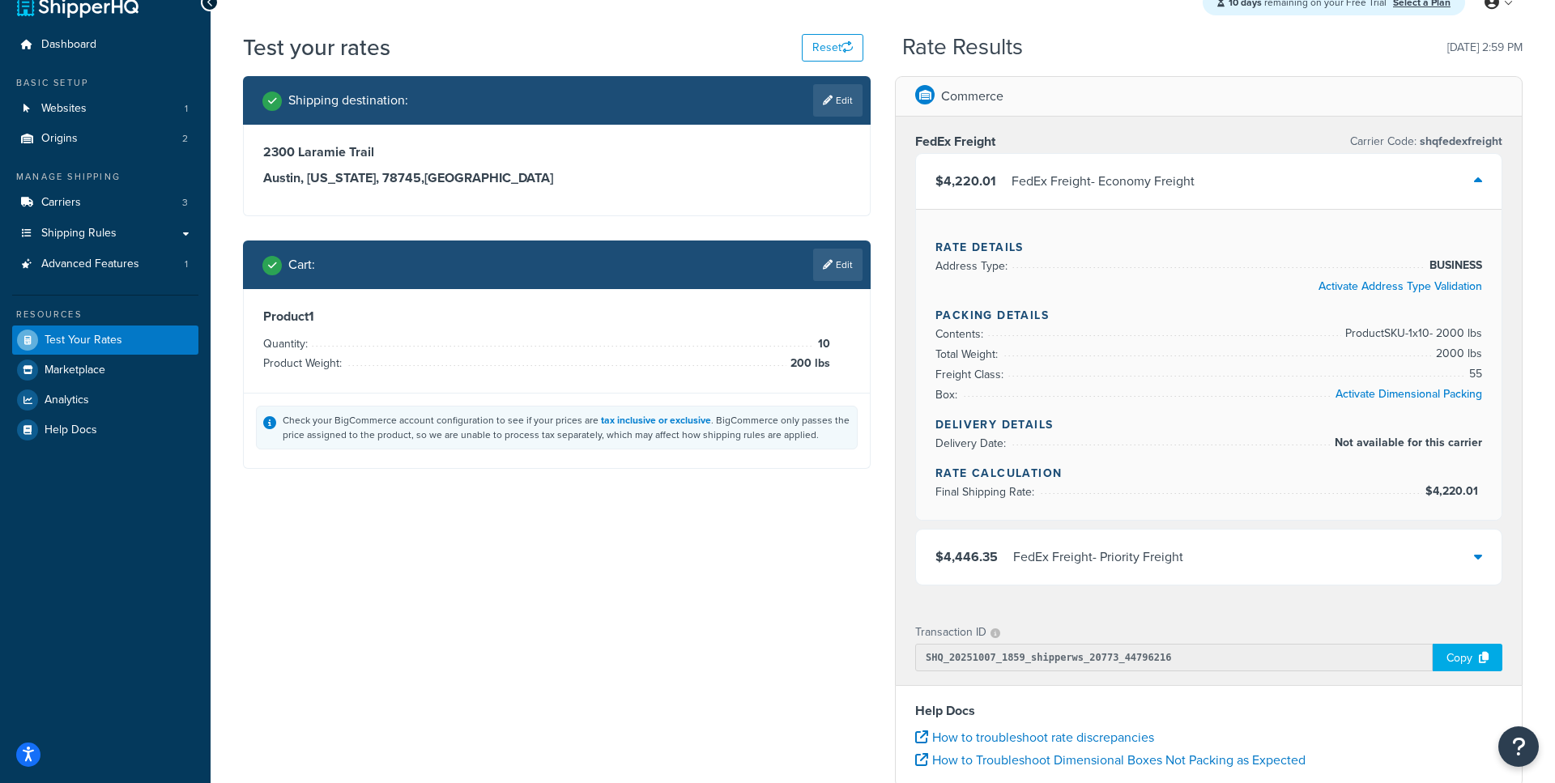
scroll to position [26, 0]
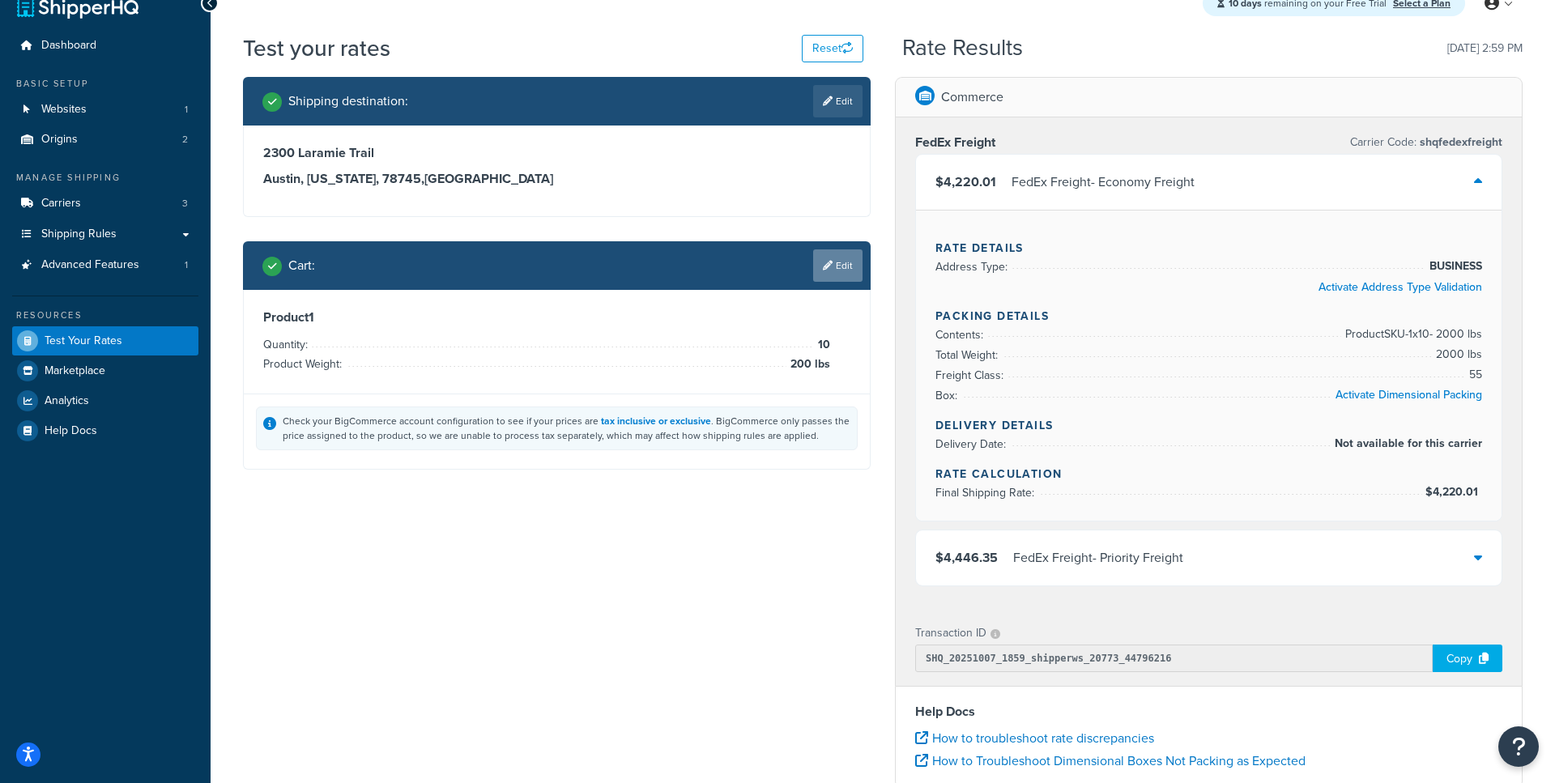
click at [845, 262] on link "Edit" at bounding box center [837, 265] width 49 height 32
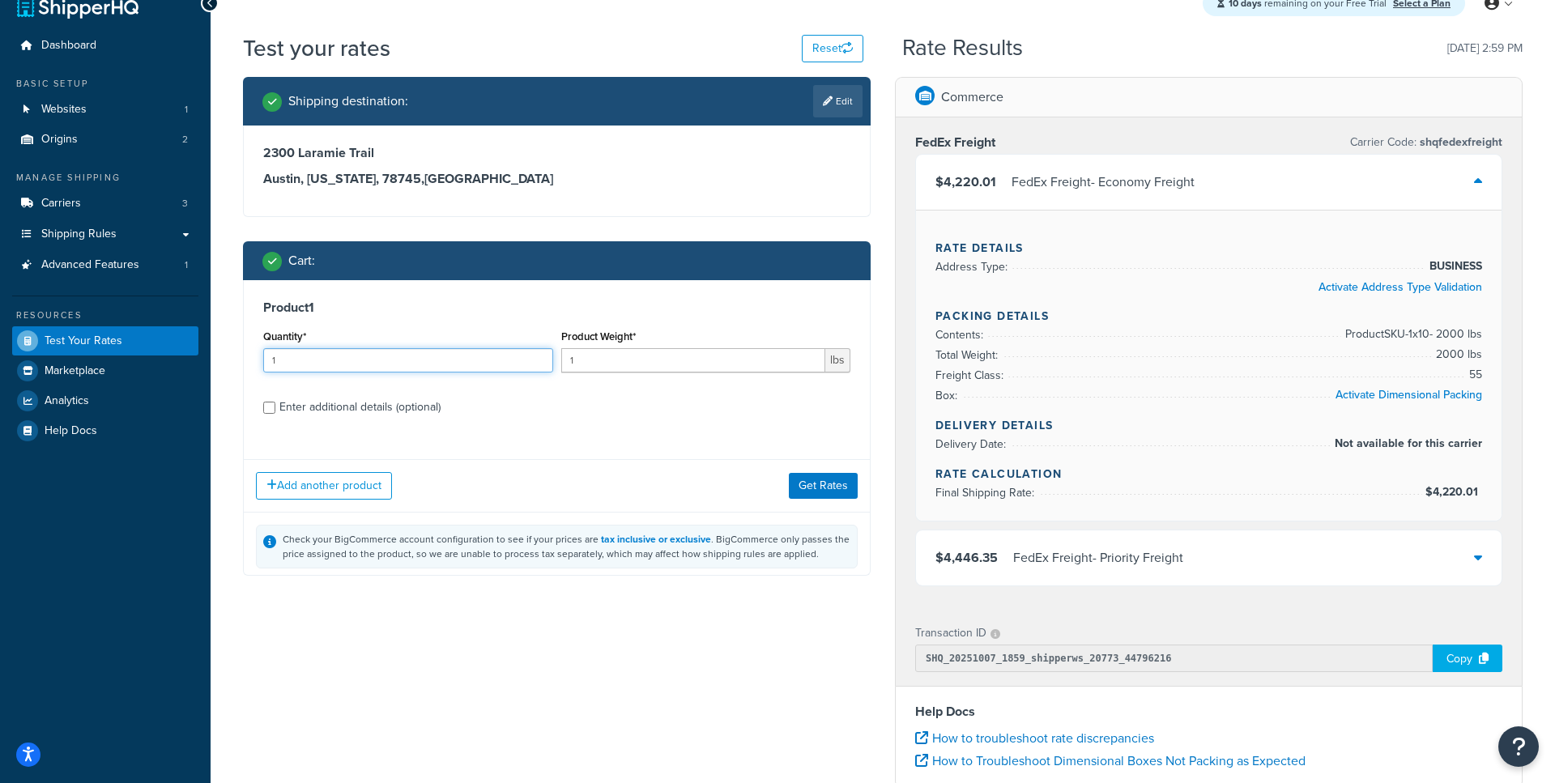
click at [409, 365] on input "1" at bounding box center [408, 360] width 290 height 24
click at [577, 354] on input "1" at bounding box center [693, 360] width 265 height 24
type input "2001"
click at [792, 470] on div "Add another product Get Rates" at bounding box center [557, 484] width 626 height 53
click at [792, 478] on button "Get Rates" at bounding box center [823, 485] width 69 height 26
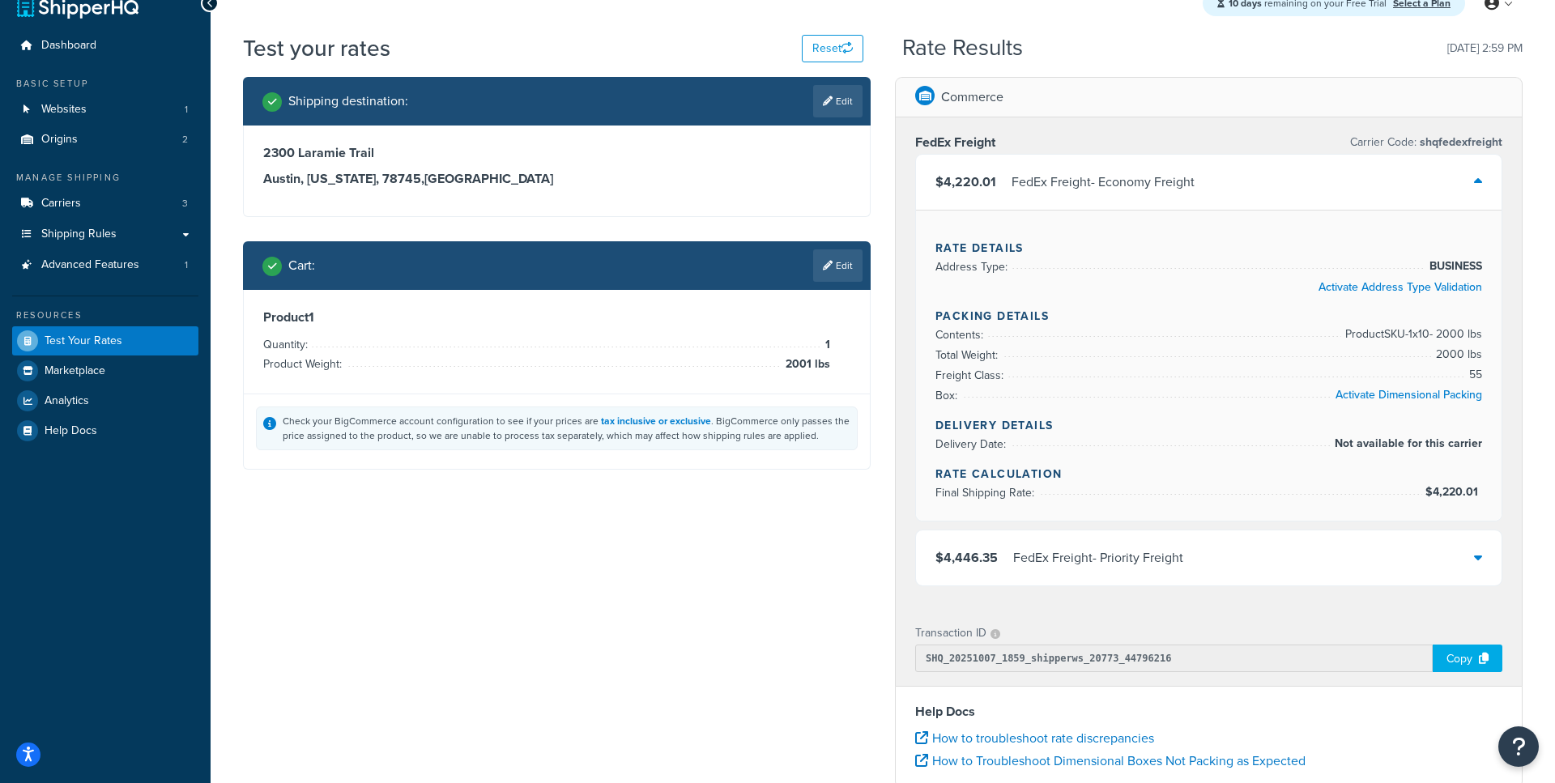
scroll to position [0, 0]
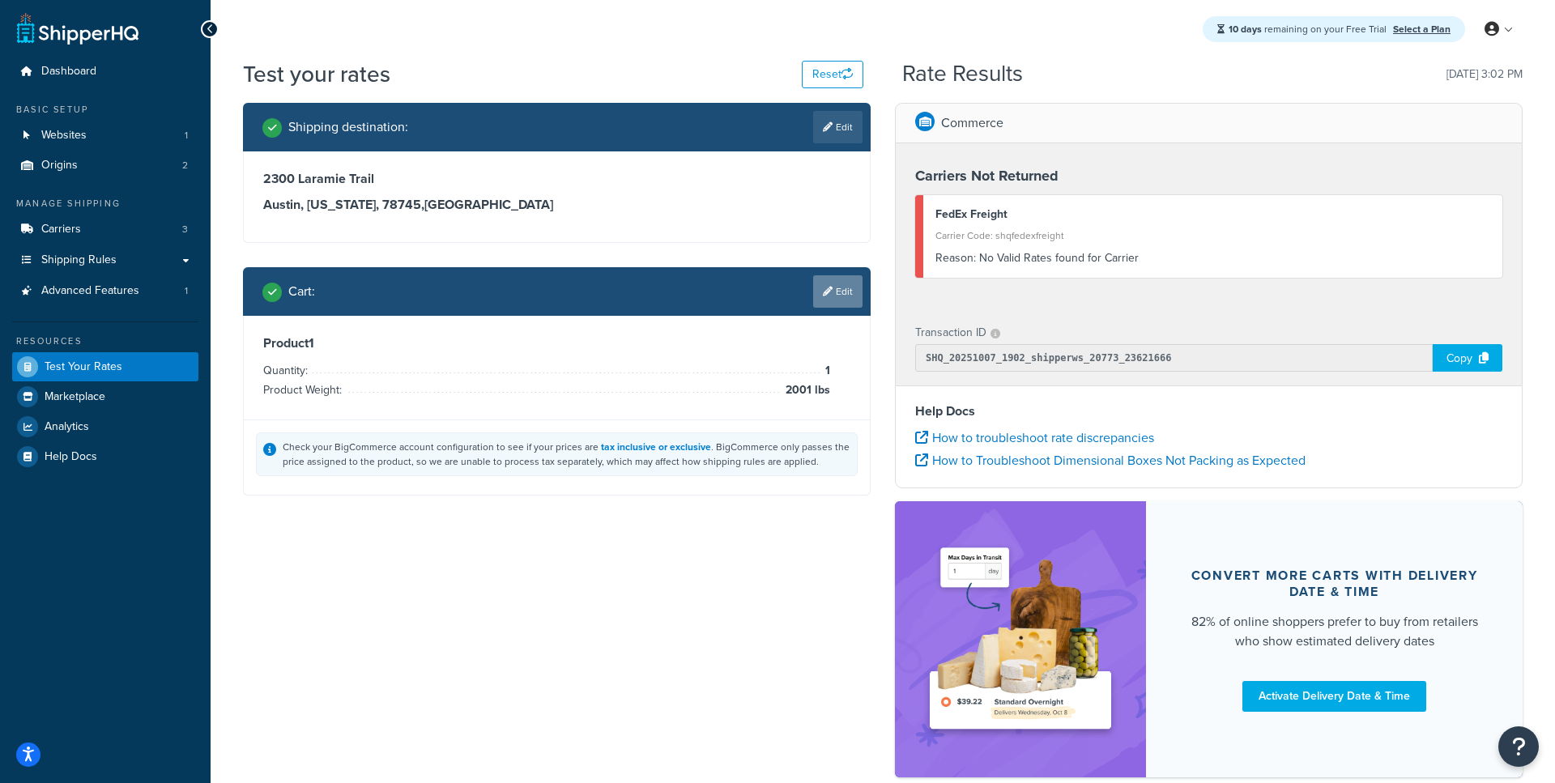
click at [829, 300] on link "Edit" at bounding box center [837, 291] width 49 height 32
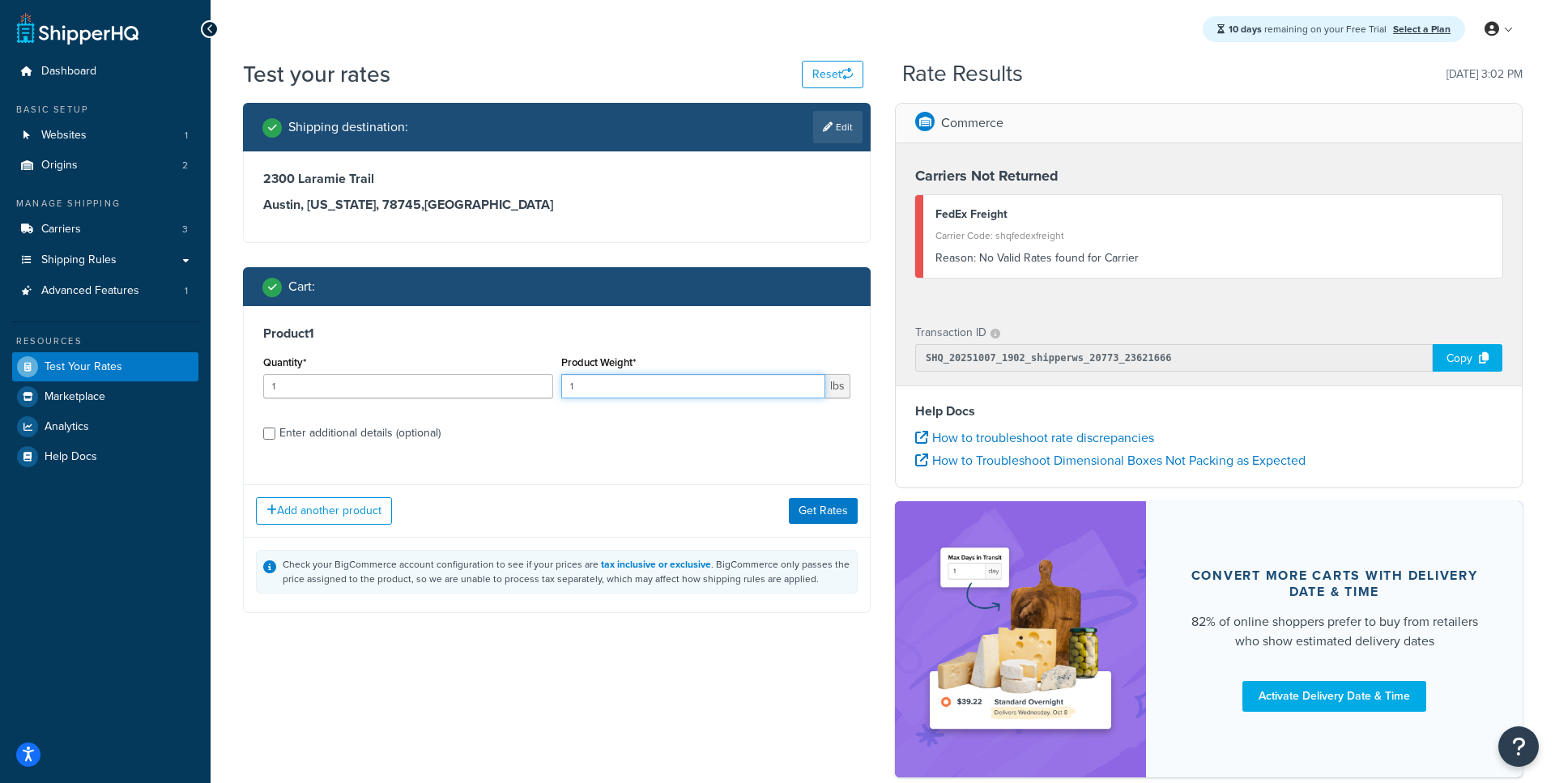
click at [753, 382] on input "1" at bounding box center [693, 386] width 265 height 24
type input "2000"
click at [815, 514] on button "Get Rates" at bounding box center [823, 511] width 69 height 26
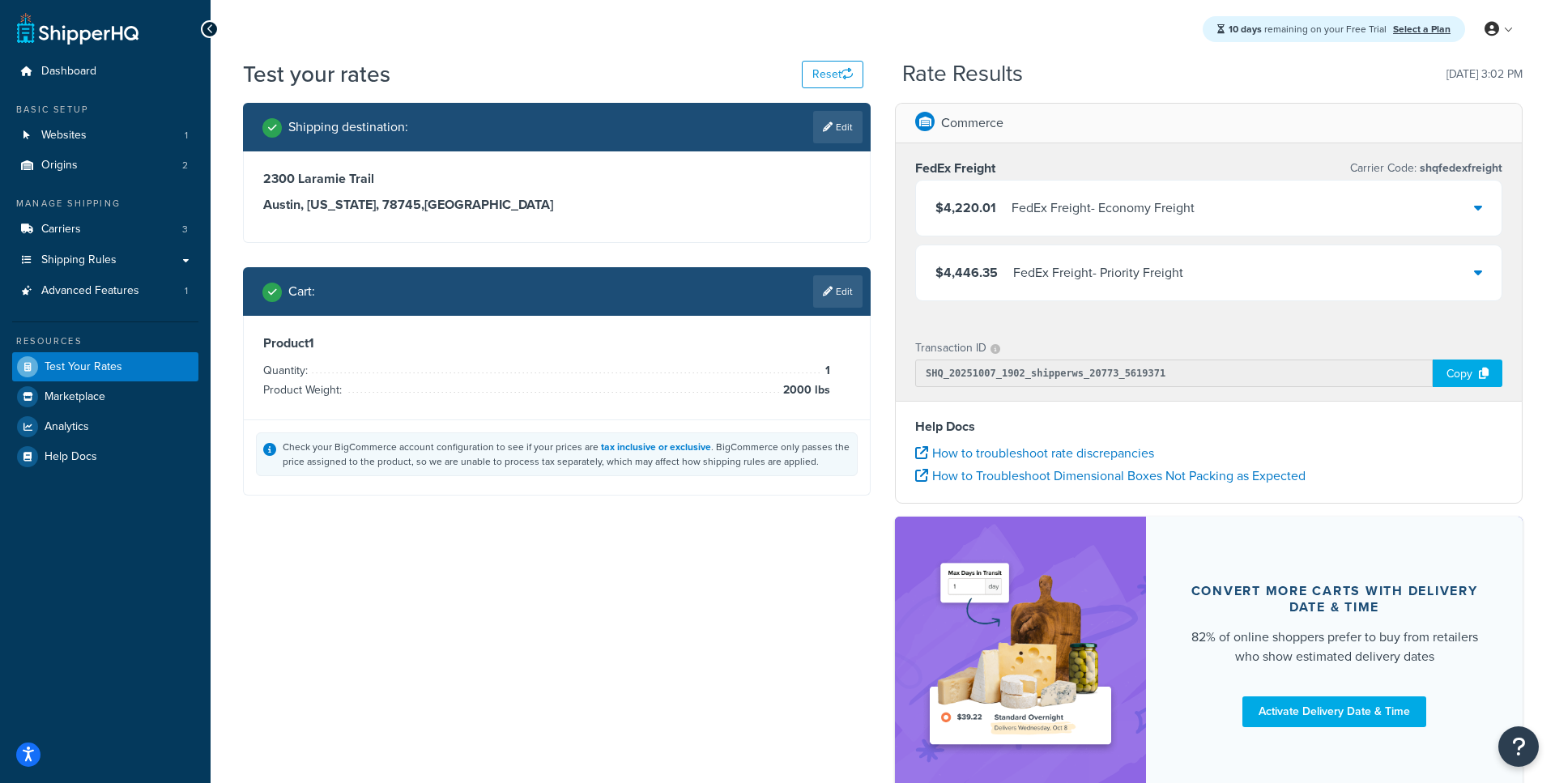
click at [1054, 264] on div "FedEx Freight - Priority Freight" at bounding box center [1098, 273] width 170 height 23
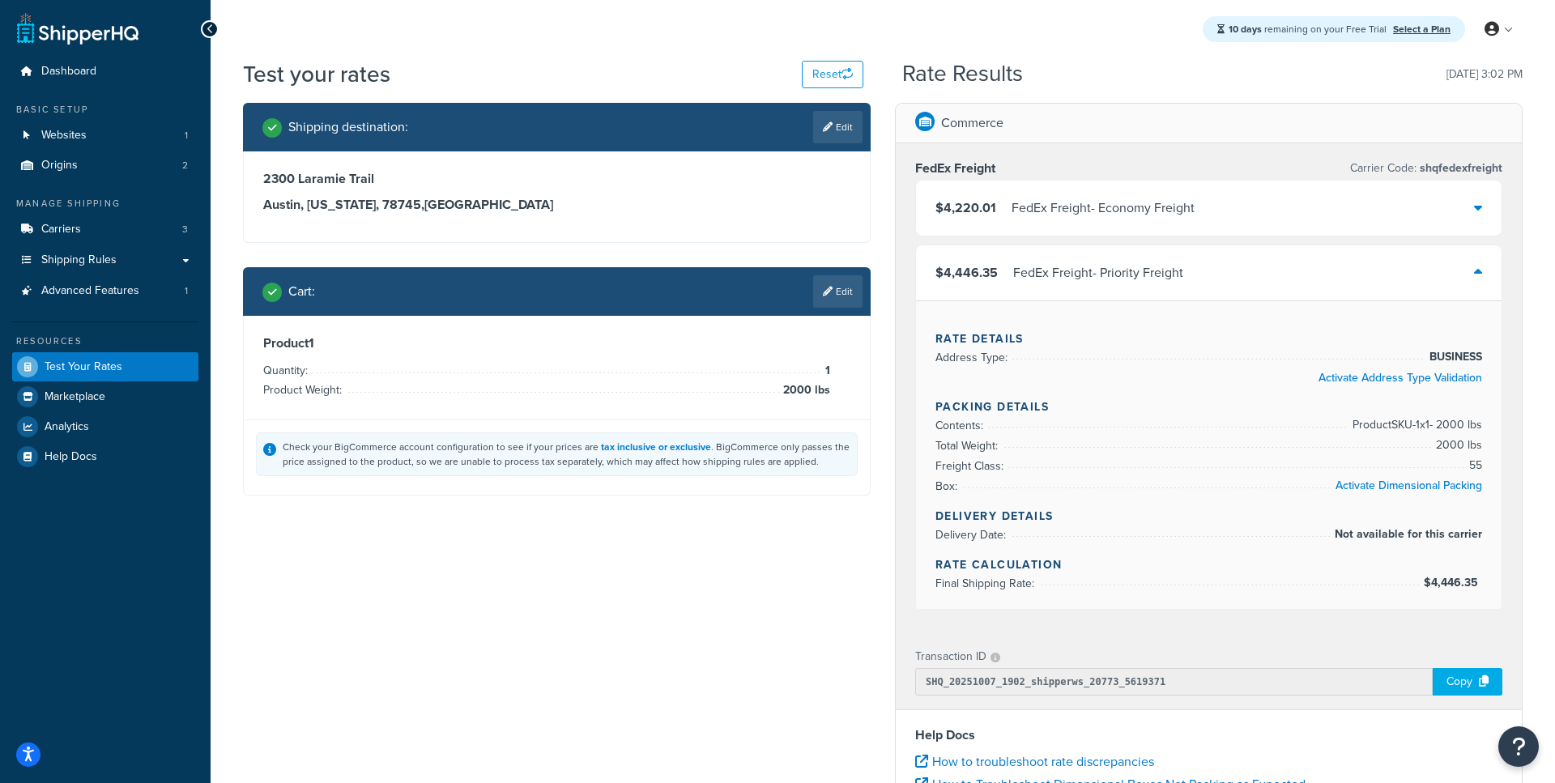
click at [1038, 219] on div "FedEx Freight - Economy Freight" at bounding box center [1102, 208] width 183 height 23
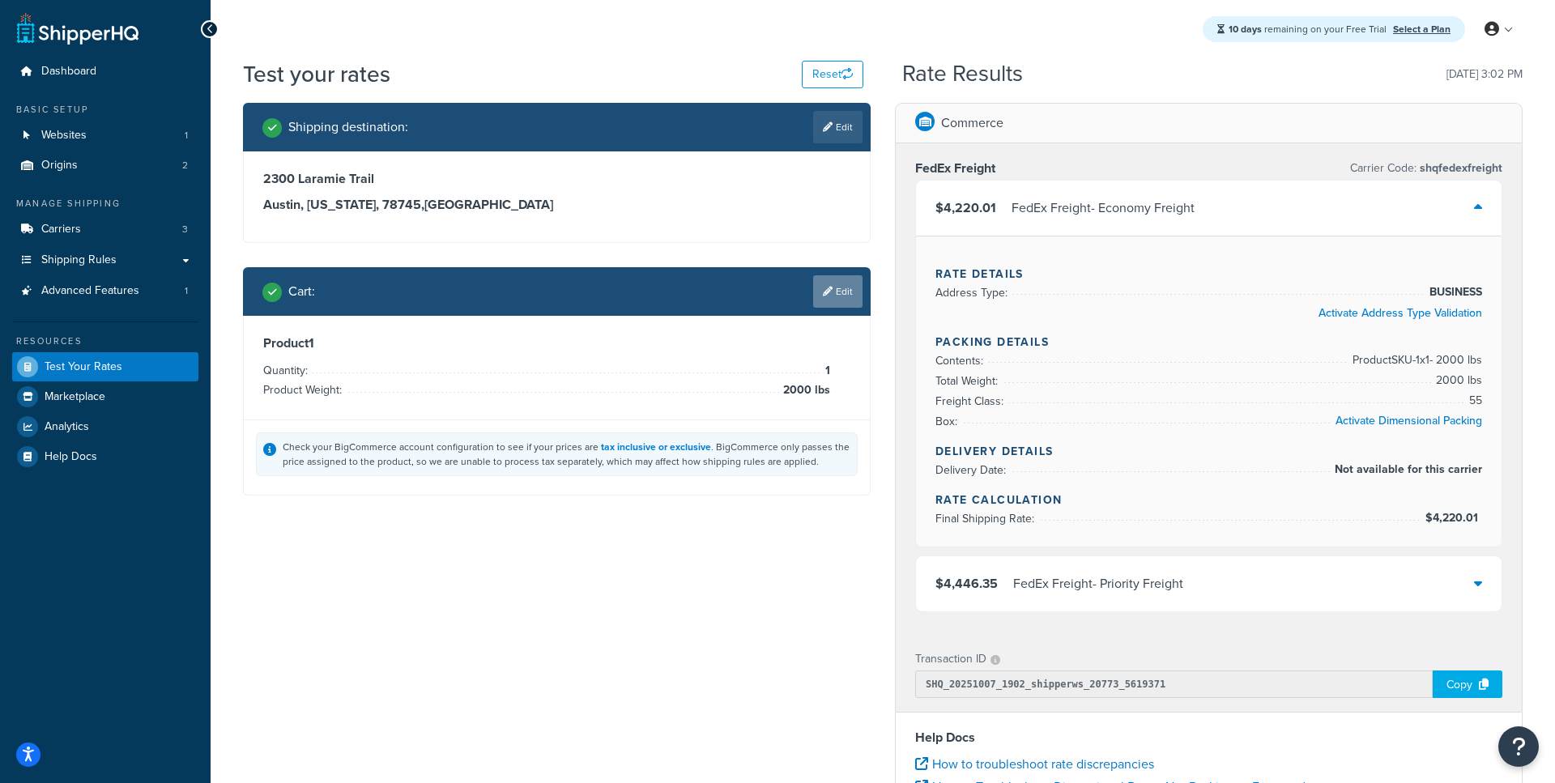
click at [835, 303] on link "Edit" at bounding box center [837, 291] width 49 height 32
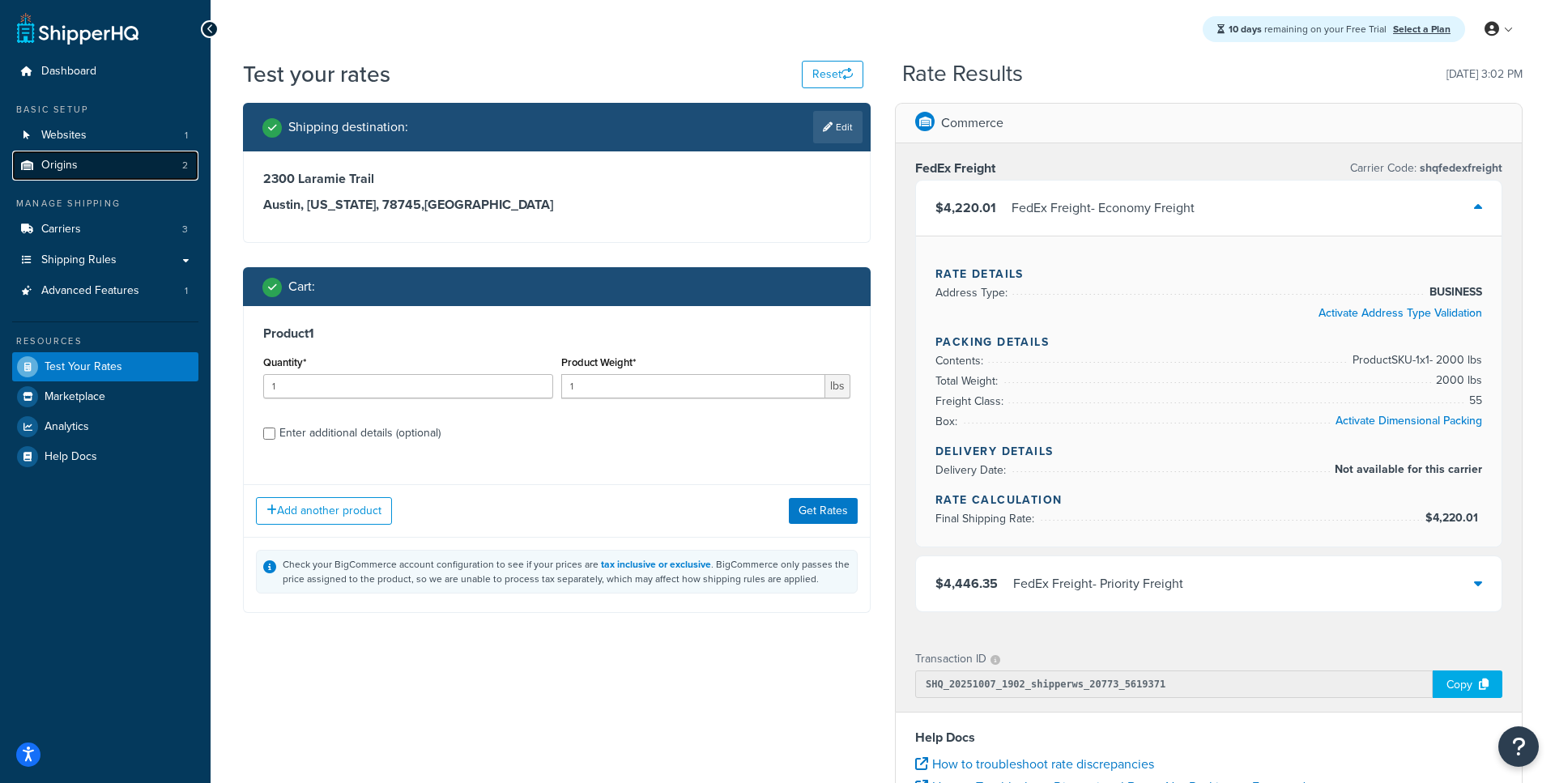
click at [90, 168] on link "Origins 2" at bounding box center [105, 166] width 186 height 30
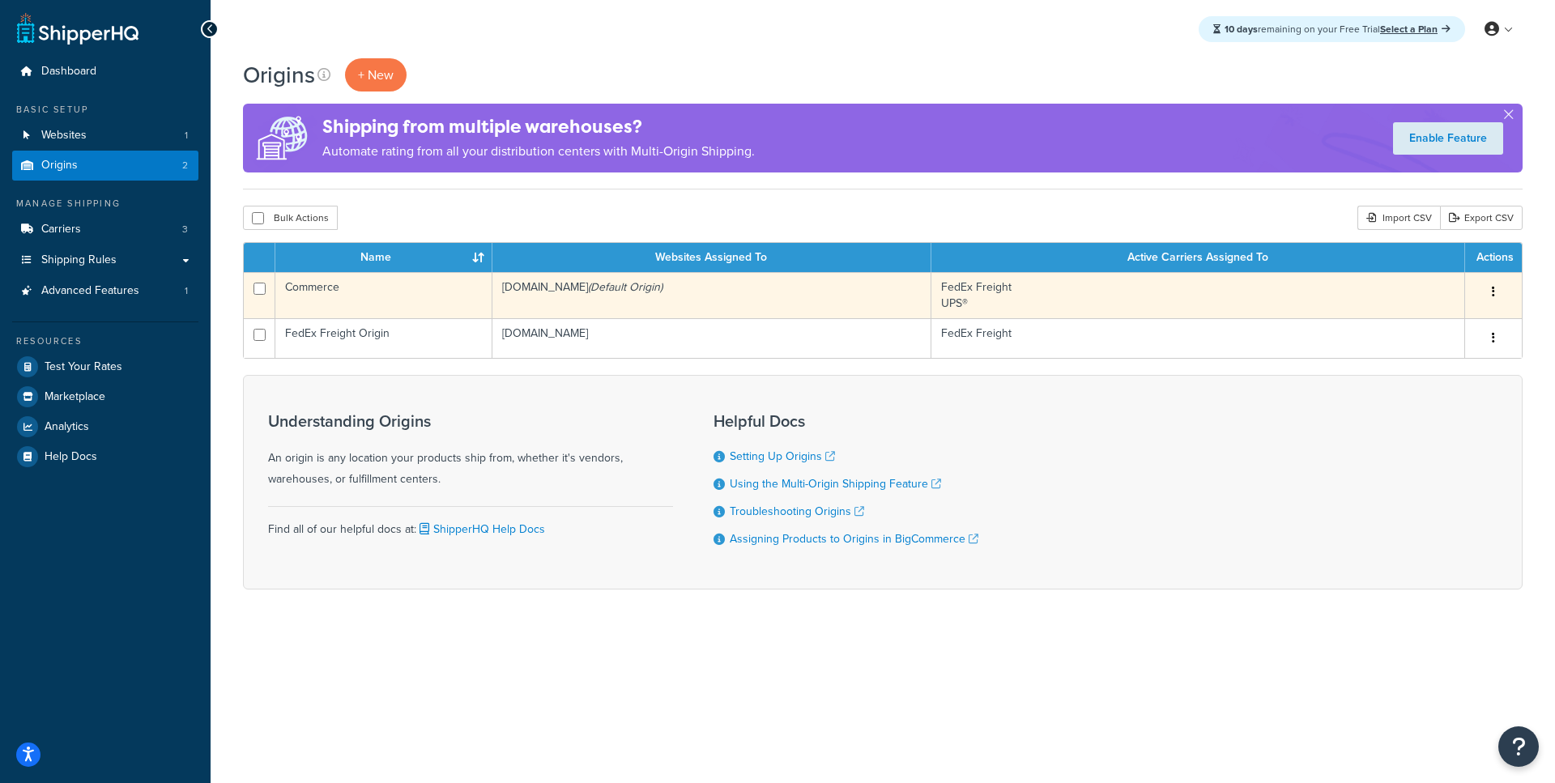
click at [383, 307] on td "Commerce" at bounding box center [383, 295] width 217 height 46
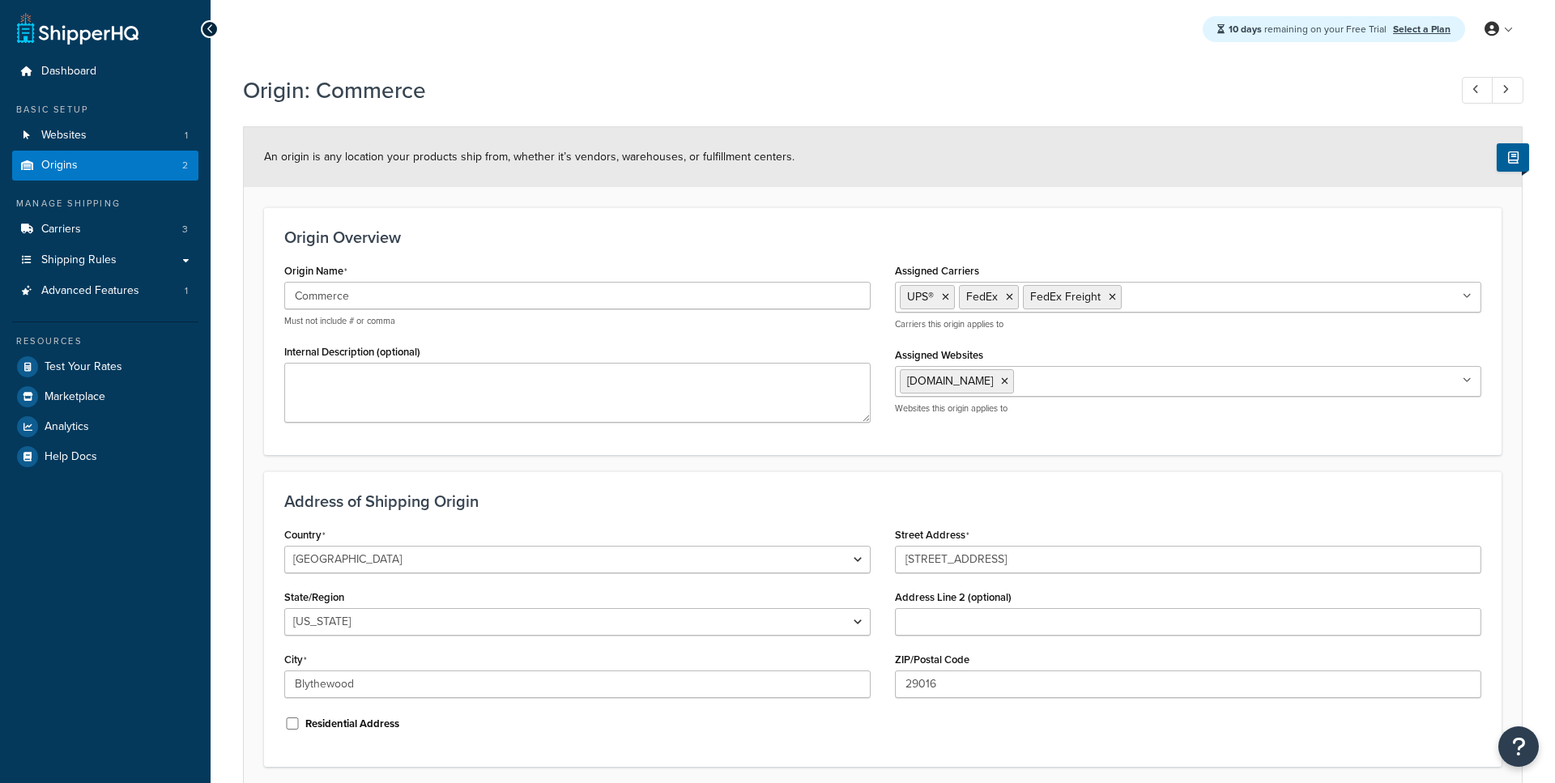
select select "40"
click at [160, 179] on link "Origins 2" at bounding box center [105, 166] width 186 height 30
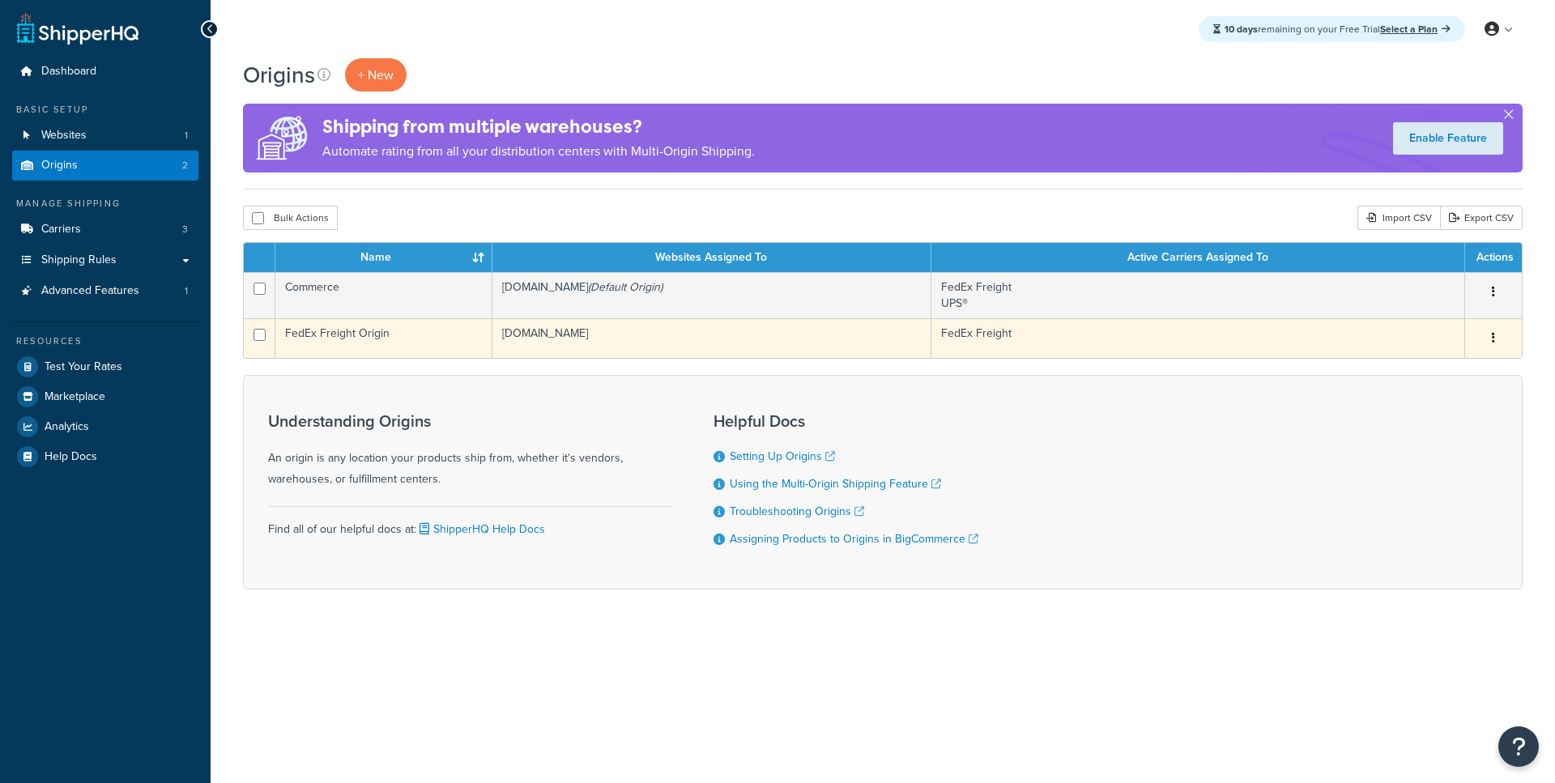
click at [354, 349] on td "FedEx Freight Origin" at bounding box center [383, 338] width 217 height 40
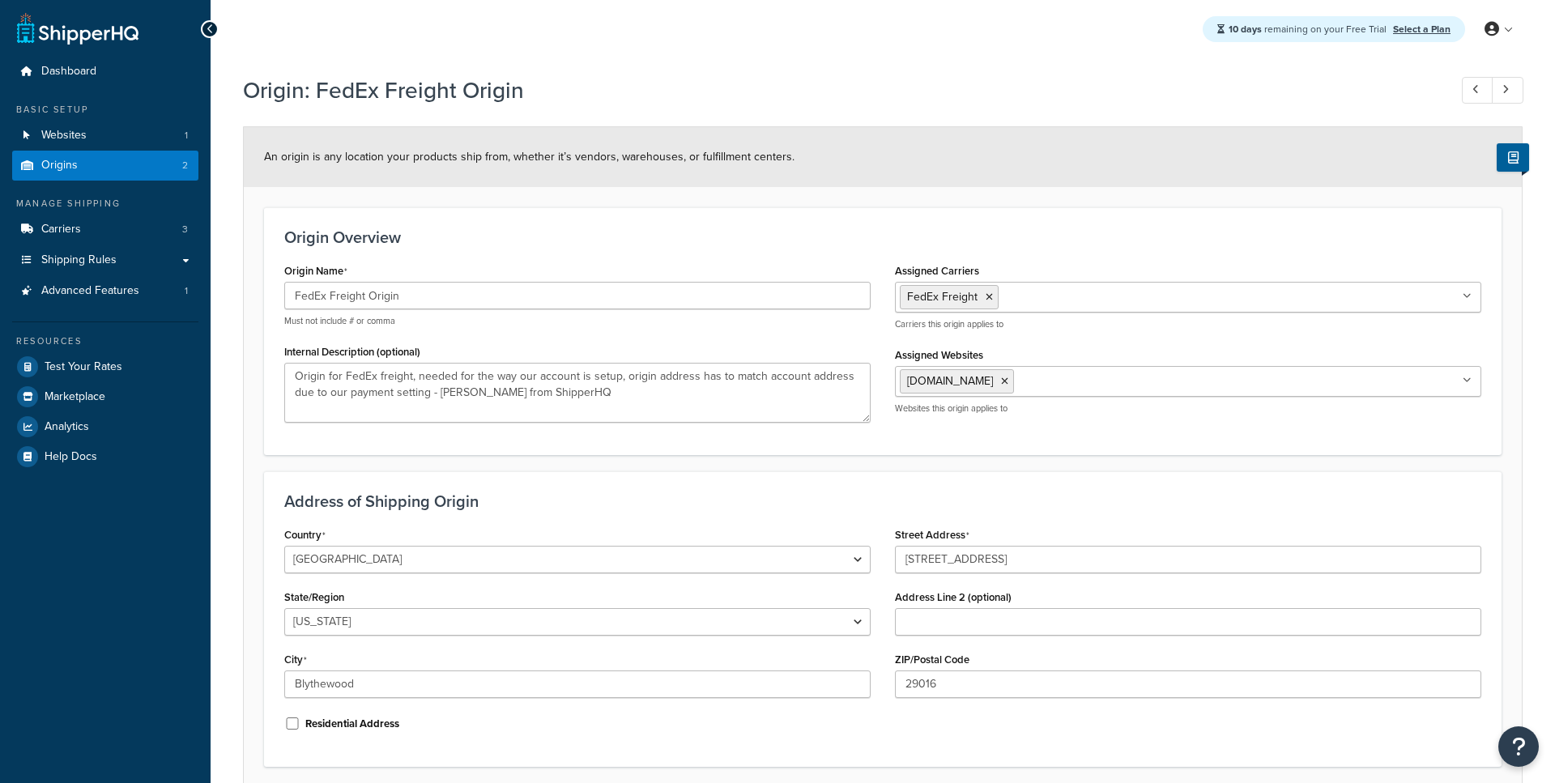
select select "40"
click at [168, 166] on link "Origins 2" at bounding box center [105, 166] width 186 height 30
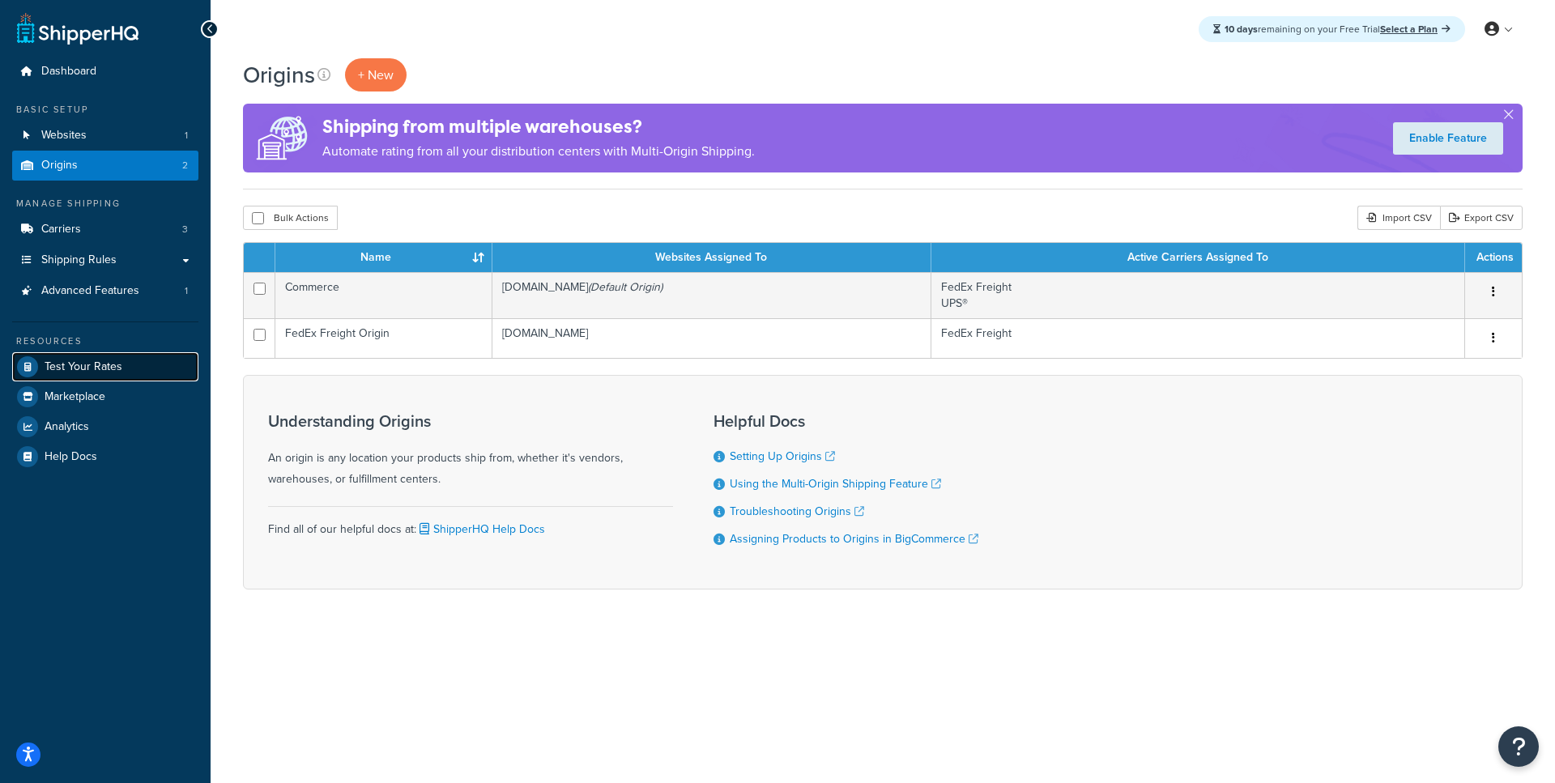
click at [114, 374] on span "Test Your Rates" at bounding box center [84, 367] width 78 height 14
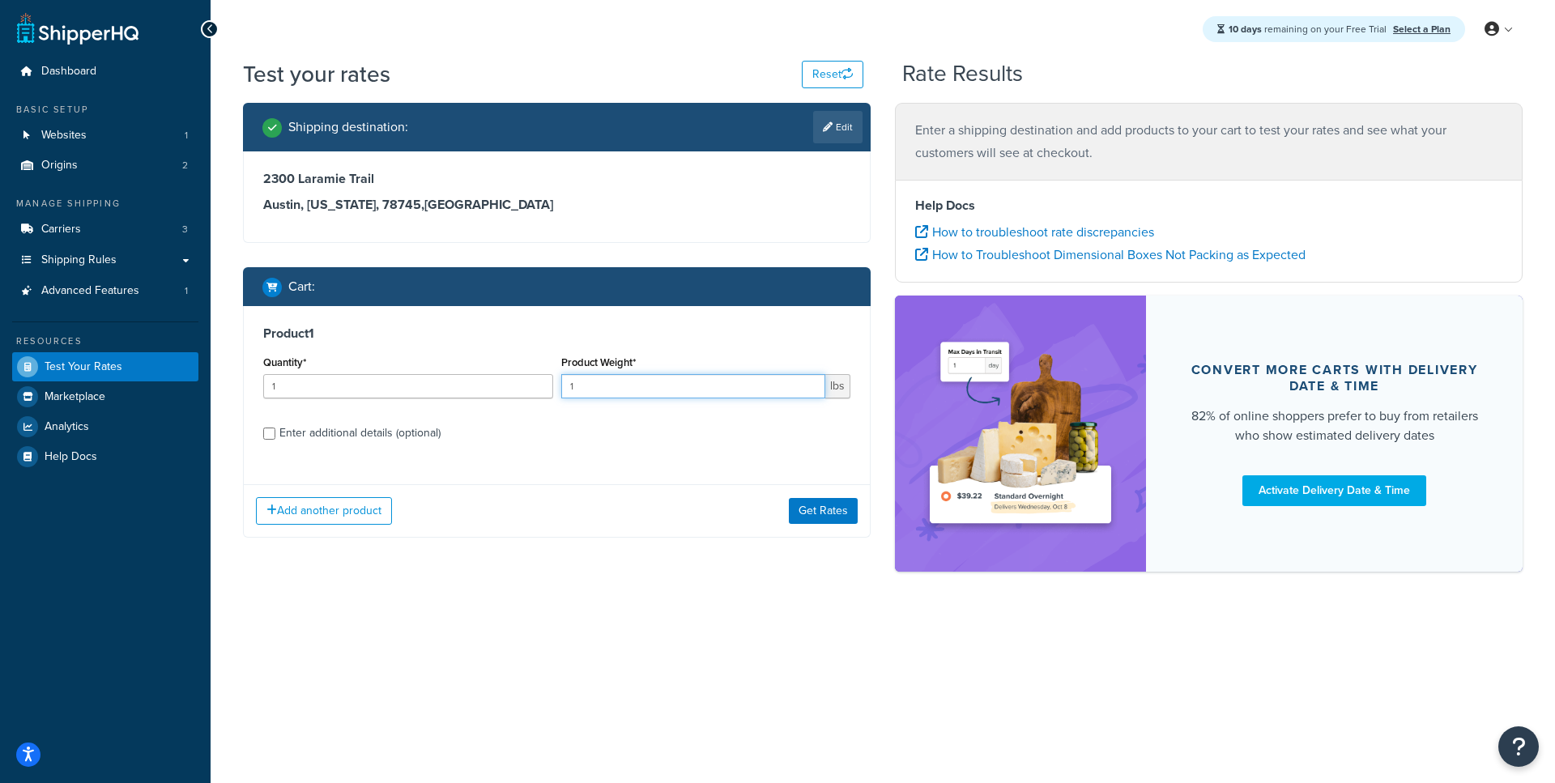
click at [678, 393] on input "1" at bounding box center [693, 386] width 265 height 24
type input "20"
click at [487, 393] on input "1" at bounding box center [408, 386] width 290 height 24
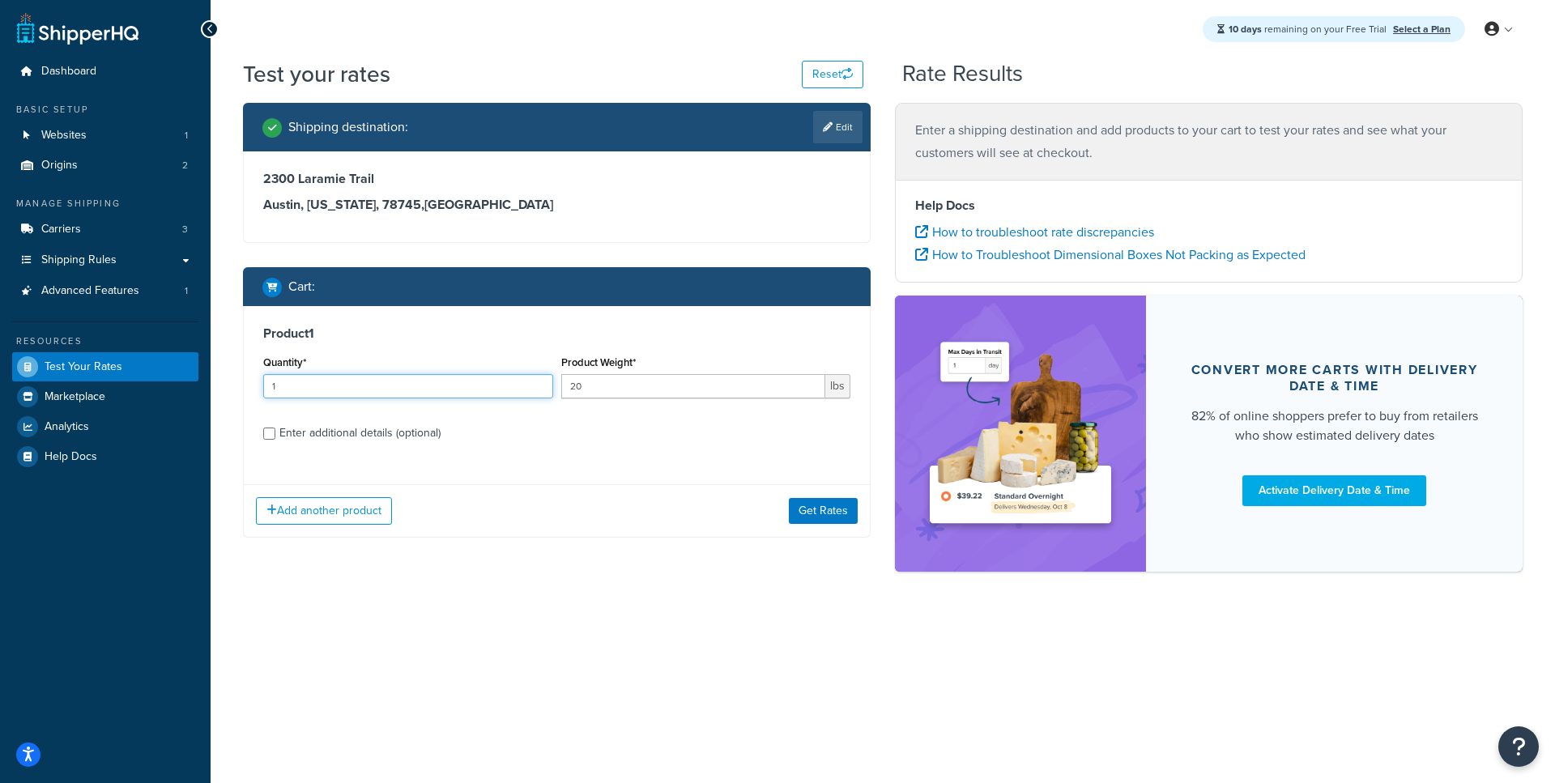
type input "2"
type input "5"
click at [807, 516] on button "Get Rates" at bounding box center [823, 511] width 69 height 26
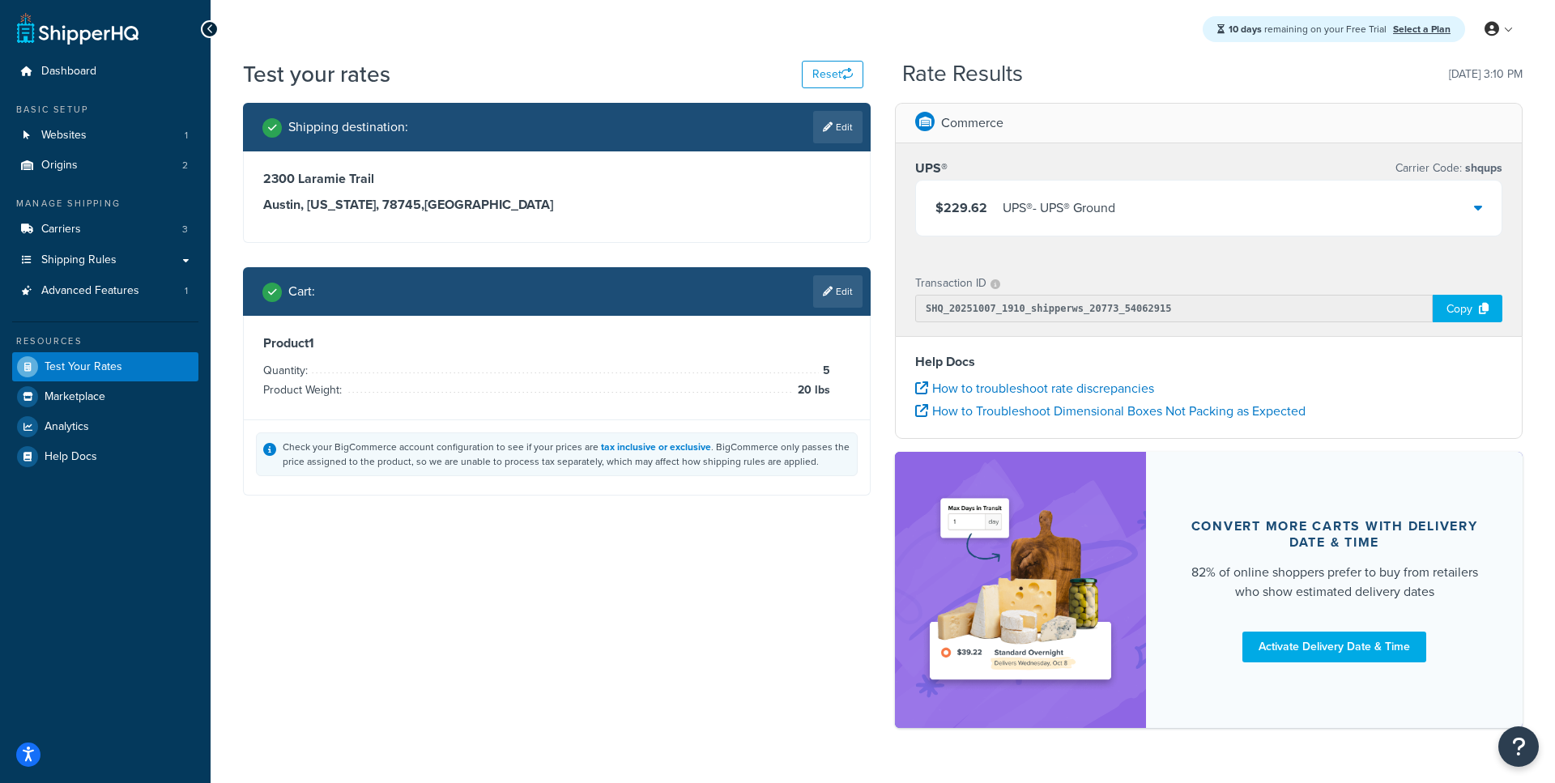
click at [1100, 202] on div "UPS® - UPS® Ground" at bounding box center [1058, 208] width 113 height 23
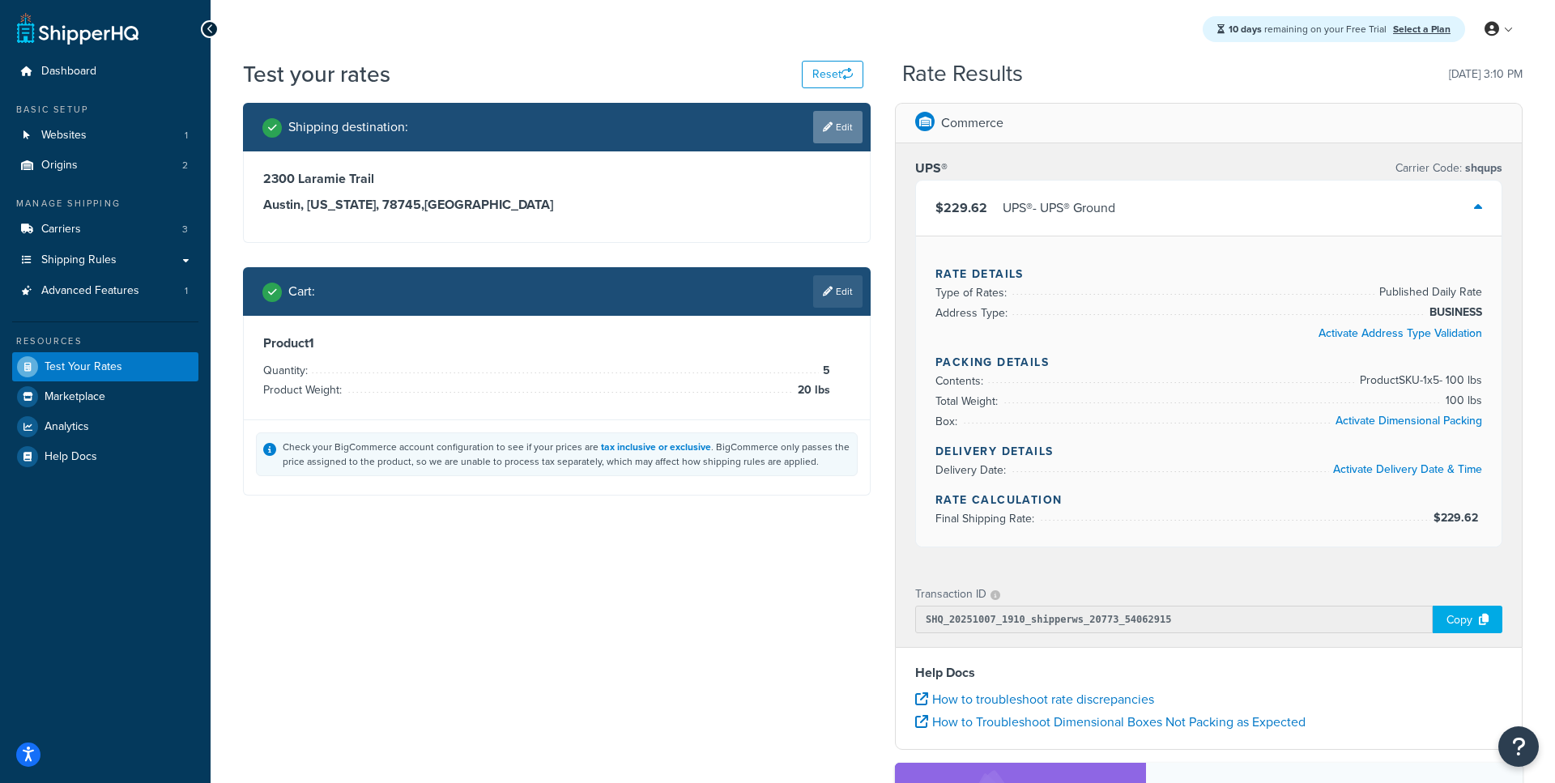
click at [831, 128] on link "Edit" at bounding box center [837, 127] width 49 height 32
select select "[GEOGRAPHIC_DATA]"
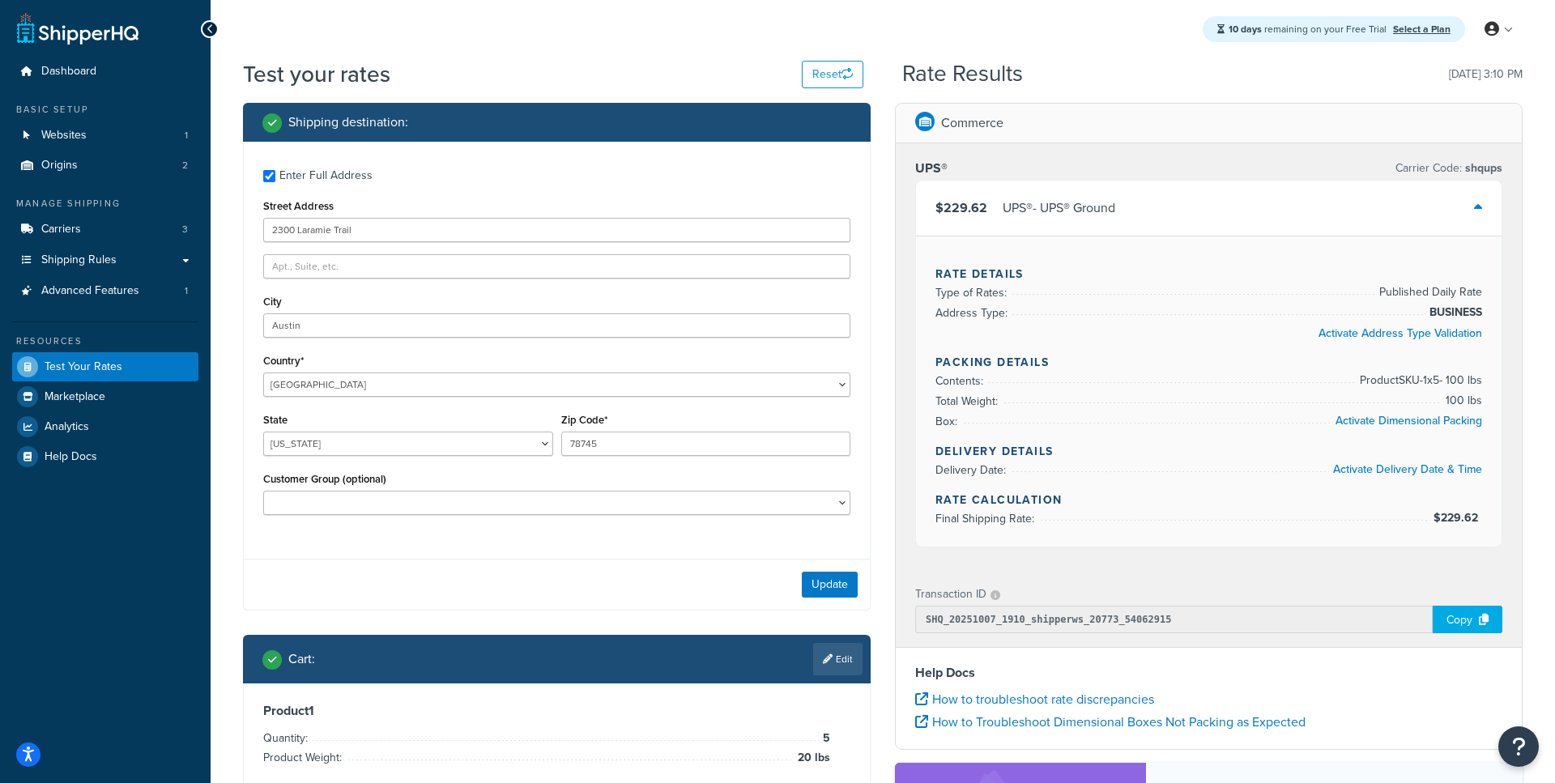
click at [309, 181] on div "Enter Full Address" at bounding box center [325, 175] width 93 height 23
click at [275, 181] on input "Enter Full Address" at bounding box center [269, 176] width 12 height 12
checkbox input "false"
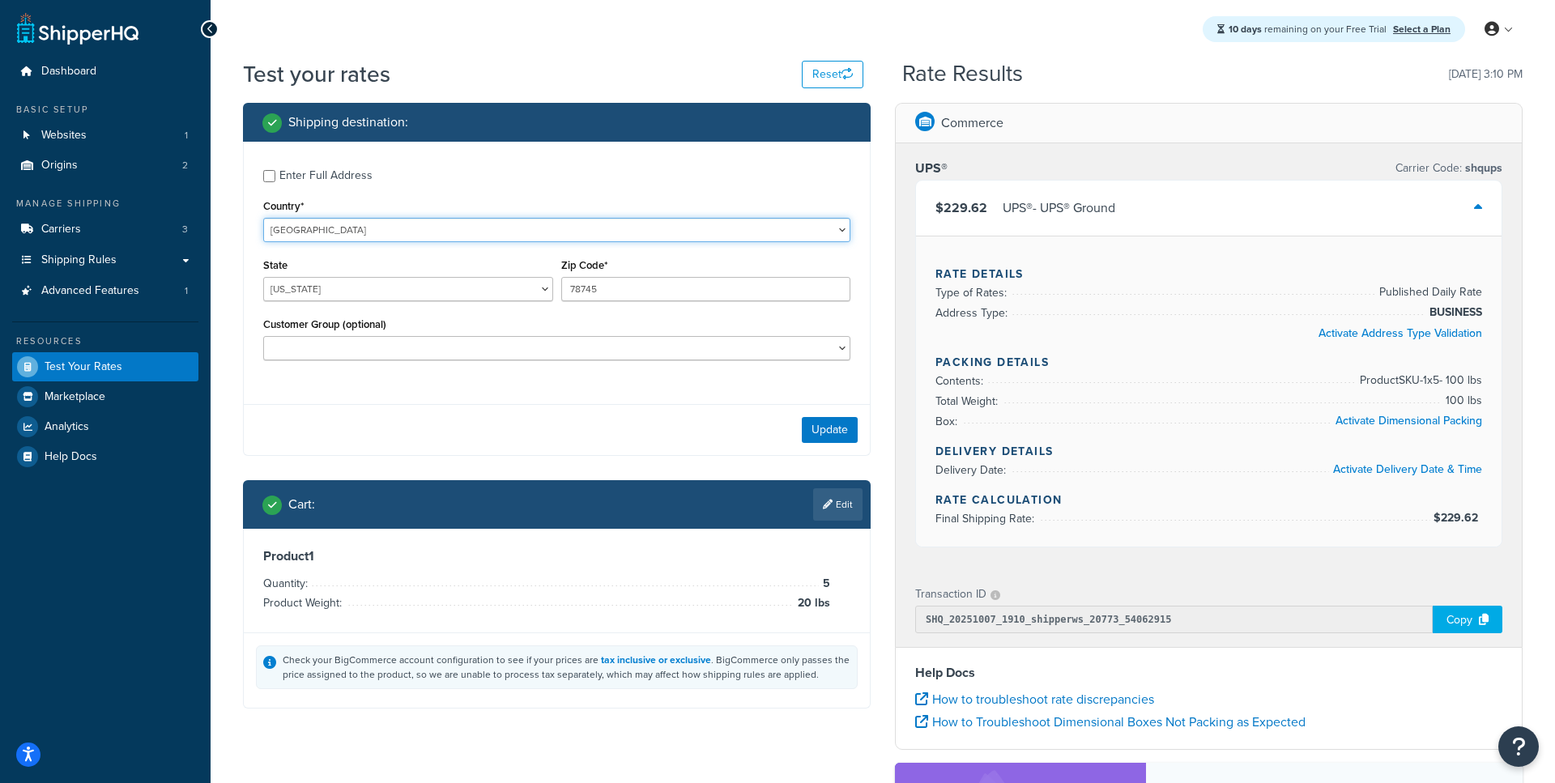
click at [263, 218] on select "[GEOGRAPHIC_DATA] [GEOGRAPHIC_DATA] [GEOGRAPHIC_DATA] [GEOGRAPHIC_DATA] [GEOGRA…" at bounding box center [556, 230] width 587 height 24
select select "CA"
click option "[GEOGRAPHIC_DATA]" at bounding box center [0, 0] width 0 height 0
select select "ON"
click option "[GEOGRAPHIC_DATA]" at bounding box center [0, 0] width 0 height 0
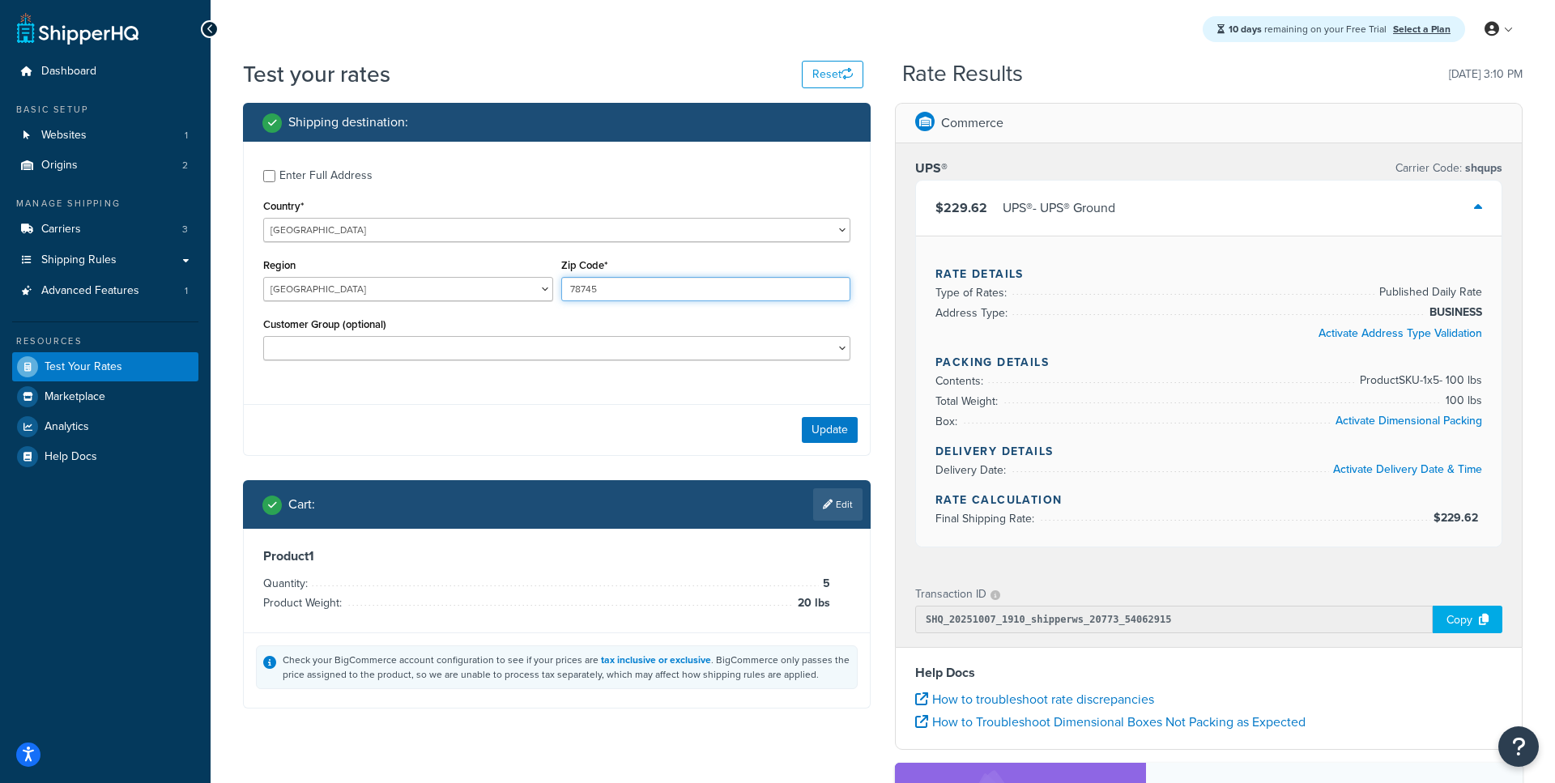
click at [626, 294] on input "78745" at bounding box center [706, 289] width 290 height 24
click at [625, 294] on input "78745" at bounding box center [706, 289] width 290 height 24
type input "7"
type input "a1a 1a1"
click at [833, 436] on button "Update" at bounding box center [830, 430] width 56 height 26
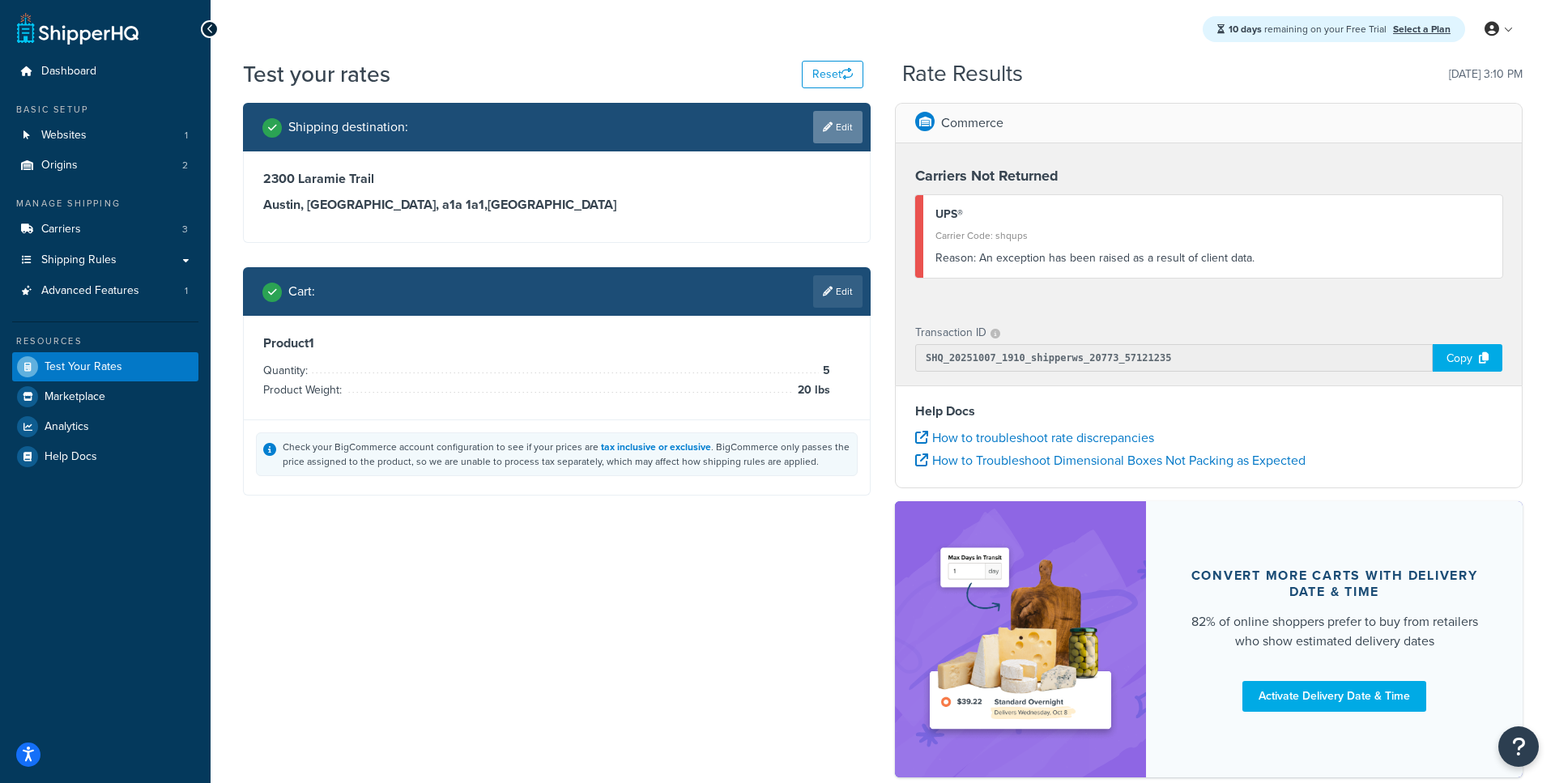
click at [849, 130] on link "Edit" at bounding box center [837, 127] width 49 height 32
select select "CA"
select select "ON"
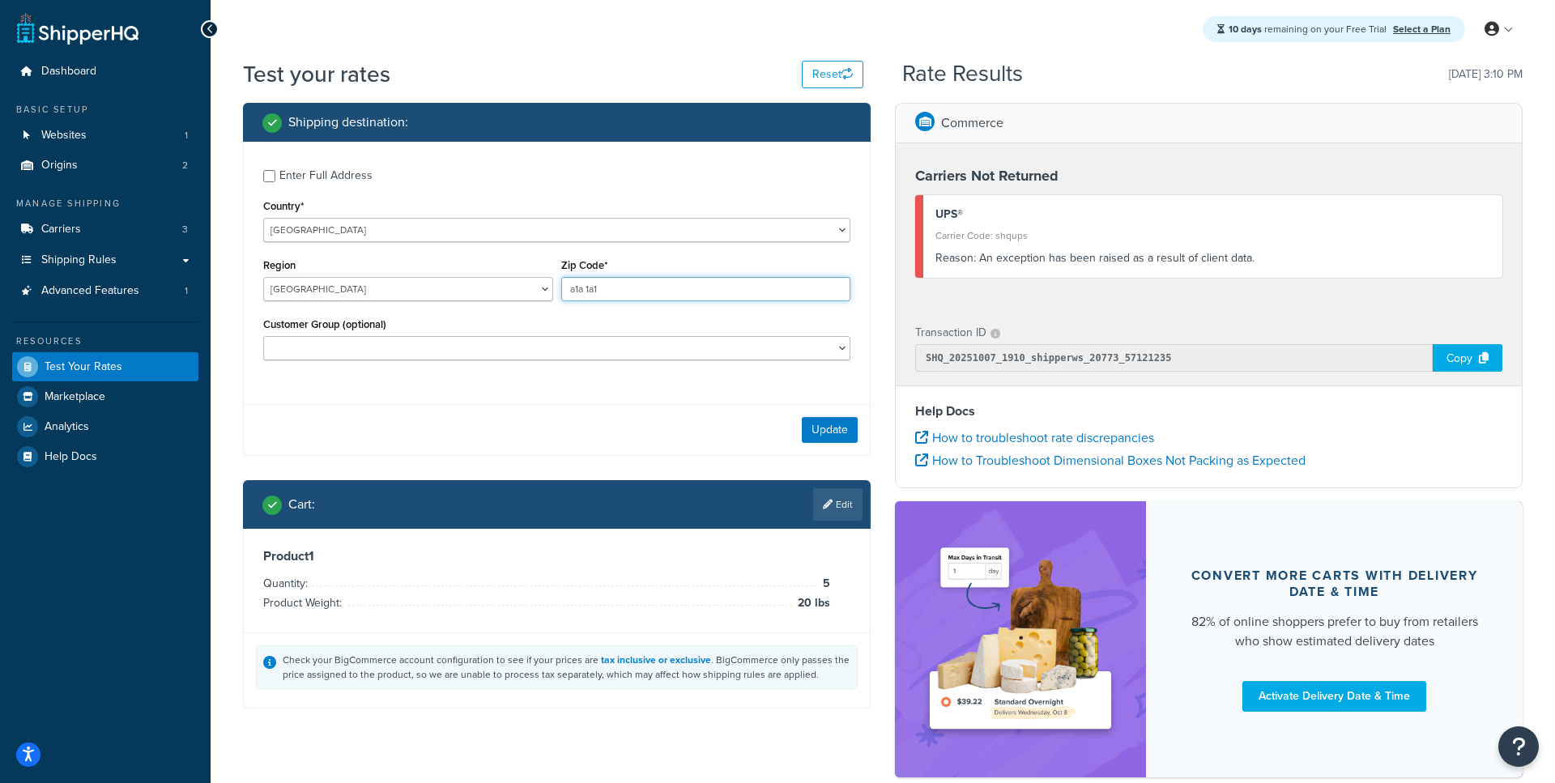
click at [594, 293] on input "a1a 1a1" at bounding box center [706, 289] width 290 height 24
paste input "M5V 3L9"
click at [597, 281] on input "a1a M5V 3L9" at bounding box center [706, 289] width 290 height 24
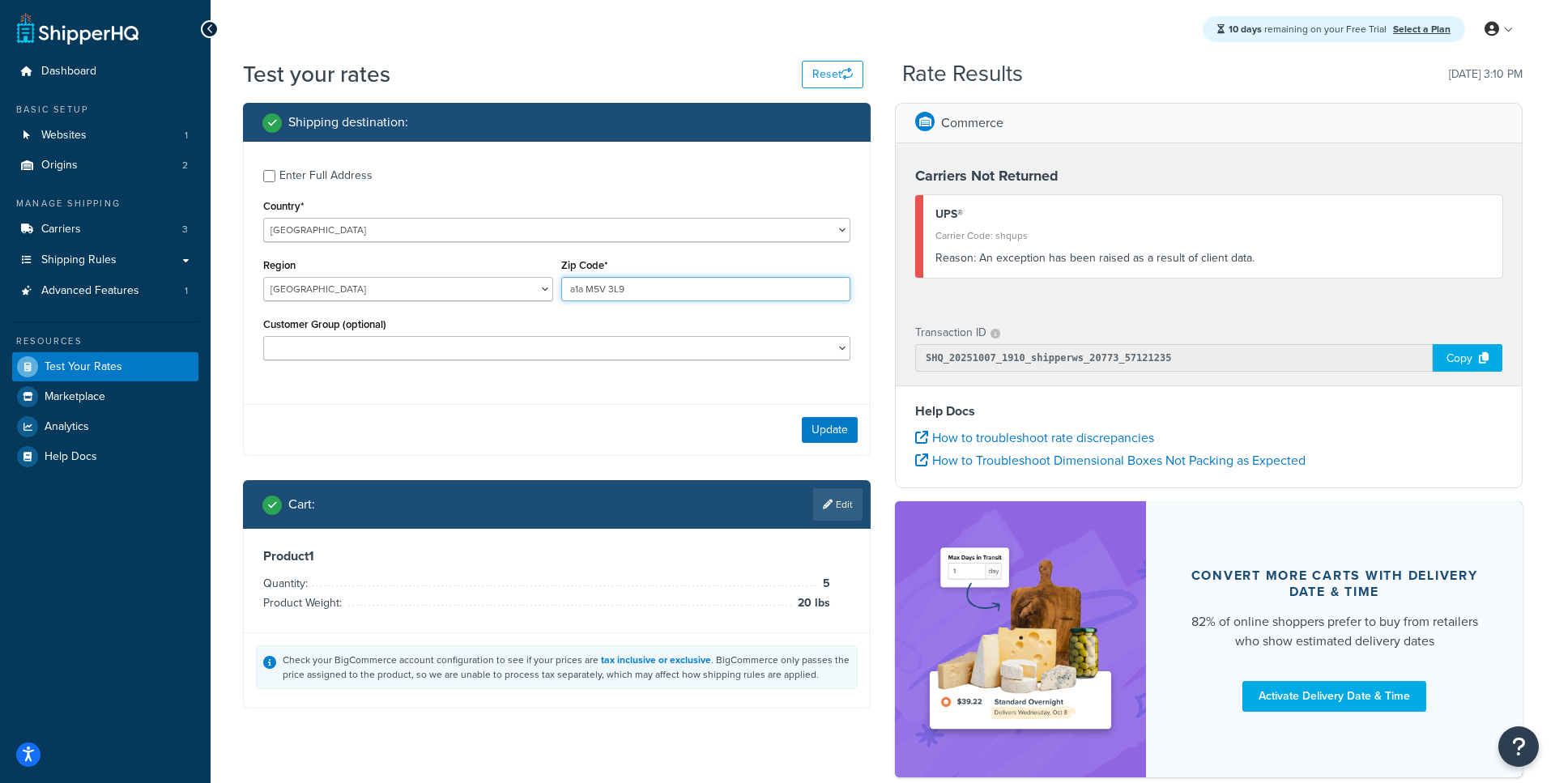
click at [597, 281] on input "a1a M5V 3L9" at bounding box center [706, 289] width 290 height 24
paste input "text"
type input "M5V 3L9"
click at [830, 425] on button "Update" at bounding box center [830, 430] width 56 height 26
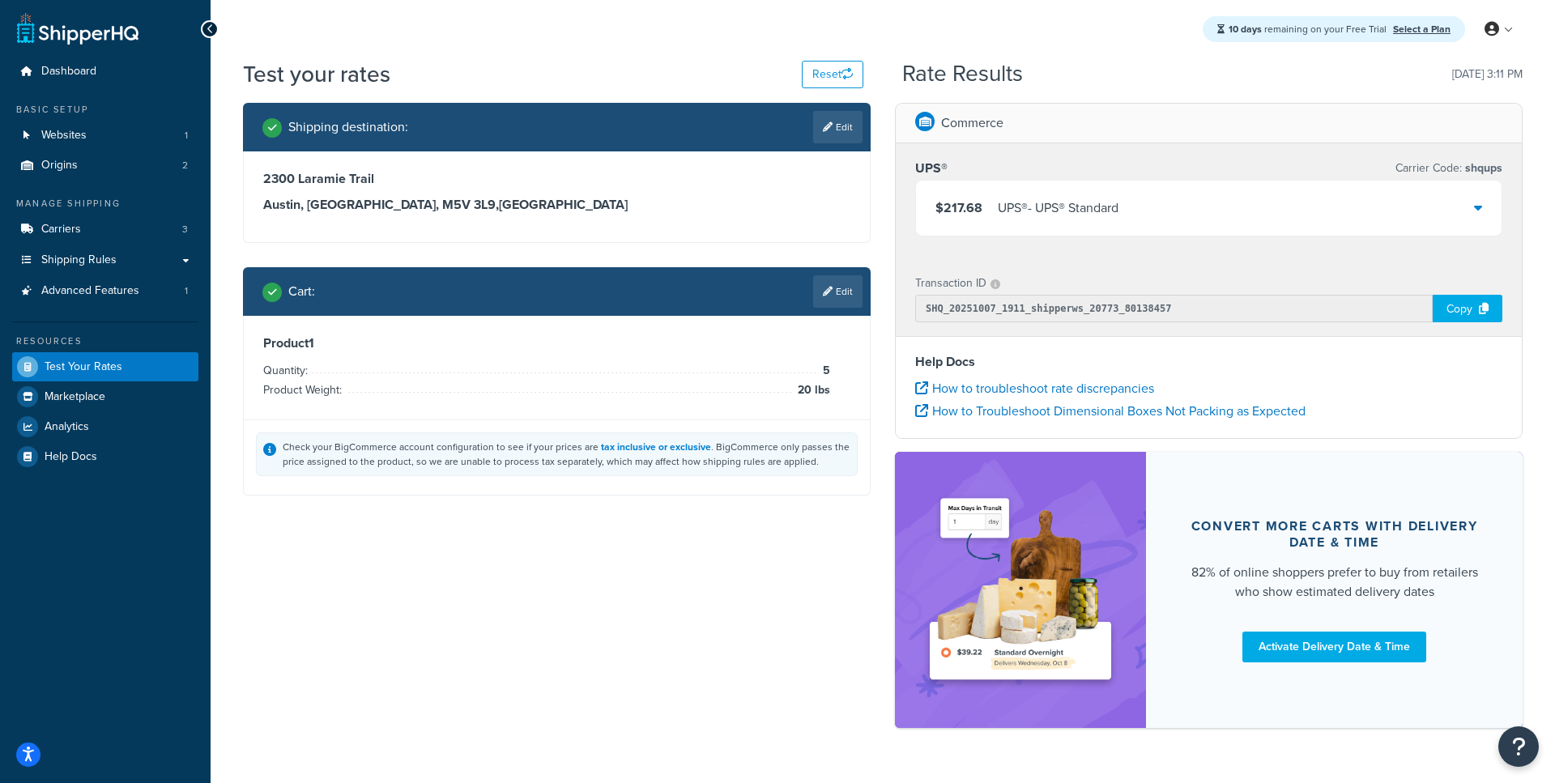
click at [1105, 214] on div "UPS® - UPS® Standard" at bounding box center [1058, 208] width 121 height 23
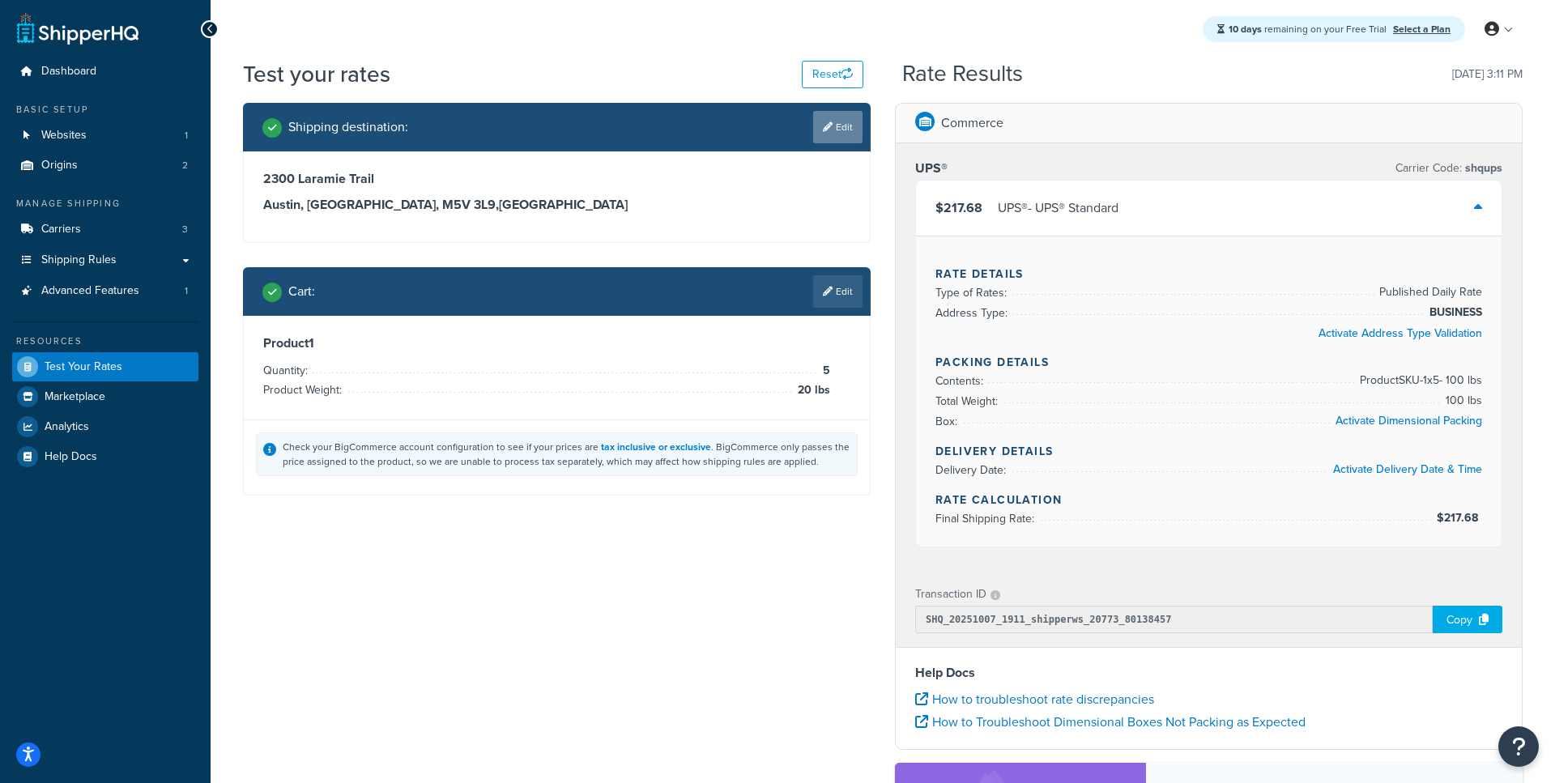
click at [836, 128] on link "Edit" at bounding box center [837, 127] width 49 height 32
select select "CA"
select select "ON"
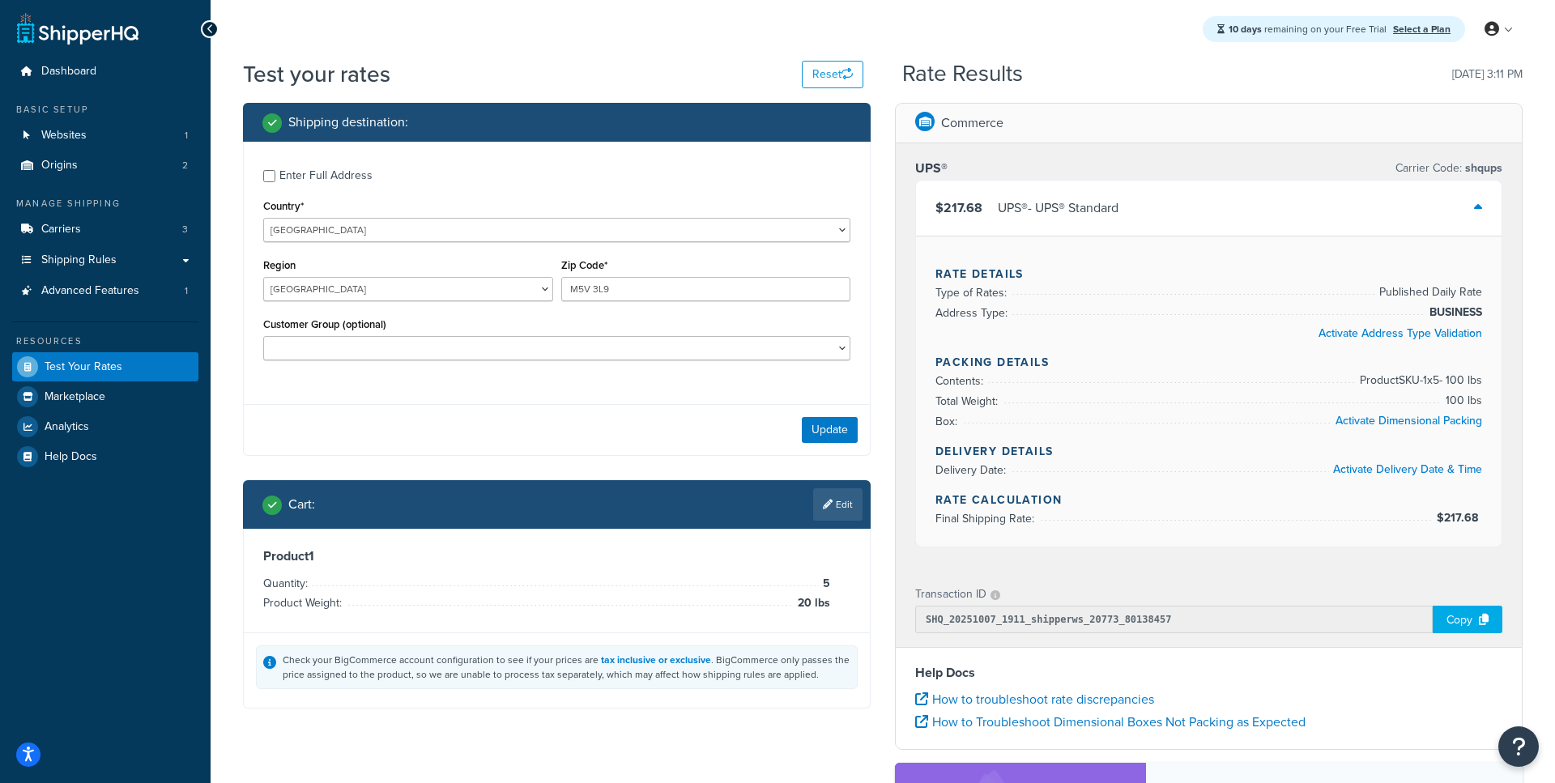
click at [357, 168] on div "Enter Full Address" at bounding box center [325, 175] width 93 height 23
click at [275, 170] on input "Enter Full Address" at bounding box center [269, 176] width 12 height 12
checkbox input "true"
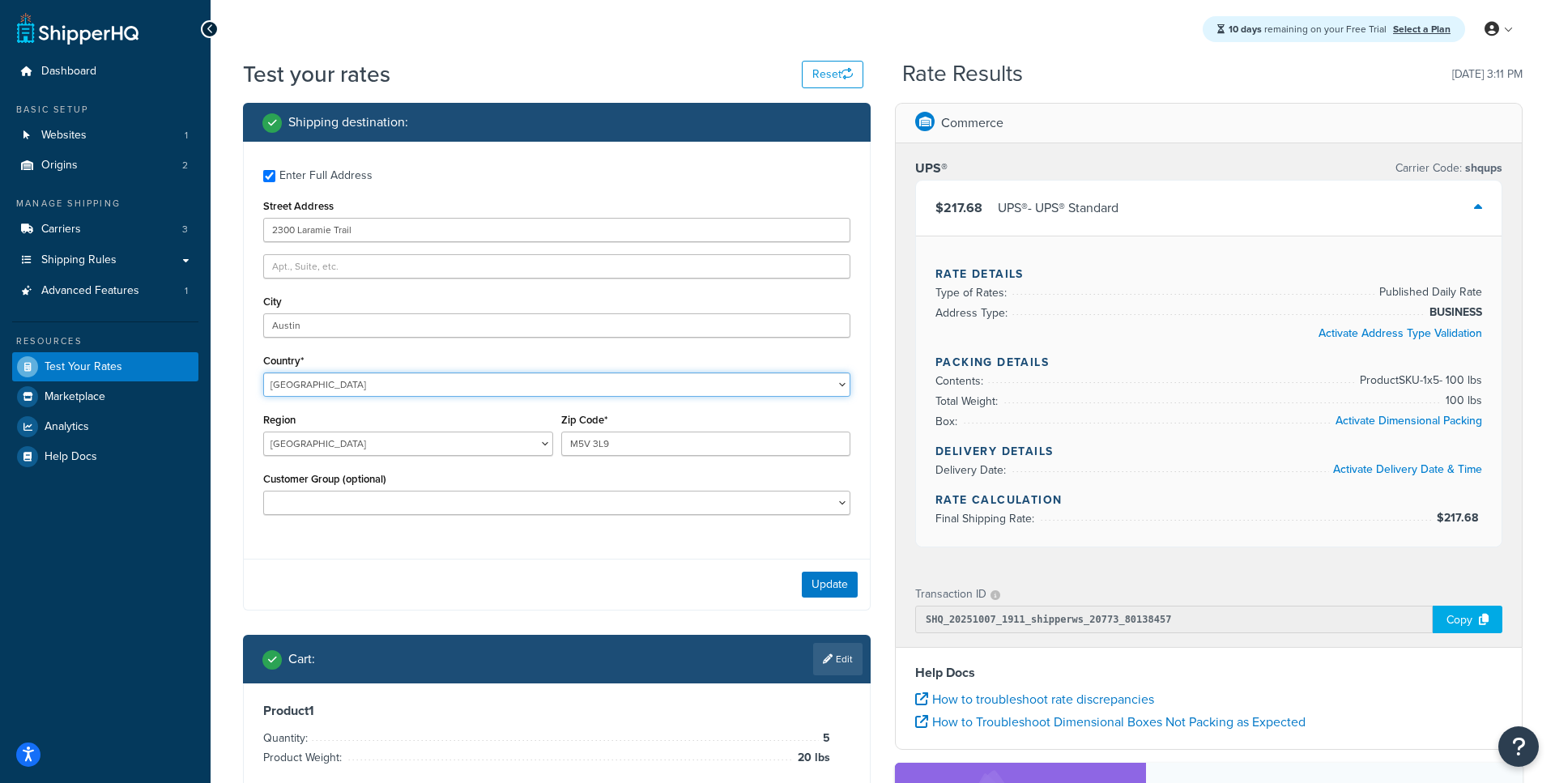
click at [263, 372] on select "[GEOGRAPHIC_DATA] [GEOGRAPHIC_DATA] [GEOGRAPHIC_DATA] [GEOGRAPHIC_DATA] [GEOGRA…" at bounding box center [556, 384] width 587 height 24
select select "US"
click option "[GEOGRAPHIC_DATA]" at bounding box center [0, 0] width 0 height 0
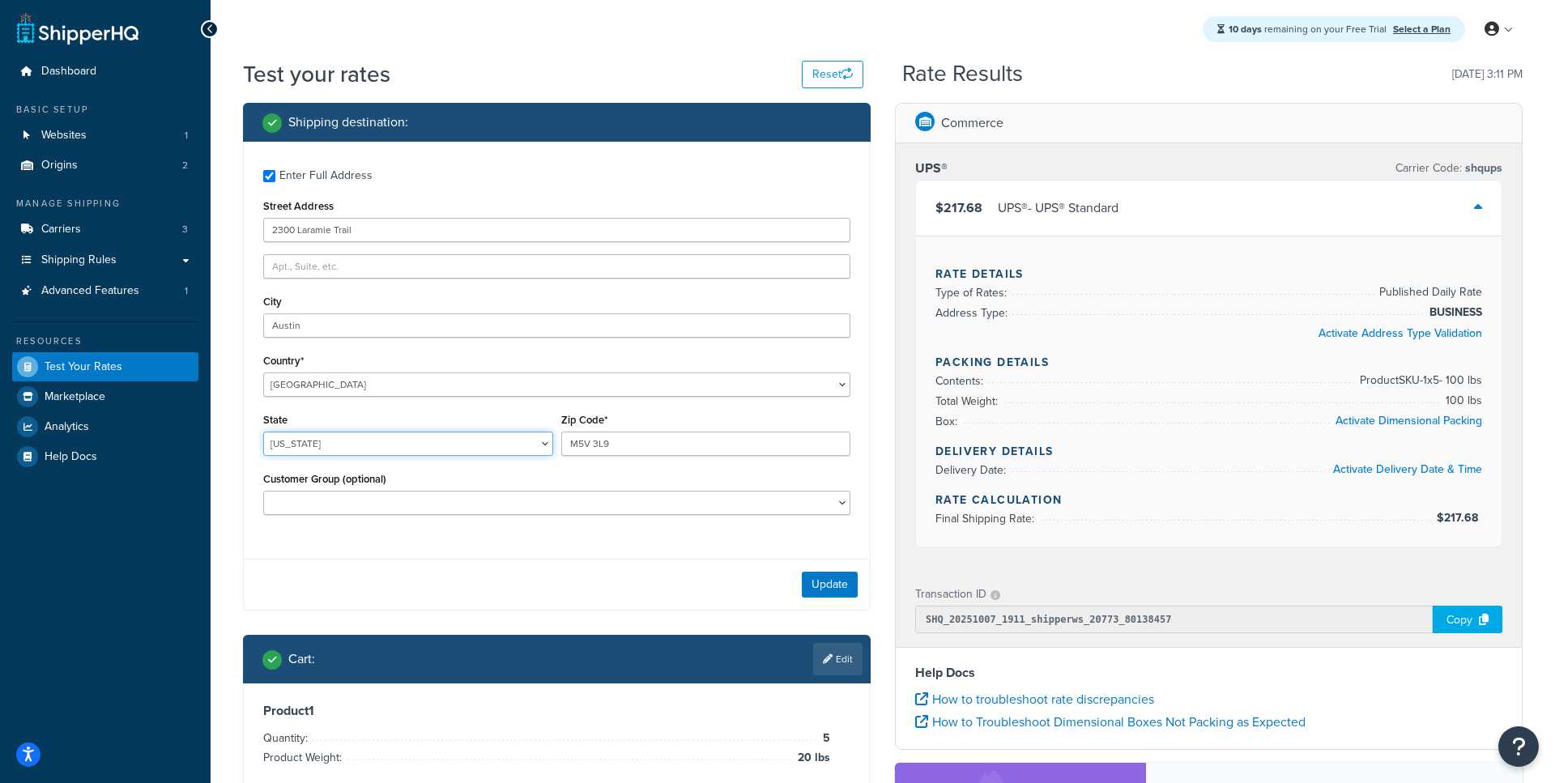
click at [263, 432] on select "[US_STATE] [US_STATE] [US_STATE] [US_STATE] [US_STATE] Armed Forces Americas Ar…" at bounding box center [408, 444] width 290 height 24
select select "[GEOGRAPHIC_DATA]"
click at [584, 451] on input "M5V 3L9" at bounding box center [706, 444] width 290 height 24
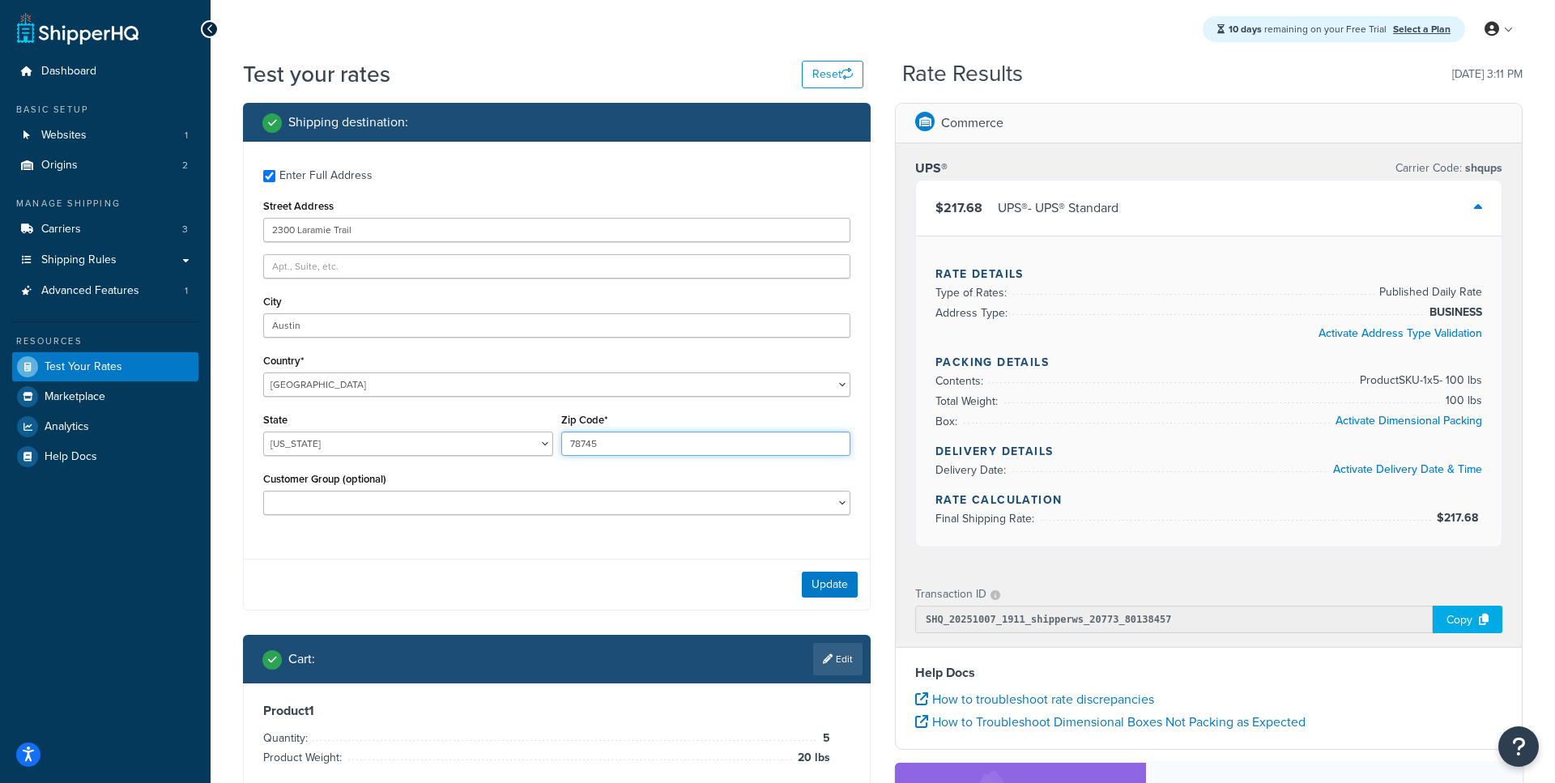
type input "78745"
click at [642, 610] on div "Update" at bounding box center [557, 584] width 626 height 51
click at [832, 589] on button "Update" at bounding box center [830, 585] width 56 height 26
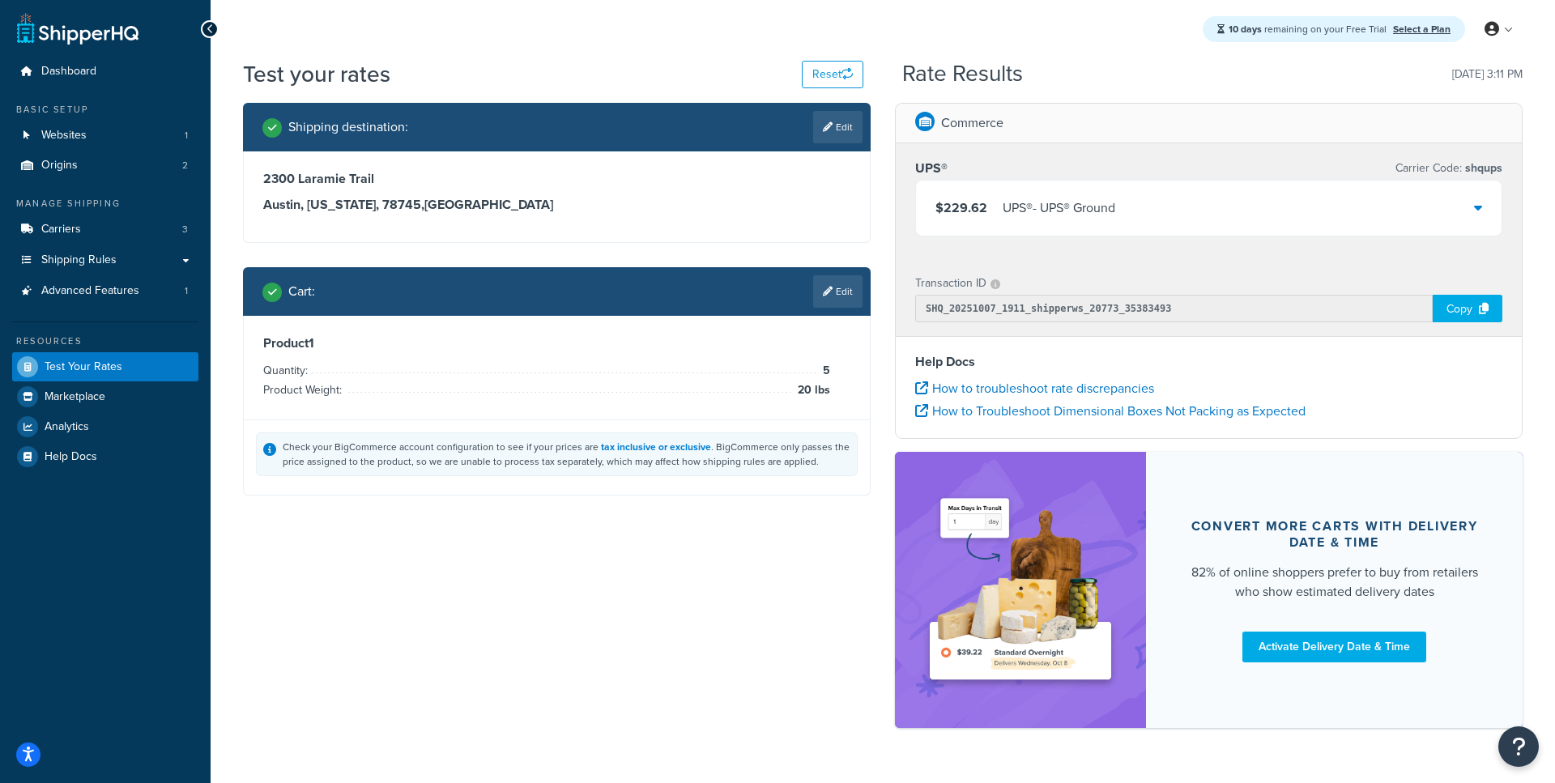
click at [1030, 220] on div "$229.62 UPS® - UPS® Ground" at bounding box center [1208, 208] width 585 height 55
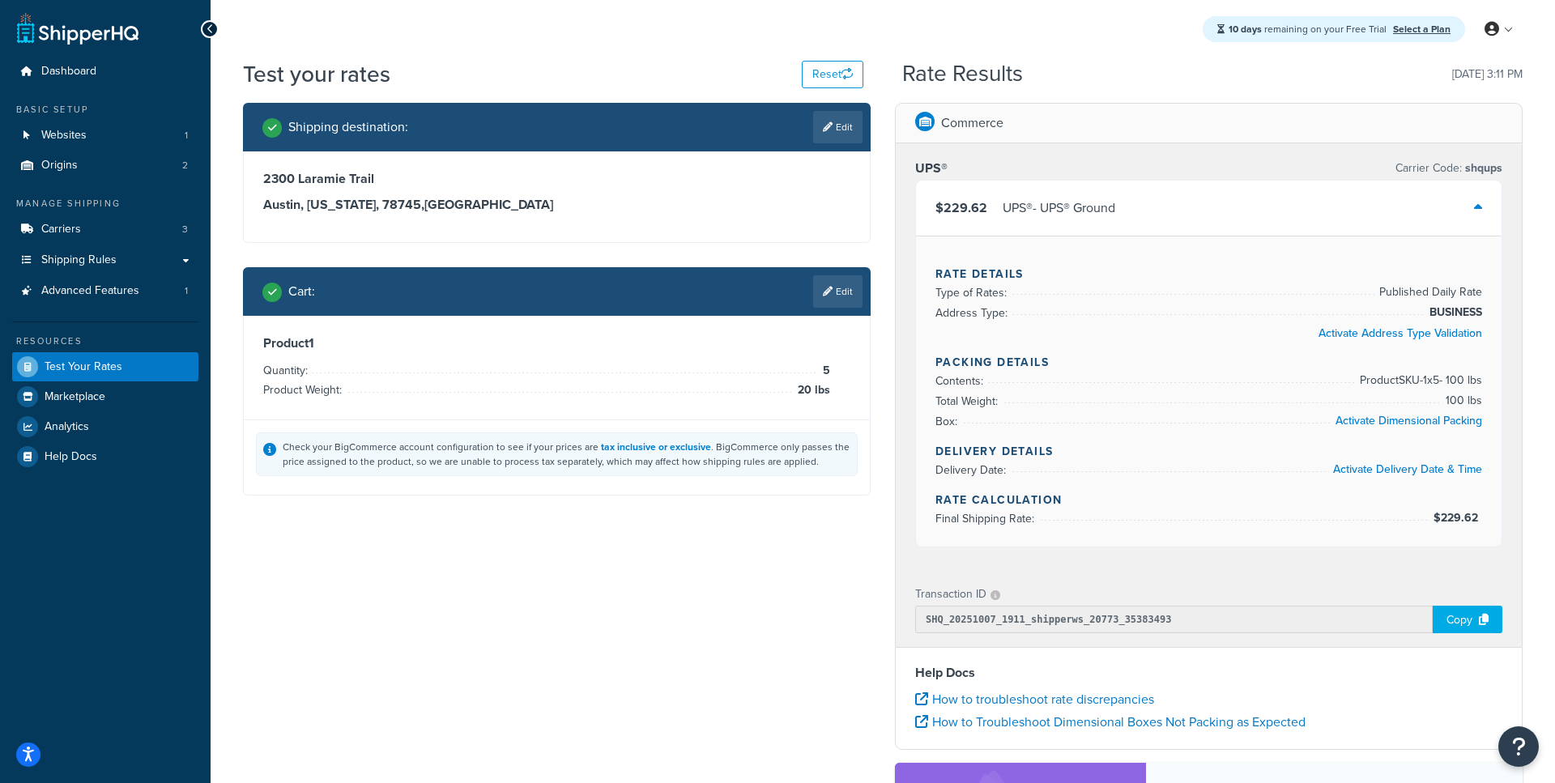
click at [805, 294] on div "Cart : Edit" at bounding box center [562, 291] width 600 height 32
click at [850, 287] on link "Edit" at bounding box center [837, 291] width 49 height 32
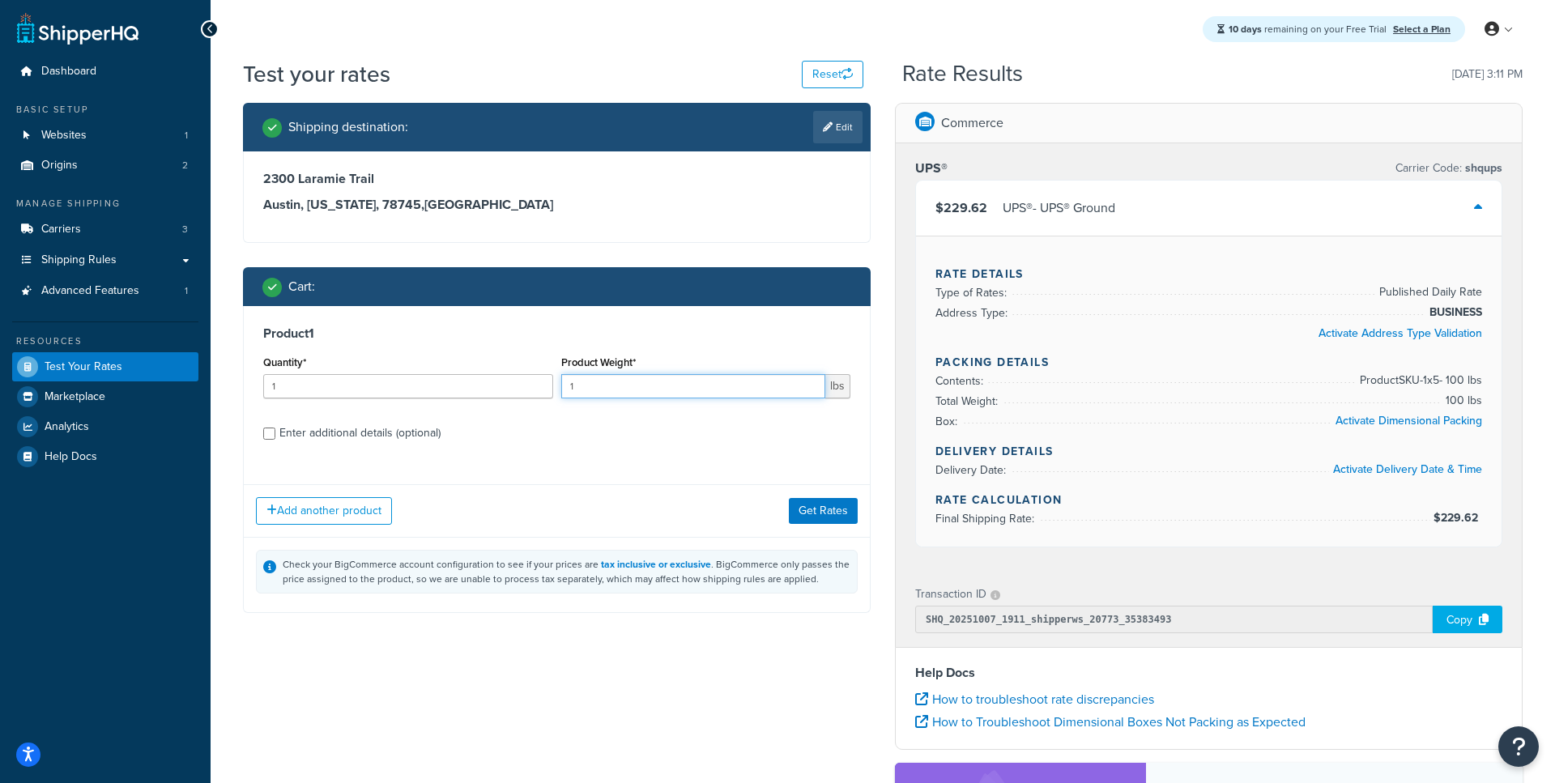
click at [632, 384] on input "1" at bounding box center [693, 386] width 265 height 24
type input "20"
click at [402, 383] on input "1" at bounding box center [408, 386] width 290 height 24
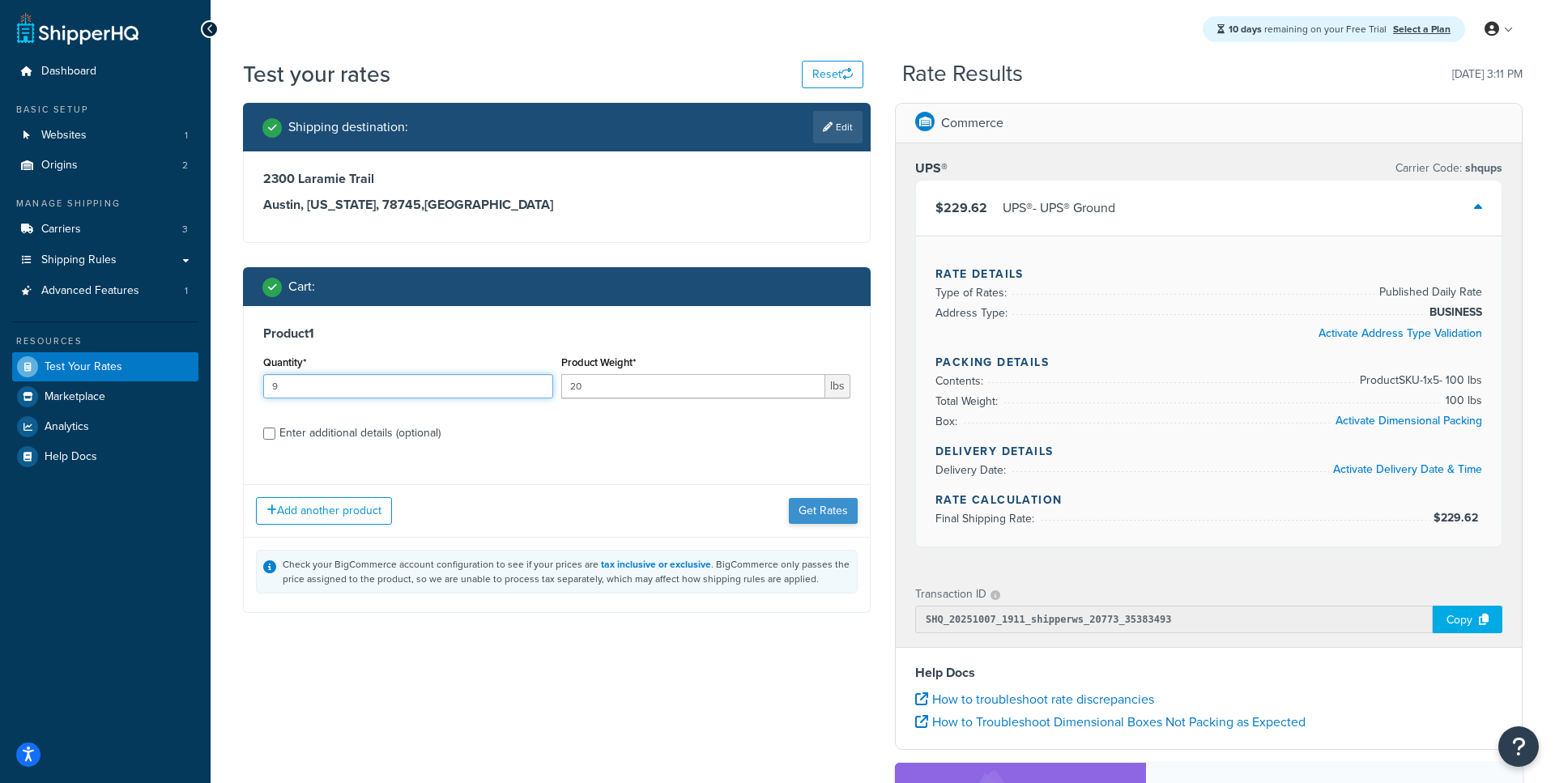
type input "9"
click at [828, 510] on button "Get Rates" at bounding box center [823, 511] width 69 height 26
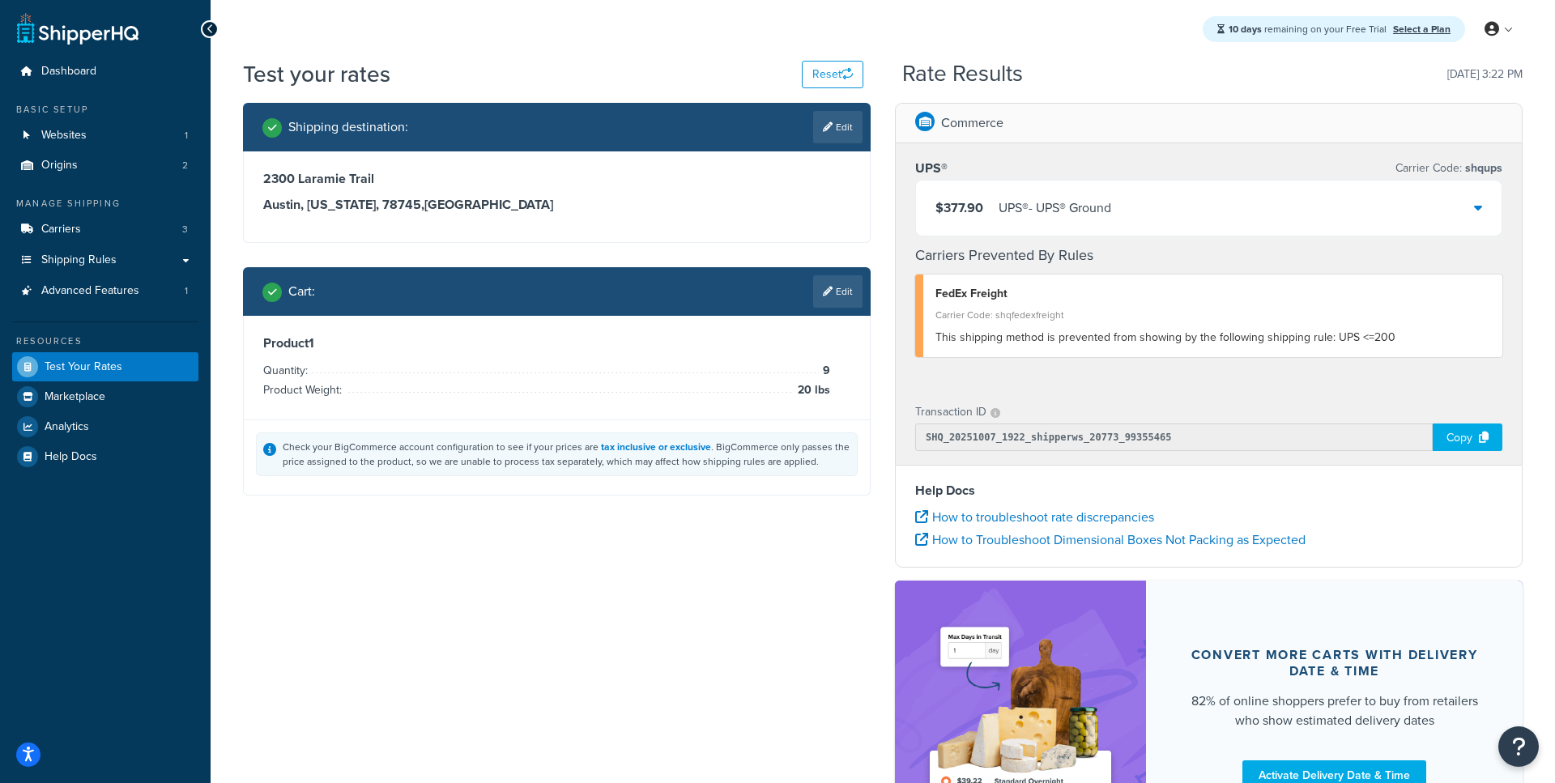
click at [1044, 220] on div "$377.90 UPS® - UPS® Ground" at bounding box center [1208, 208] width 585 height 55
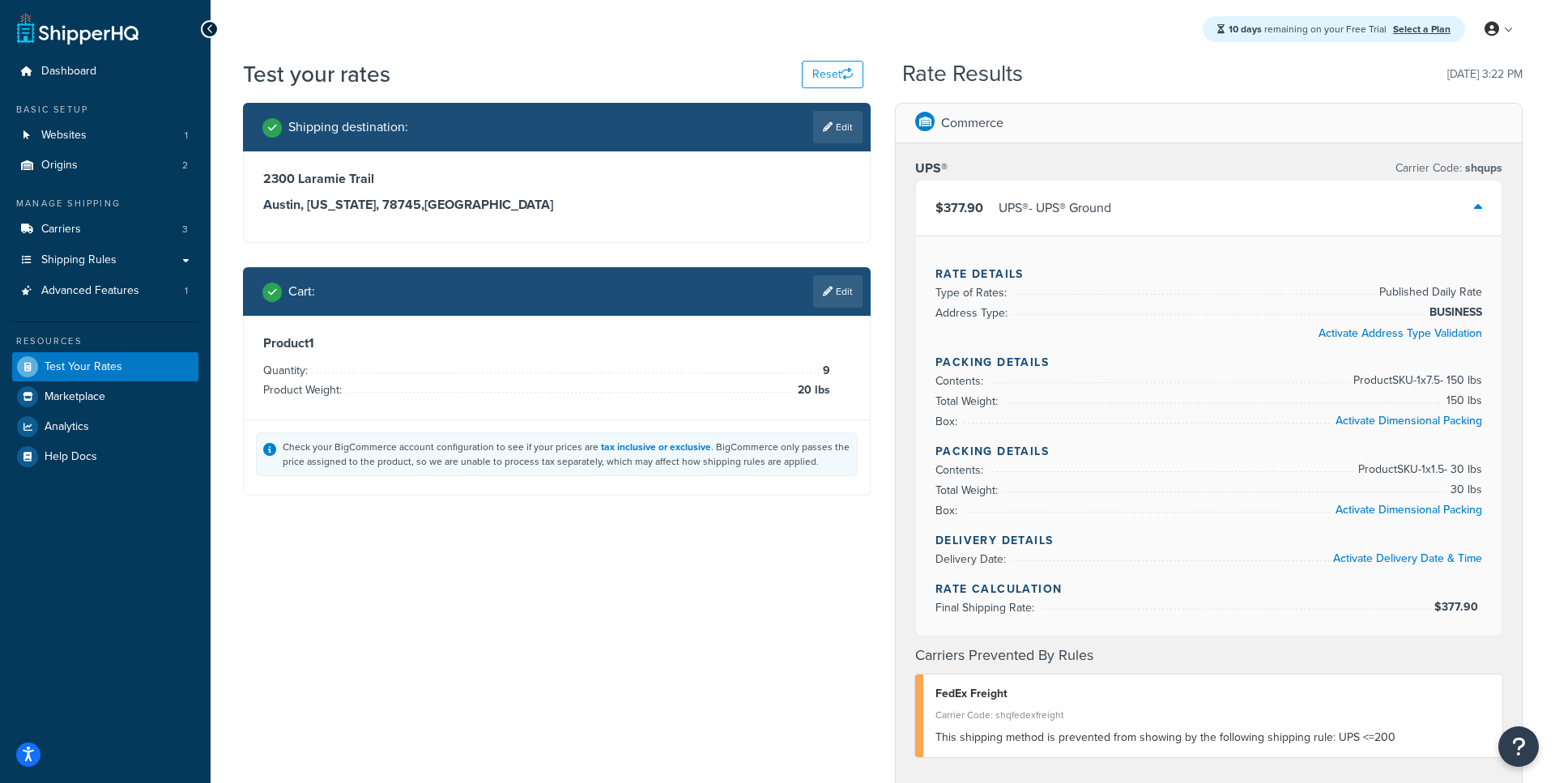
click at [1017, 206] on div "UPS® - UPS® Ground" at bounding box center [1054, 208] width 113 height 23
